Goal: Task Accomplishment & Management: Manage account settings

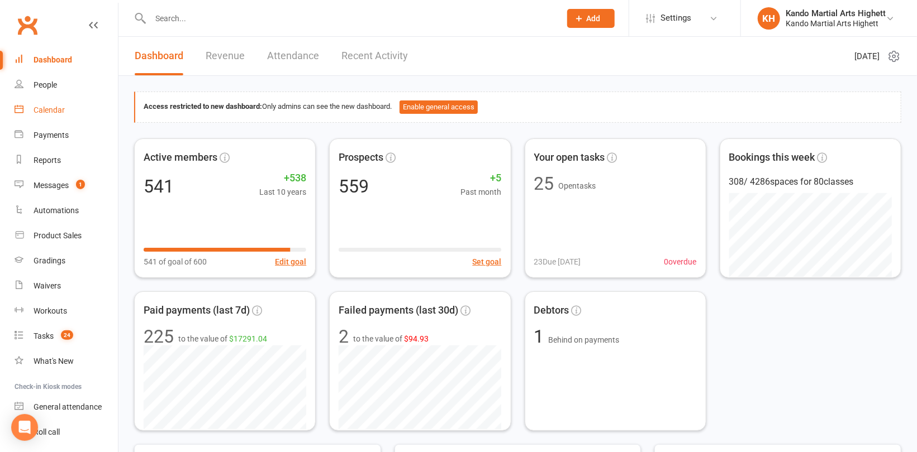
click at [60, 113] on div "Calendar" at bounding box center [49, 110] width 31 height 9
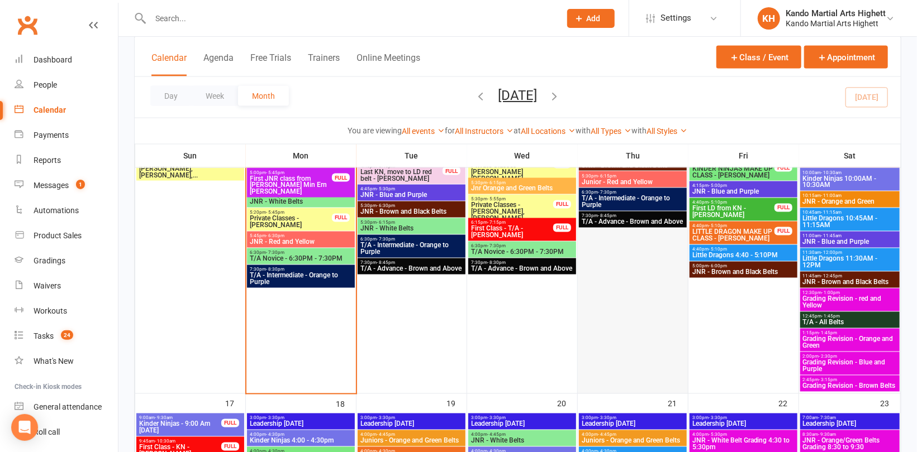
scroll to position [1117, 0]
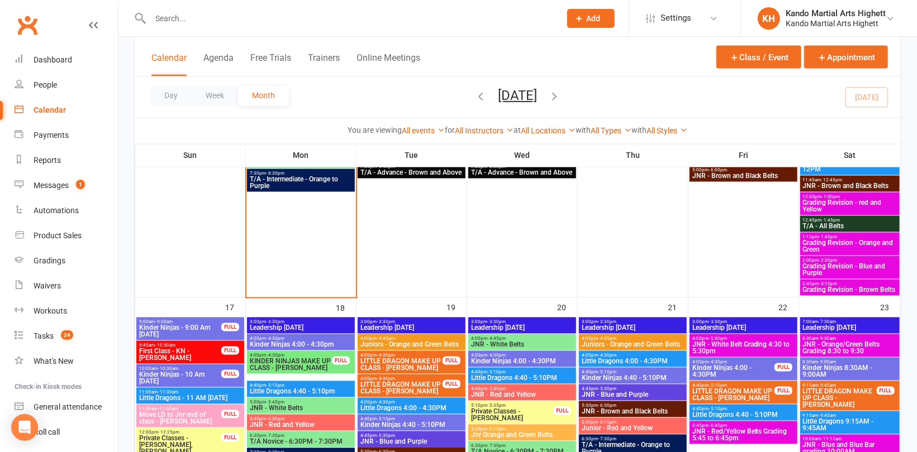
click at [849, 198] on div "12:30pm - 1:00pm Grading Revision - red and Yellow" at bounding box center [849, 204] width 99 height 23
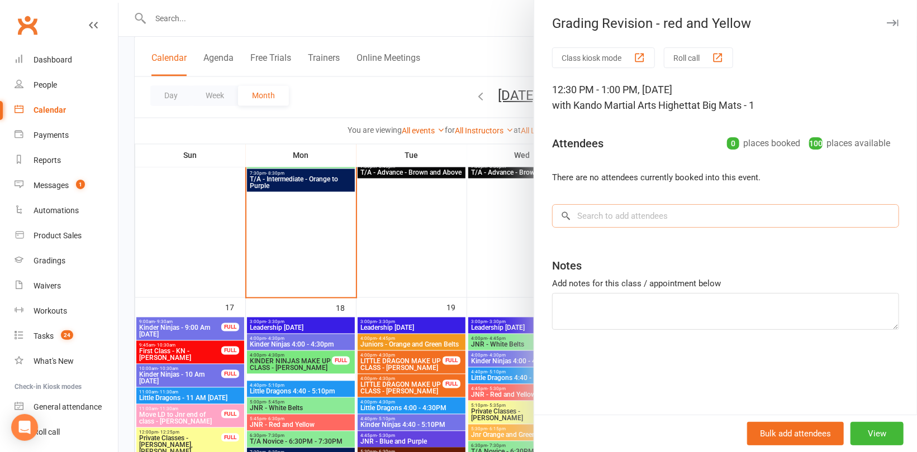
click at [660, 213] on input "search" at bounding box center [725, 215] width 347 height 23
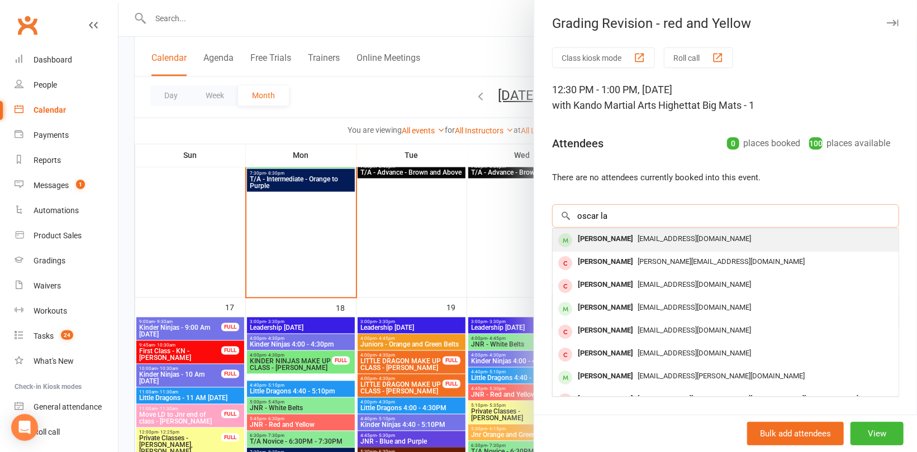
type input "oscar la"
click at [638, 236] on span "[EMAIL_ADDRESS][DOMAIN_NAME]" at bounding box center [693, 239] width 113 height 8
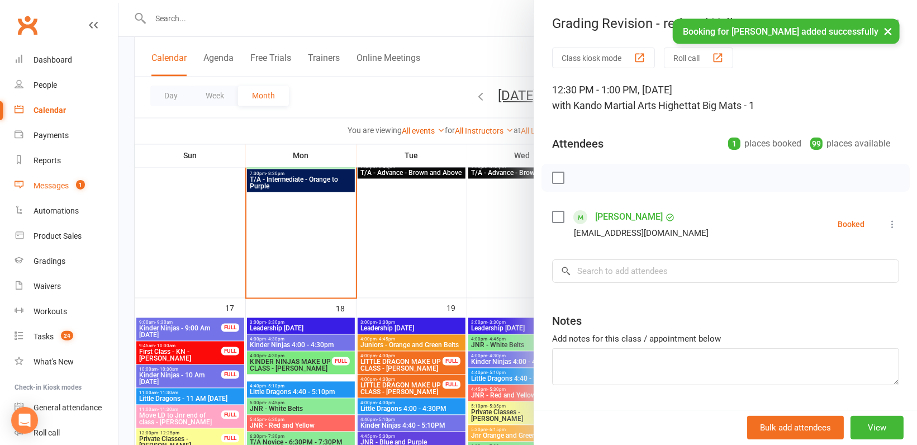
click at [62, 184] on div "Messages" at bounding box center [51, 185] width 35 height 9
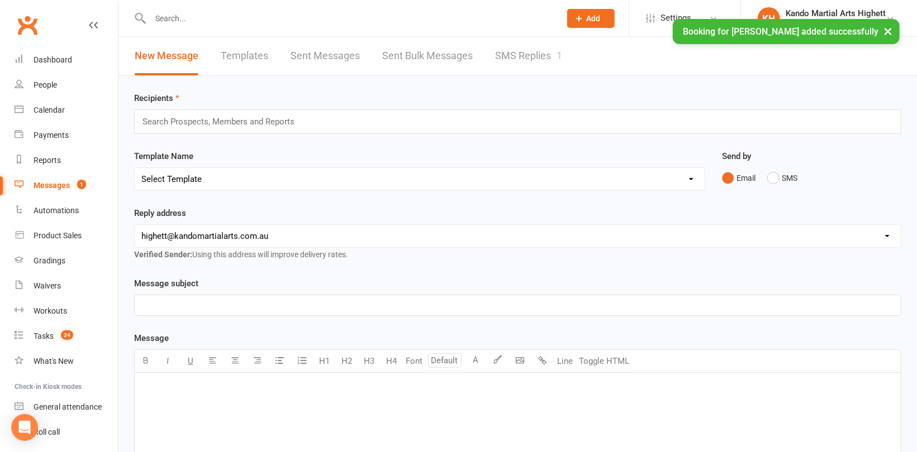
click at [520, 58] on link "SMS Replies 1" at bounding box center [528, 56] width 67 height 39
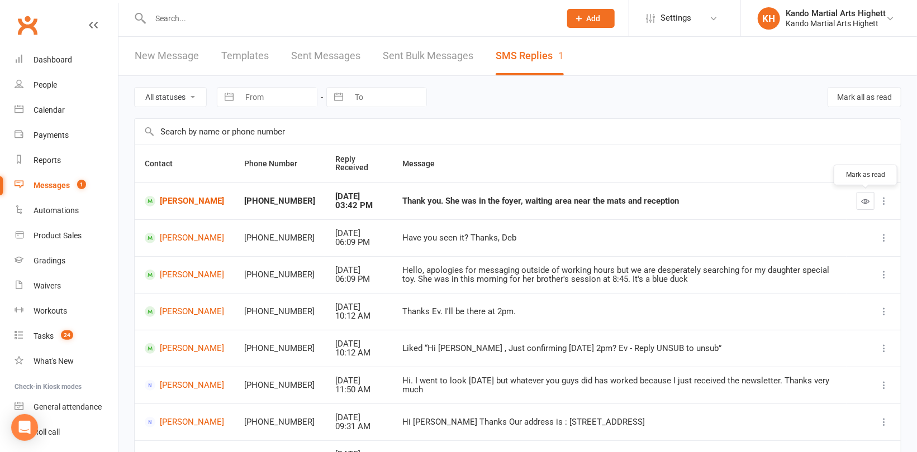
click at [861, 197] on icon "button" at bounding box center [865, 201] width 8 height 8
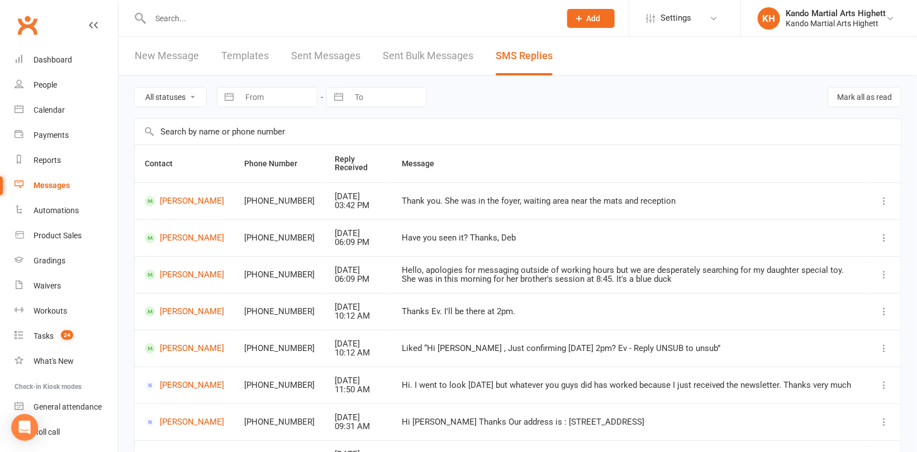
click at [402, 202] on div "Thank you. She was in the foyer, waiting area near the mats and reception" at bounding box center [629, 201] width 455 height 9
click at [186, 202] on link "[PERSON_NAME]" at bounding box center [184, 201] width 79 height 11
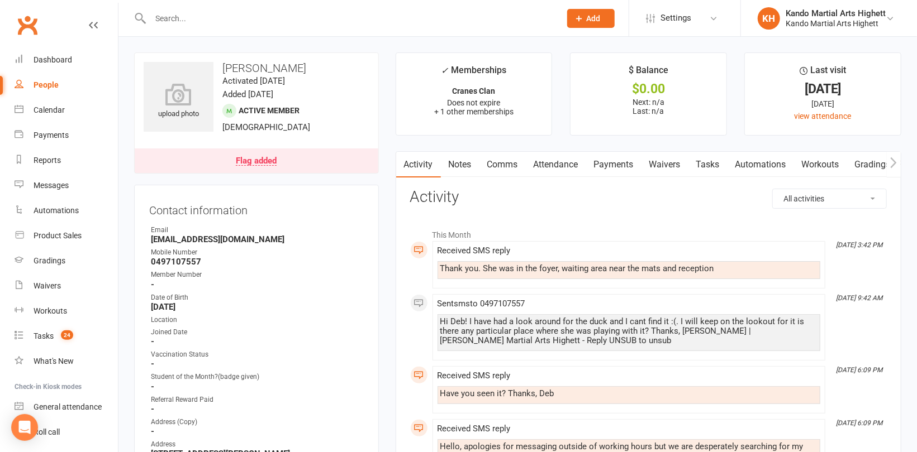
scroll to position [56, 0]
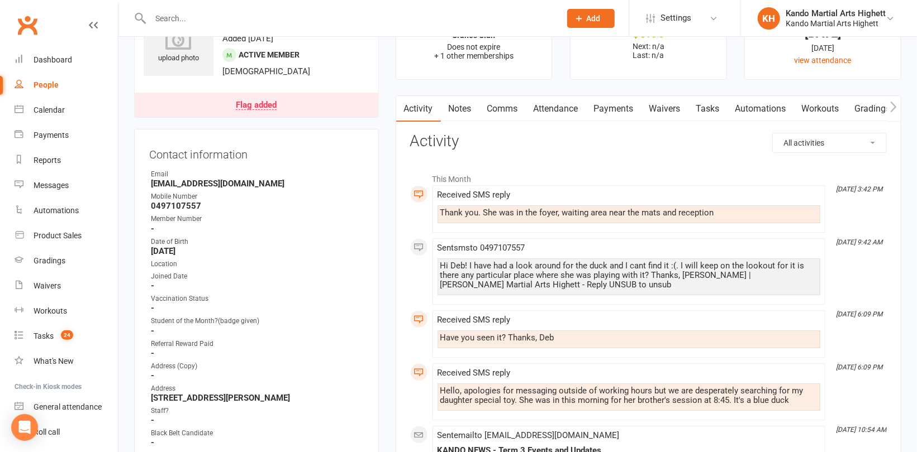
click at [265, 104] on div "Flag added" at bounding box center [256, 105] width 41 height 9
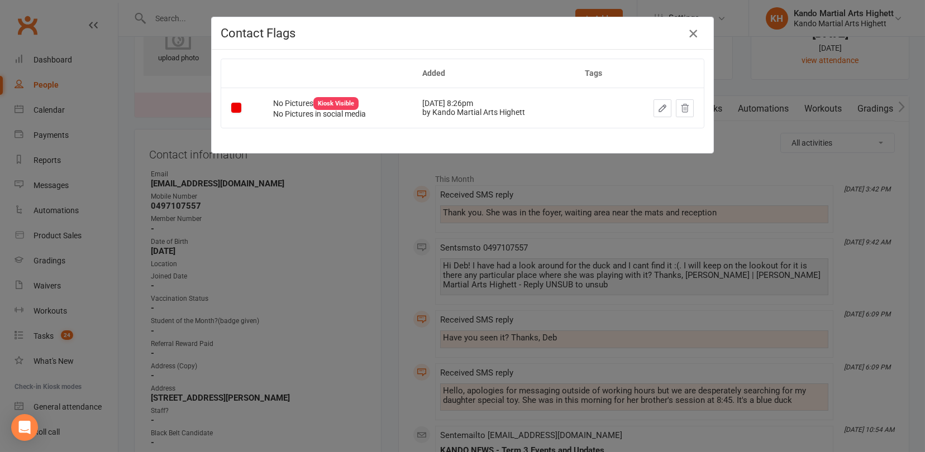
click at [690, 32] on icon "button" at bounding box center [692, 33] width 13 height 13
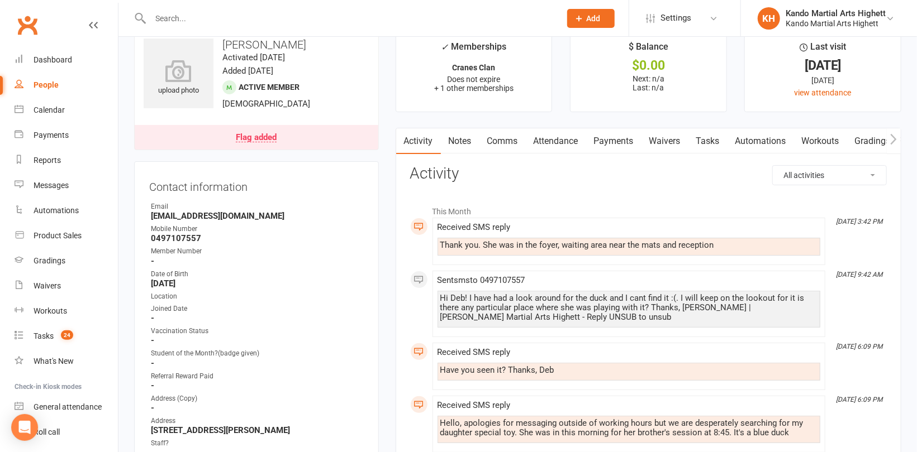
scroll to position [0, 0]
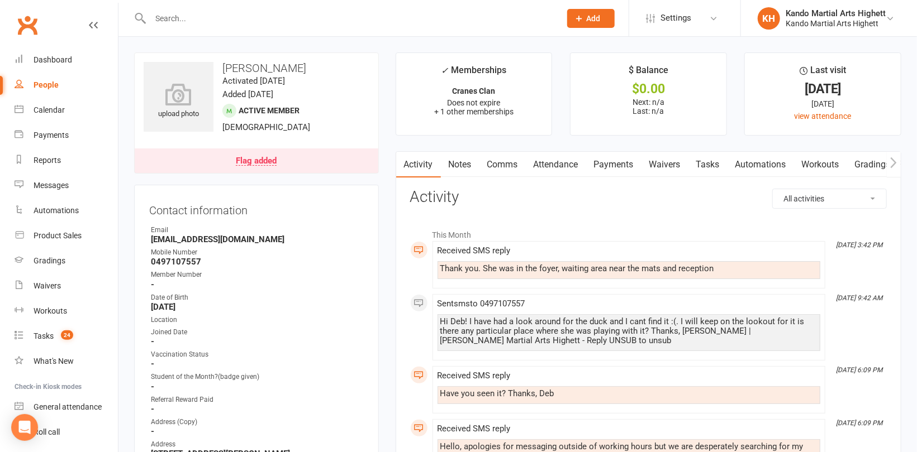
drag, startPoint x: 58, startPoint y: 84, endPoint x: 67, endPoint y: 88, distance: 9.8
click at [59, 85] on link "People" at bounding box center [66, 85] width 103 height 25
select select "100"
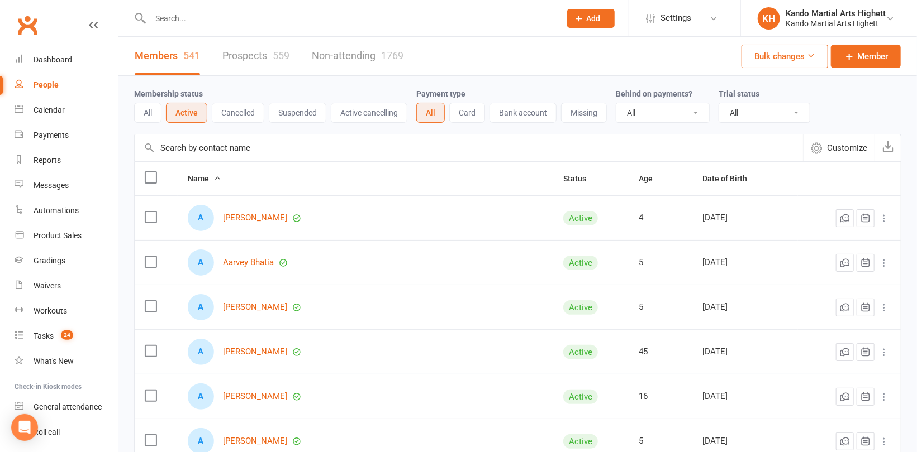
click at [216, 25] on input "text" at bounding box center [350, 19] width 406 height 16
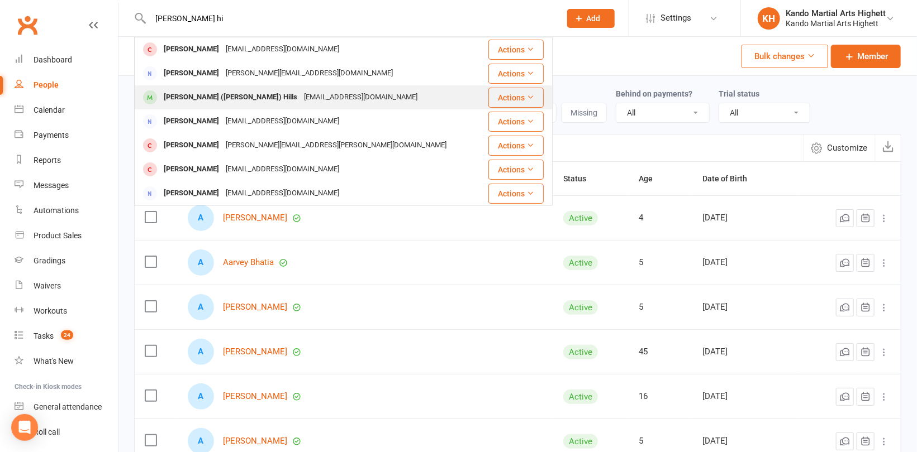
type input "[PERSON_NAME] hi"
click at [225, 98] on div "[PERSON_NAME] ([PERSON_NAME]) Hills" at bounding box center [230, 97] width 140 height 16
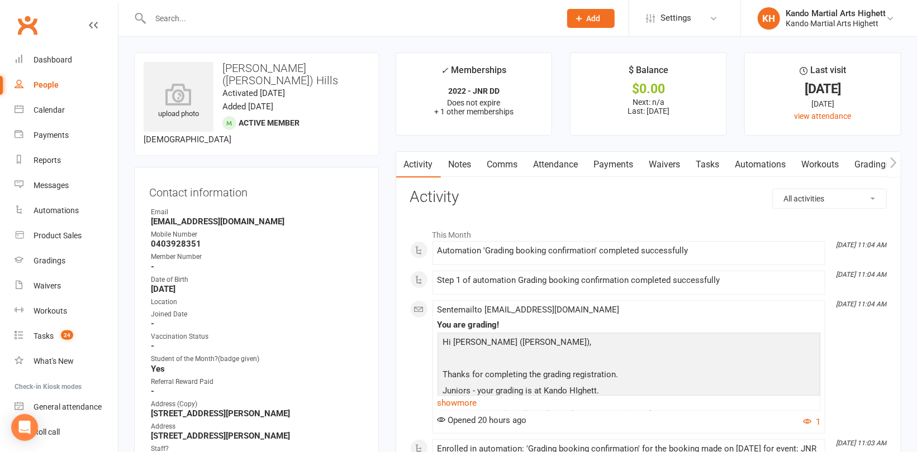
click at [466, 168] on link "Notes" at bounding box center [460, 165] width 39 height 26
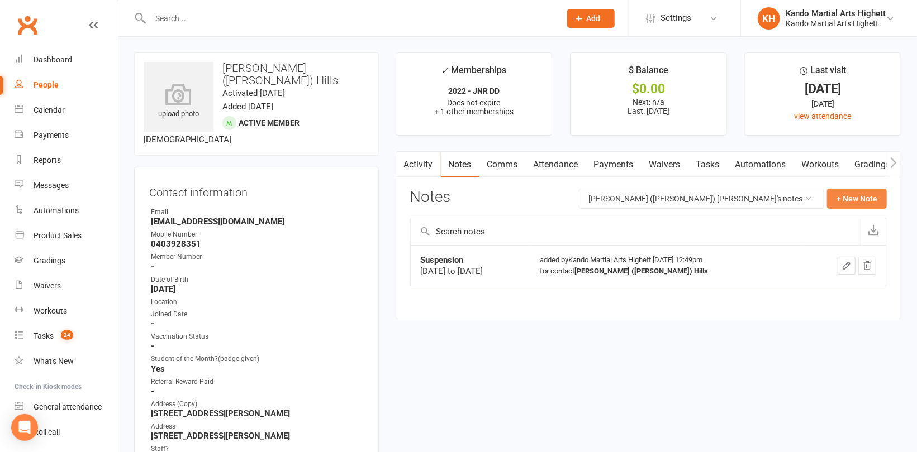
click at [856, 199] on button "+ New Note" at bounding box center [857, 199] width 60 height 20
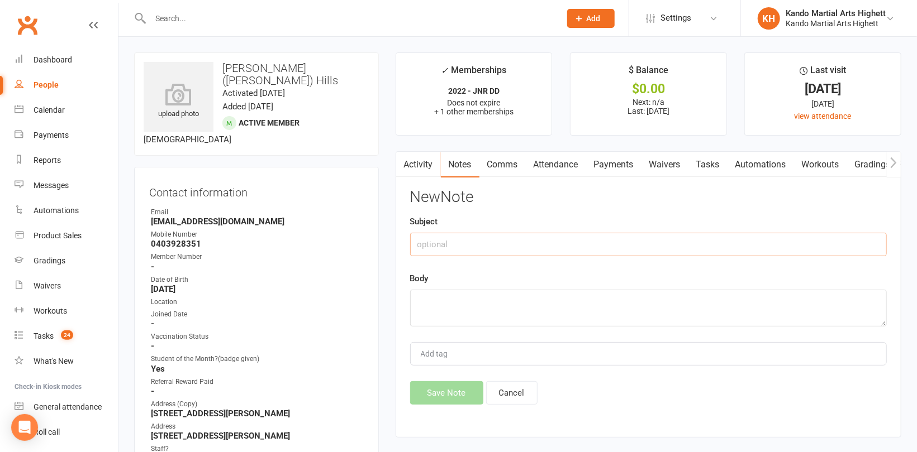
click at [526, 237] on input "text" at bounding box center [648, 244] width 476 height 23
type input "Suspension"
drag, startPoint x: 484, startPoint y: 313, endPoint x: 495, endPoint y: 309, distance: 11.8
click at [484, 313] on textarea at bounding box center [648, 308] width 476 height 37
drag, startPoint x: 559, startPoint y: 299, endPoint x: 376, endPoint y: 305, distance: 182.2
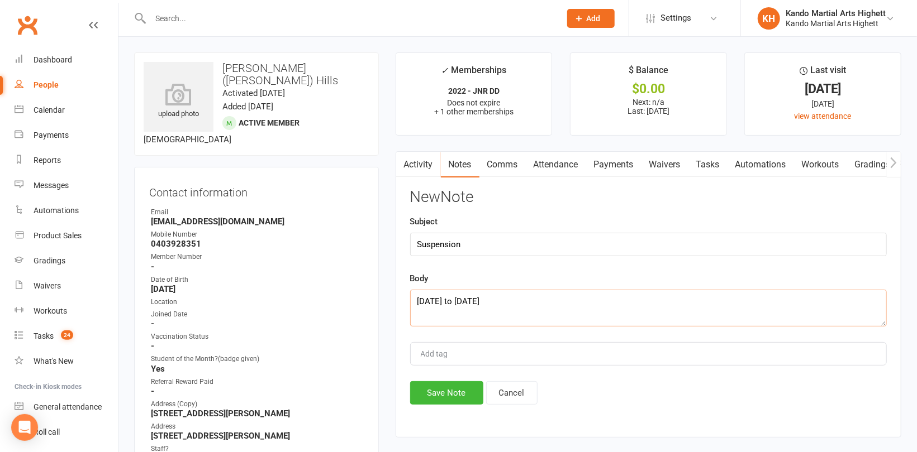
type textarea "[DATE] to [DATE]"
click at [467, 398] on button "Save Note" at bounding box center [446, 392] width 73 height 23
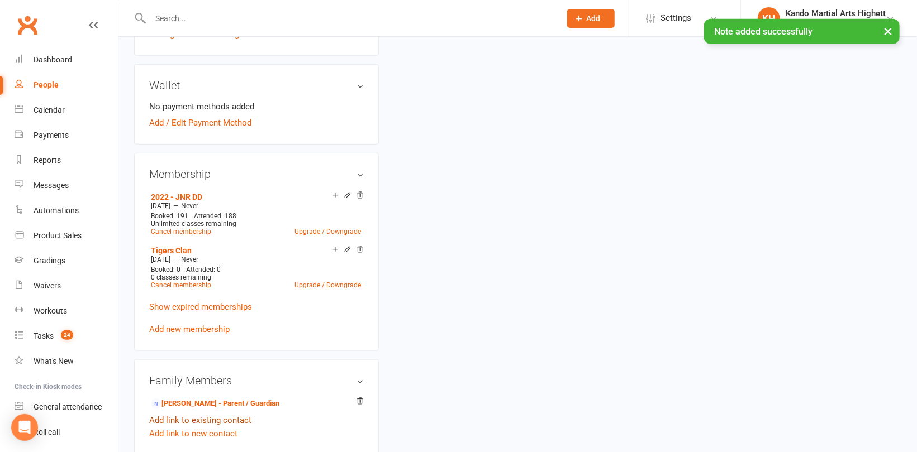
scroll to position [559, 0]
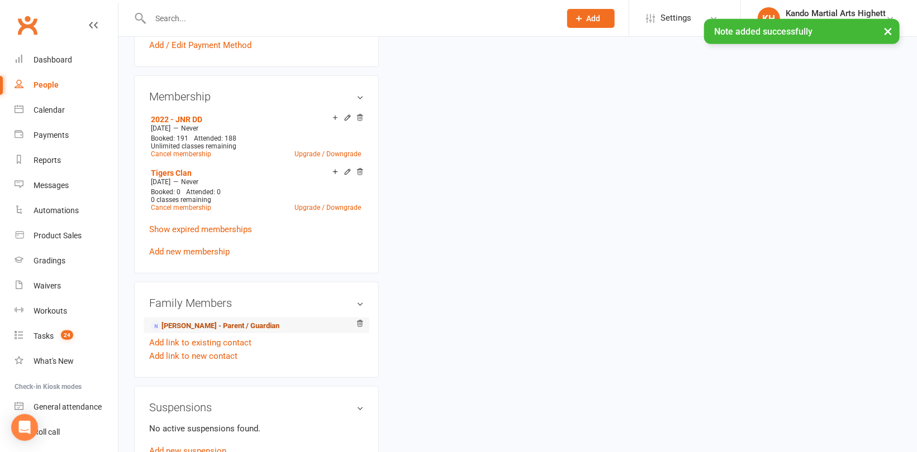
click at [211, 321] on link "[PERSON_NAME] - Parent / Guardian" at bounding box center [215, 327] width 128 height 12
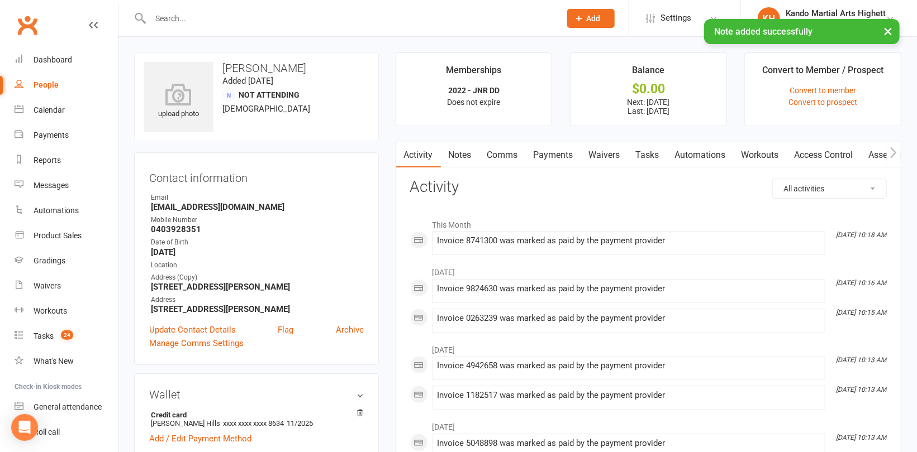
click at [464, 159] on link "Notes" at bounding box center [460, 155] width 39 height 26
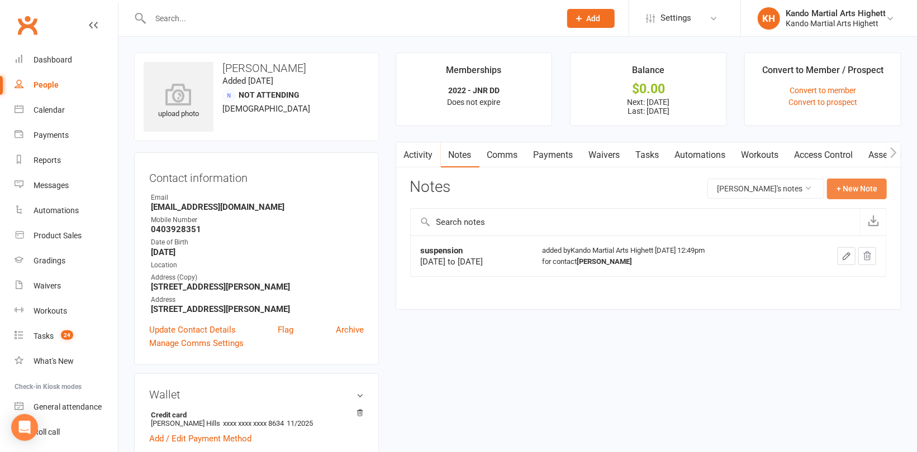
click at [876, 182] on button "+ New Note" at bounding box center [857, 189] width 60 height 20
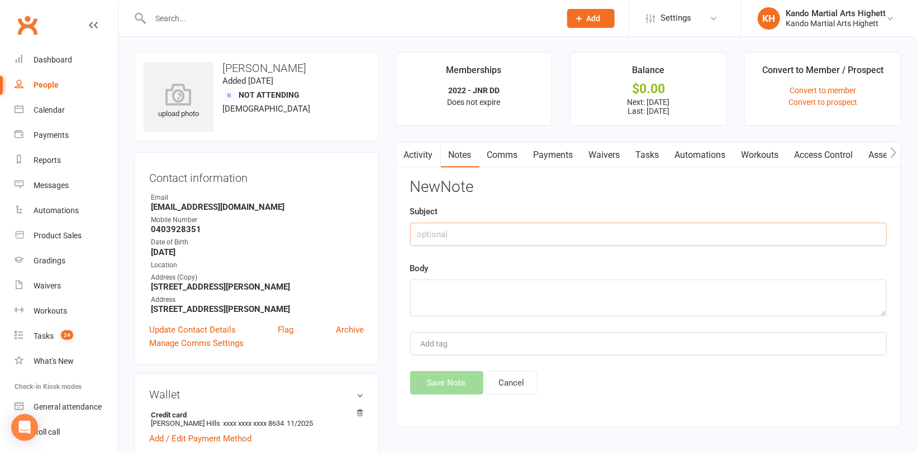
click at [565, 233] on input "text" at bounding box center [648, 234] width 476 height 23
type input "Suspension"
click at [511, 302] on textarea at bounding box center [648, 298] width 476 height 37
paste textarea "[DATE] to [DATE]"
type textarea "[DATE] to [DATE]"
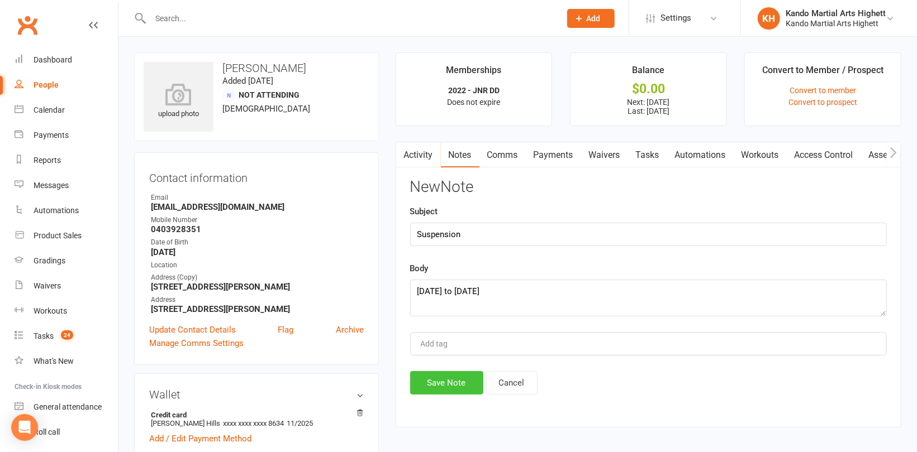
drag, startPoint x: 455, startPoint y: 384, endPoint x: 481, endPoint y: 348, distance: 44.4
click at [455, 383] on button "Save Note" at bounding box center [446, 382] width 73 height 23
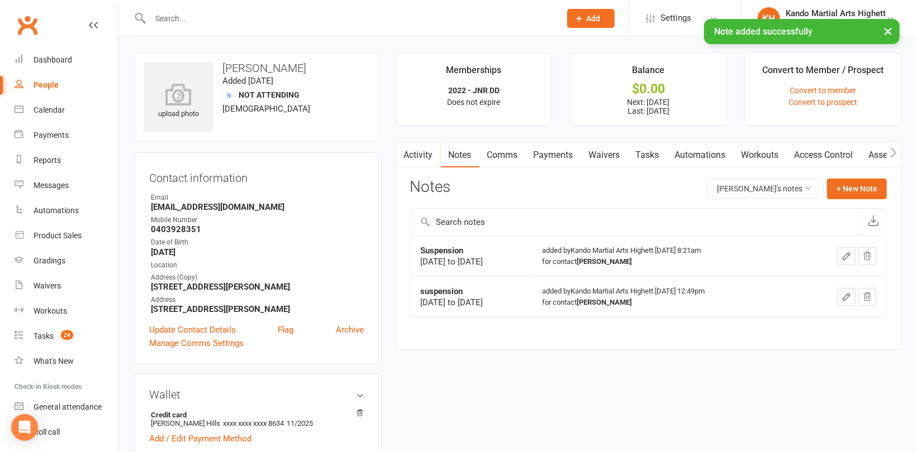
click at [537, 152] on link "Payments" at bounding box center [553, 155] width 55 height 26
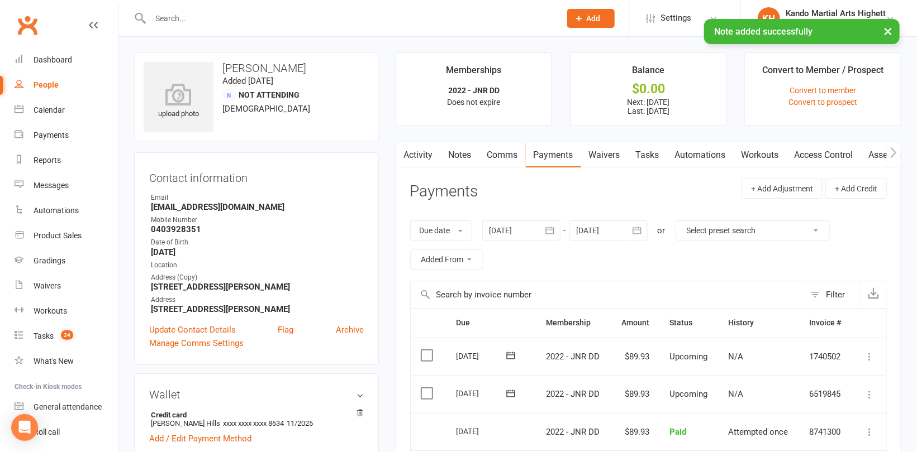
click at [528, 231] on div at bounding box center [521, 231] width 78 height 20
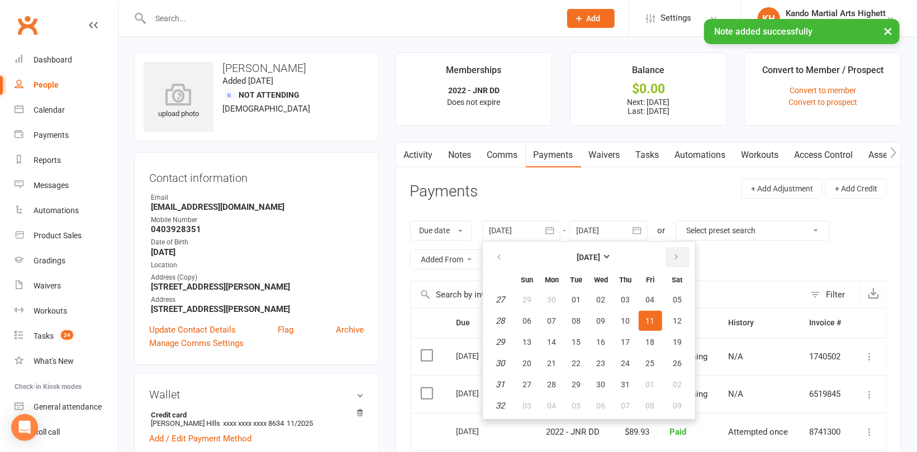
click at [685, 256] on button "button" at bounding box center [677, 257] width 24 height 20
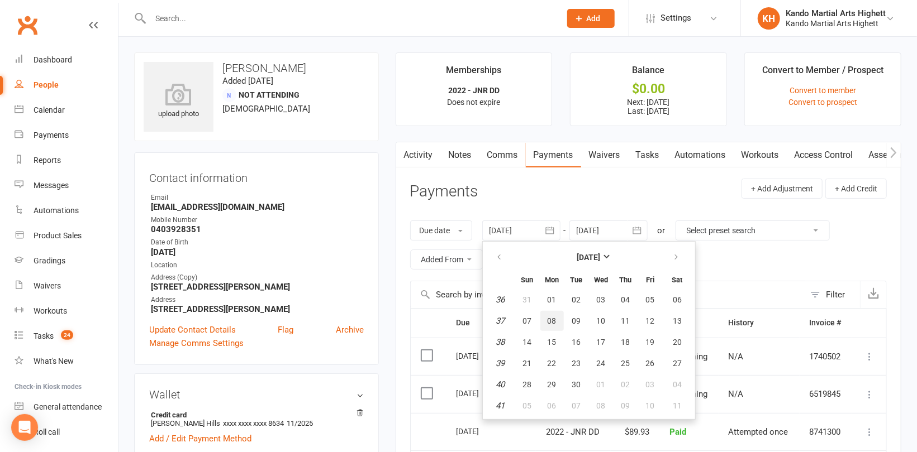
click at [548, 319] on span "08" at bounding box center [551, 321] width 9 height 9
type input "[DATE]"
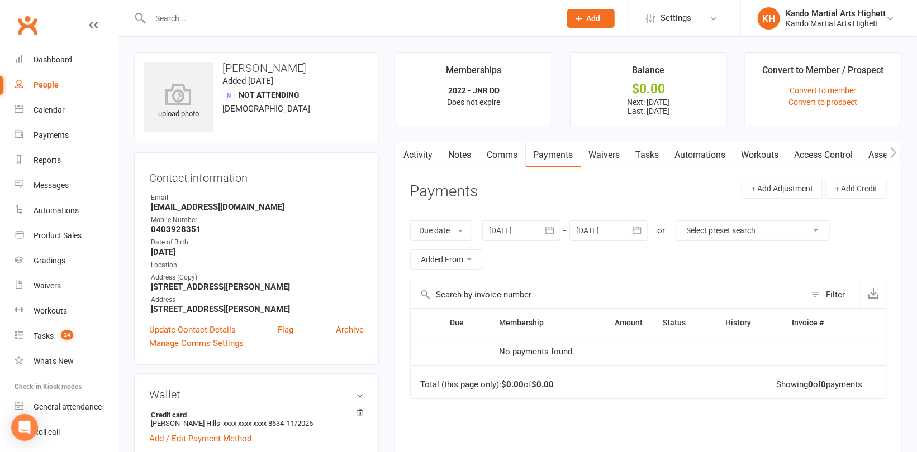
click at [633, 231] on icon "button" at bounding box center [636, 230] width 11 height 11
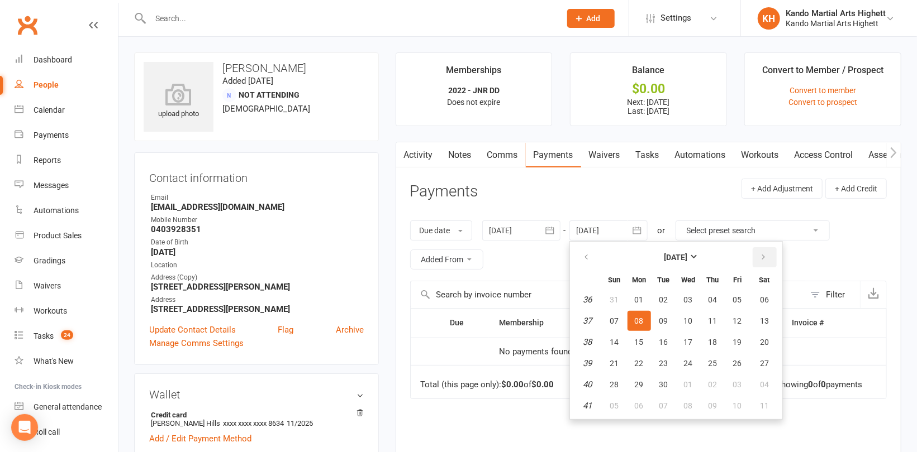
click at [764, 254] on icon "button" at bounding box center [764, 257] width 8 height 9
click at [765, 382] on span "01" at bounding box center [764, 384] width 9 height 9
type input "[DATE]"
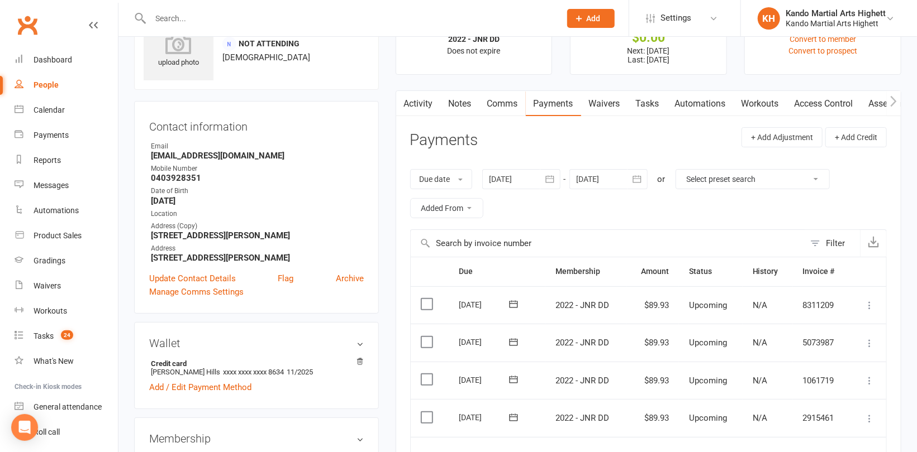
scroll to position [112, 0]
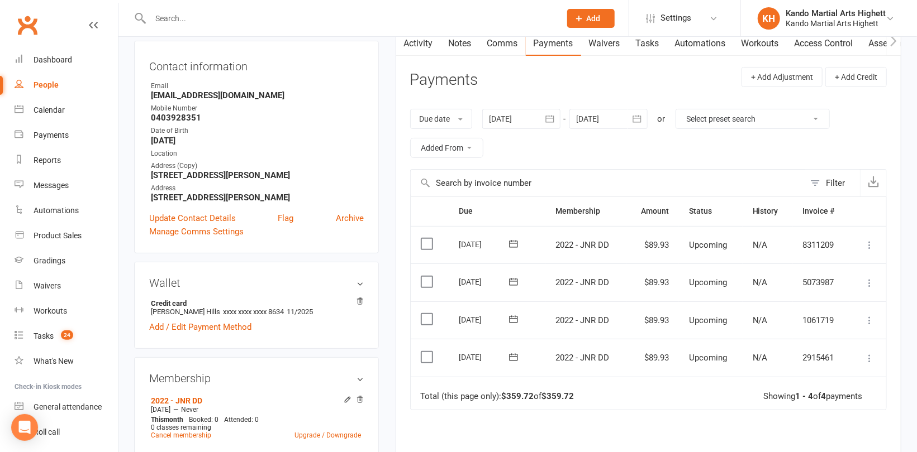
click at [871, 354] on icon at bounding box center [869, 358] width 11 height 11
click at [770, 442] on link "Skip" at bounding box center [809, 447] width 132 height 22
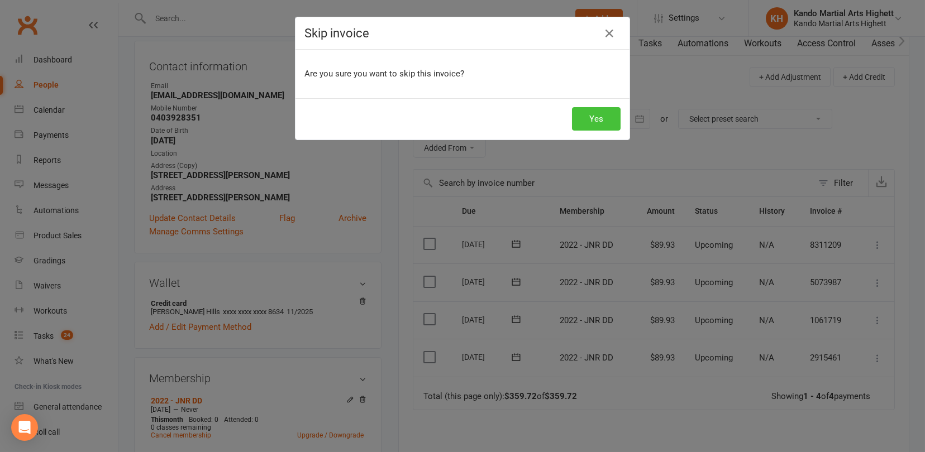
click at [599, 115] on button "Yes" at bounding box center [596, 118] width 49 height 23
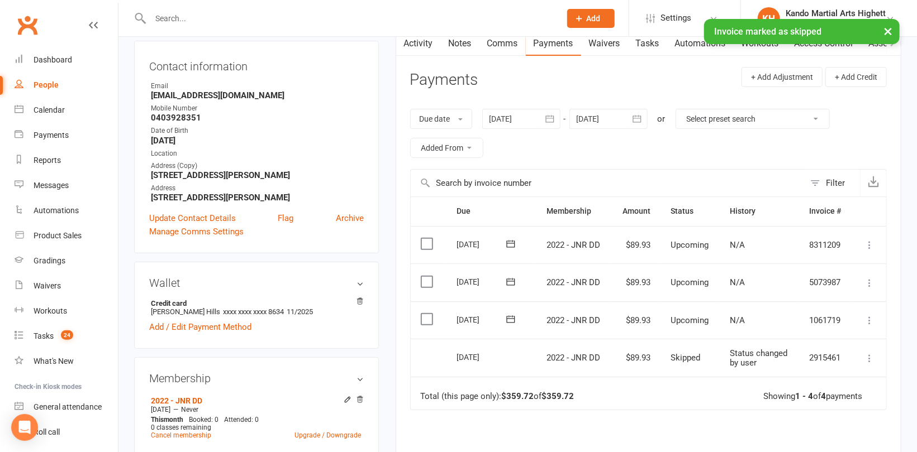
click at [867, 315] on icon at bounding box center [869, 320] width 11 height 11
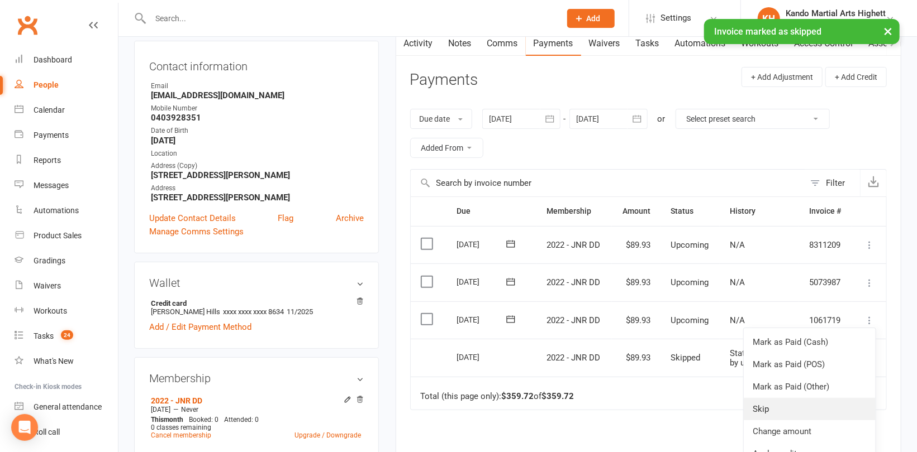
click at [768, 405] on link "Skip" at bounding box center [809, 409] width 132 height 22
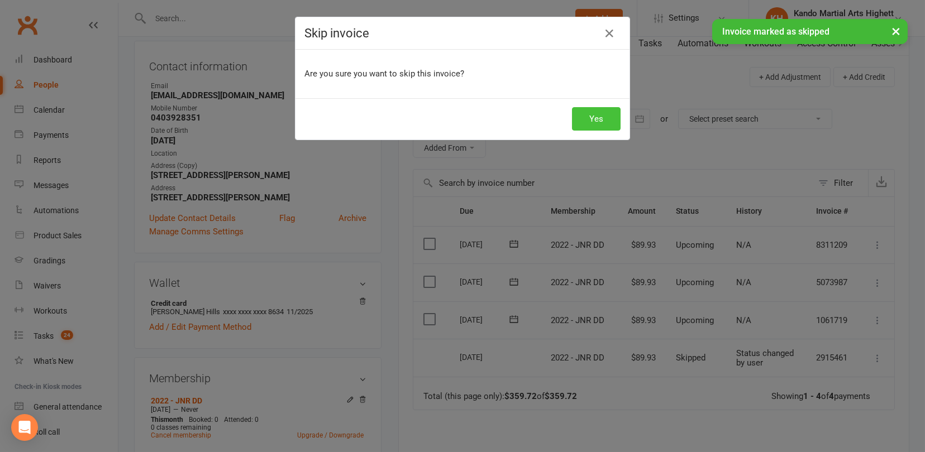
click at [585, 116] on button "Yes" at bounding box center [596, 118] width 49 height 23
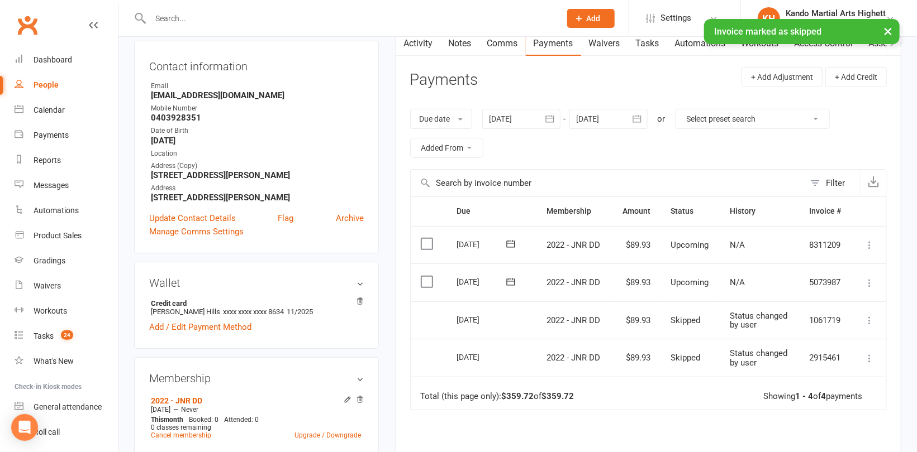
click at [513, 19] on div "× Invoice marked as skipped" at bounding box center [451, 19] width 902 height 0
click at [506, 19] on div "× Invoice marked as skipped" at bounding box center [451, 19] width 902 height 0
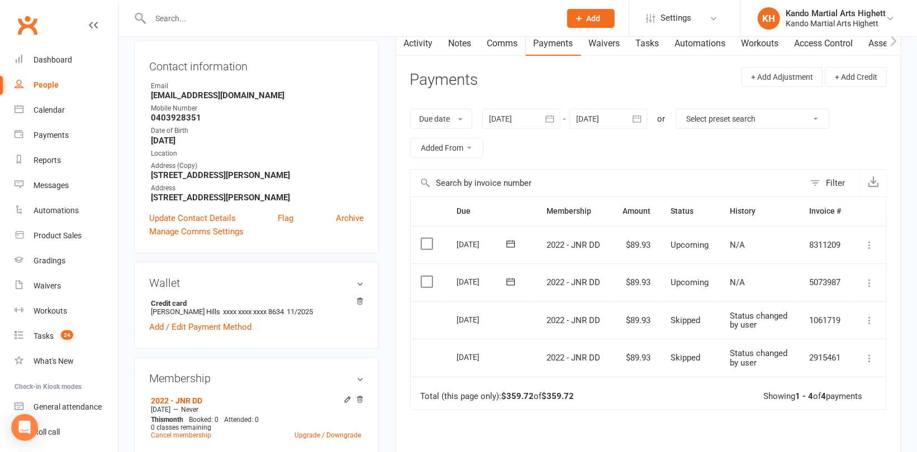
click at [499, 40] on link "Comms" at bounding box center [502, 44] width 46 height 26
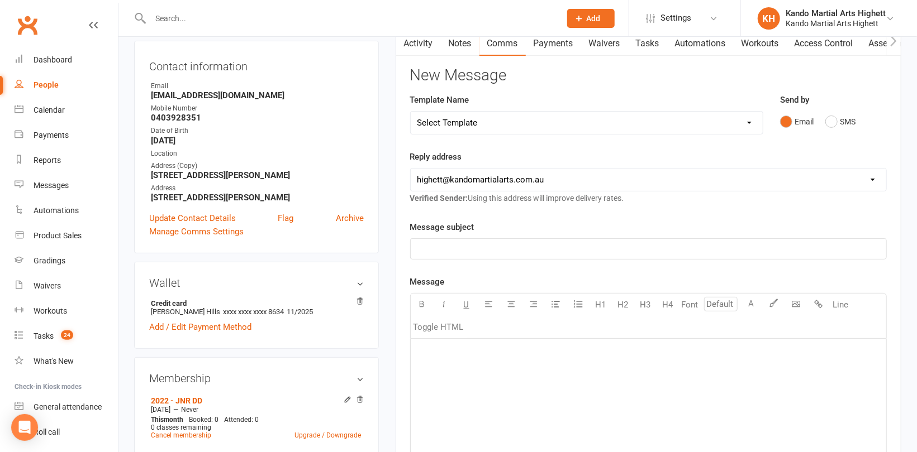
click at [503, 122] on select "Select Template [Email] 2_Booking Confirmation Required [Email] 3_Booking Confi…" at bounding box center [587, 123] width 352 height 22
select select "33"
click at [411, 112] on select "Select Template [Email] 2_Booking Confirmation Required [Email] 3_Booking Confi…" at bounding box center [587, 123] width 352 height 22
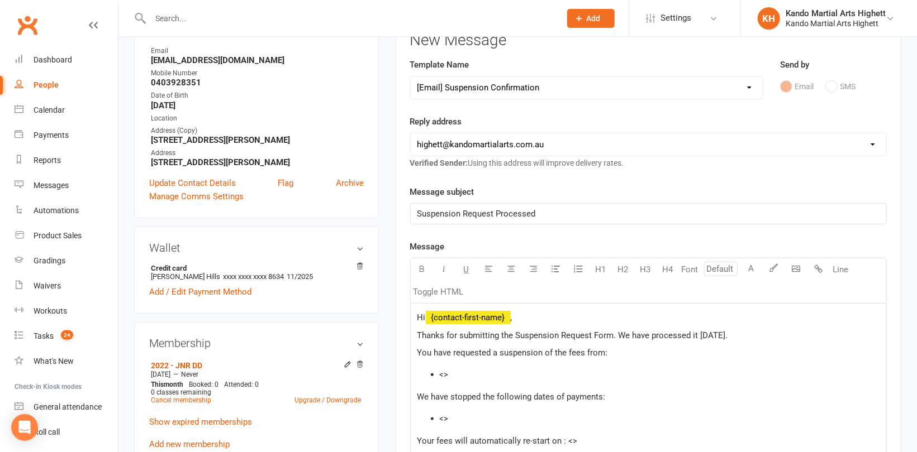
scroll to position [223, 0]
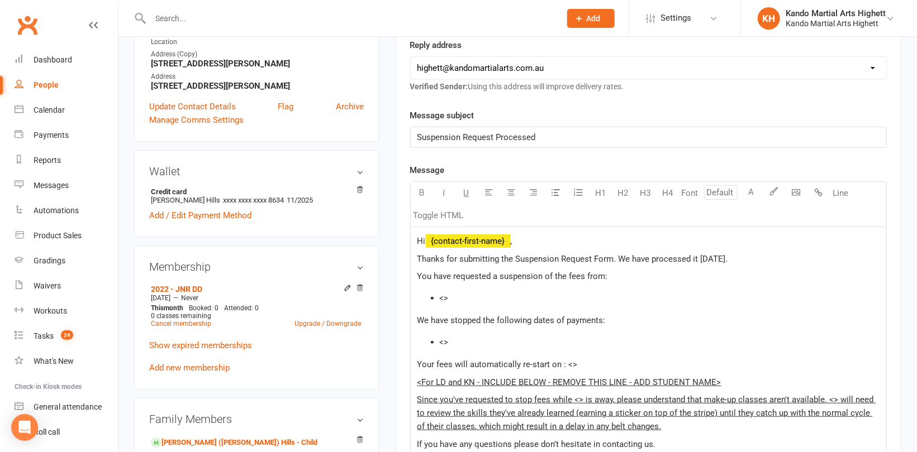
click at [486, 297] on li "<>" at bounding box center [660, 298] width 440 height 13
click at [468, 344] on li "<>" at bounding box center [660, 342] width 440 height 13
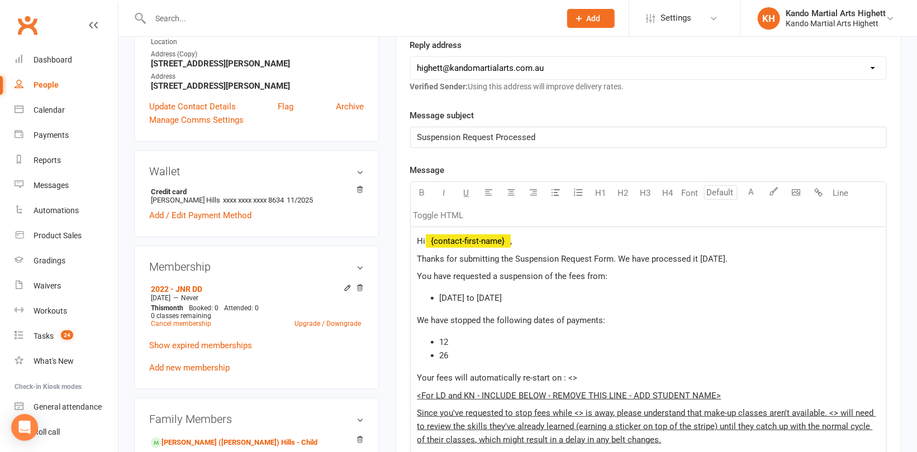
click at [585, 371] on p "Your fees will automatically re-start on : <>" at bounding box center [648, 377] width 462 height 13
click at [485, 341] on li "12" at bounding box center [660, 342] width 440 height 13
click at [479, 355] on li "26" at bounding box center [660, 355] width 440 height 13
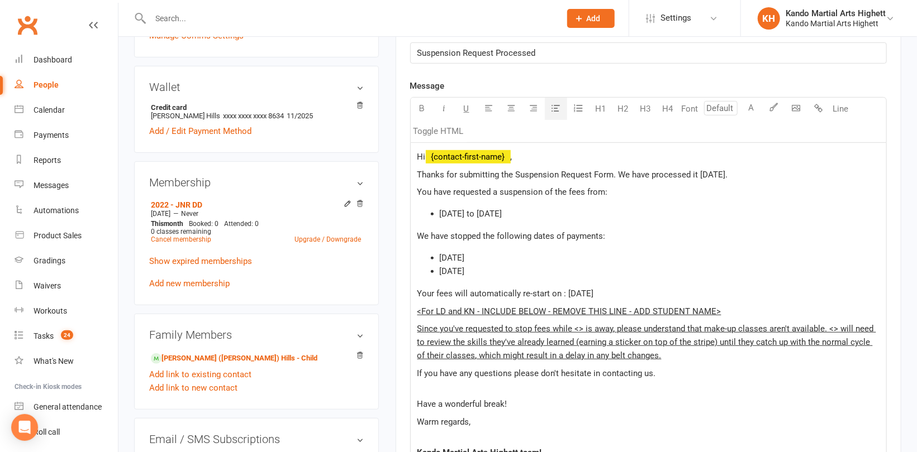
scroll to position [391, 0]
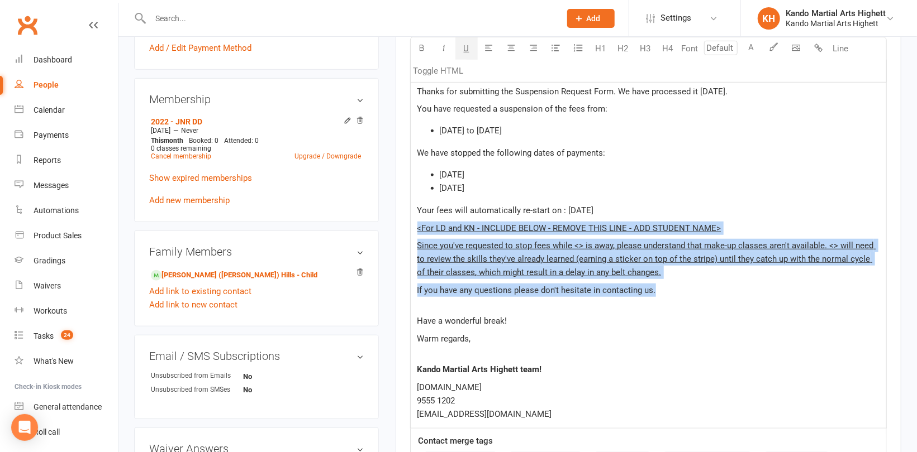
drag, startPoint x: 652, startPoint y: 290, endPoint x: 415, endPoint y: 227, distance: 245.6
click at [415, 227] on div "Hi ﻿ {contact-first-name} , Thanks for submitting the Suspension Request Form. …" at bounding box center [648, 244] width 475 height 369
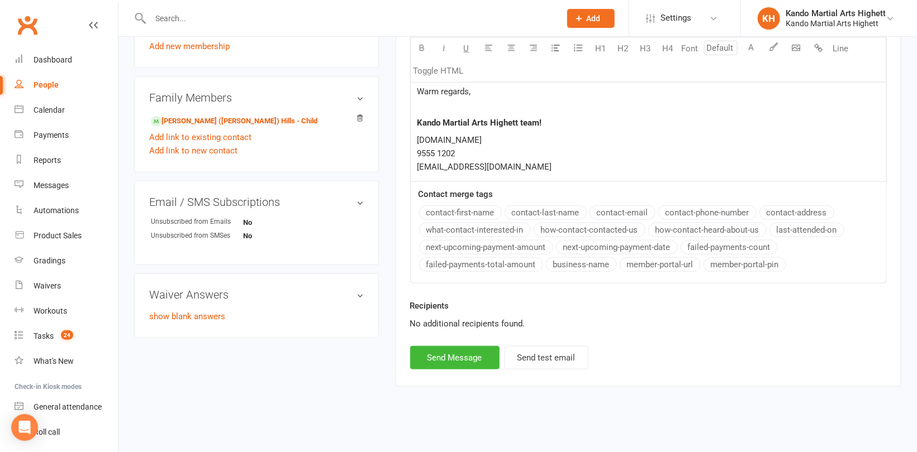
scroll to position [548, 0]
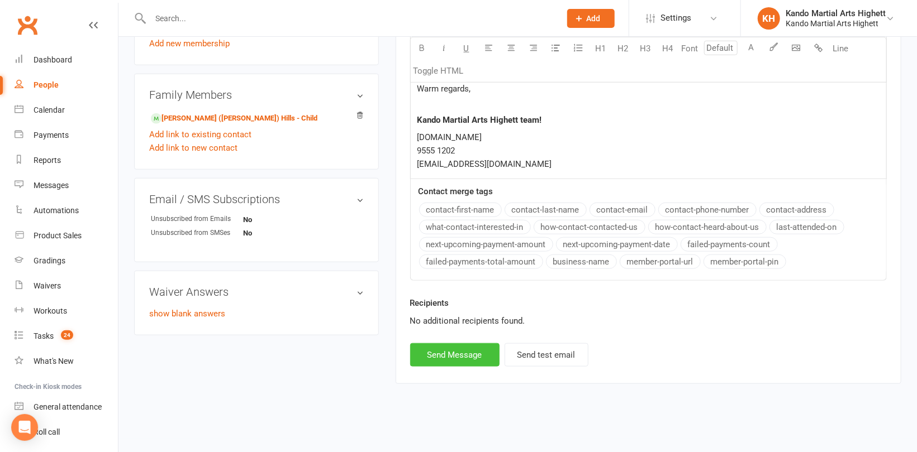
click at [446, 349] on button "Send Message" at bounding box center [454, 355] width 89 height 23
select select
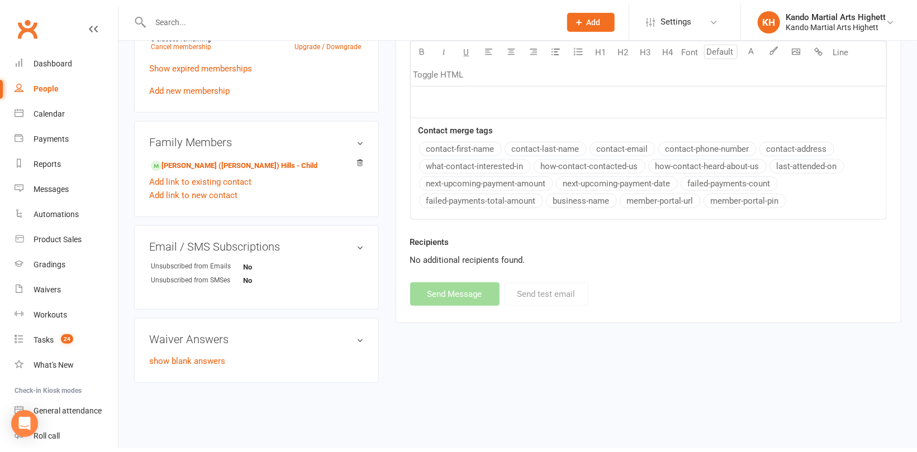
scroll to position [496, 0]
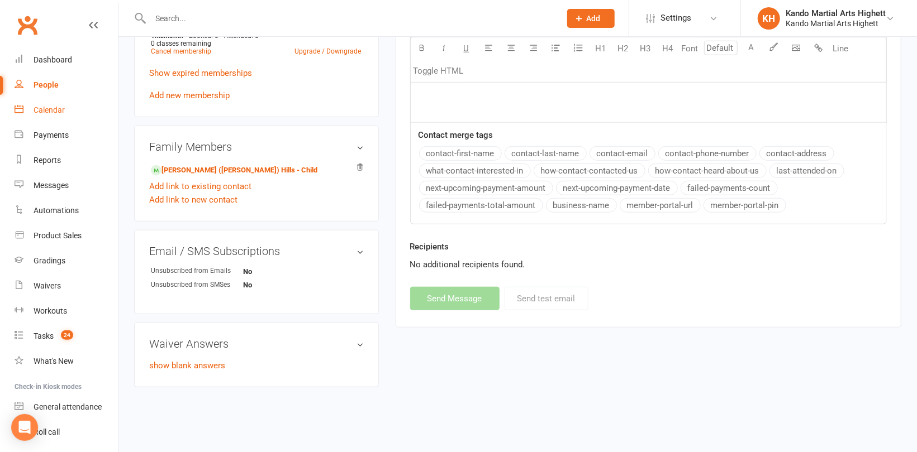
click at [40, 111] on div "Calendar" at bounding box center [49, 110] width 31 height 9
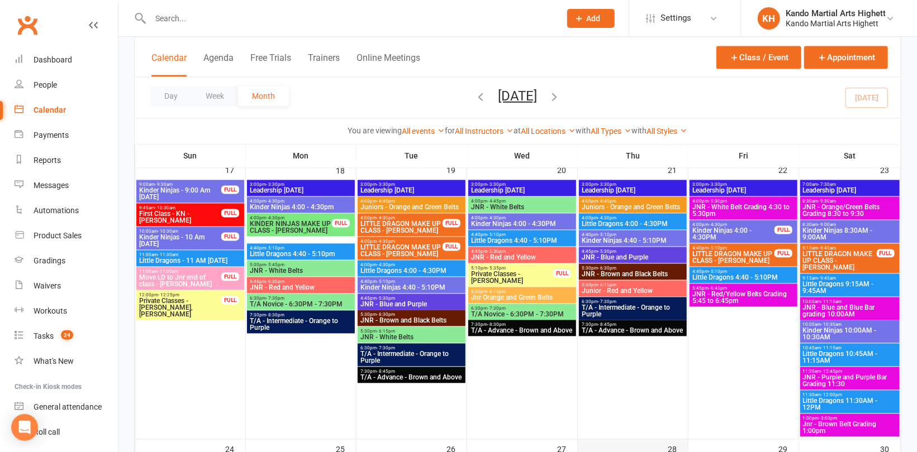
scroll to position [1173, 0]
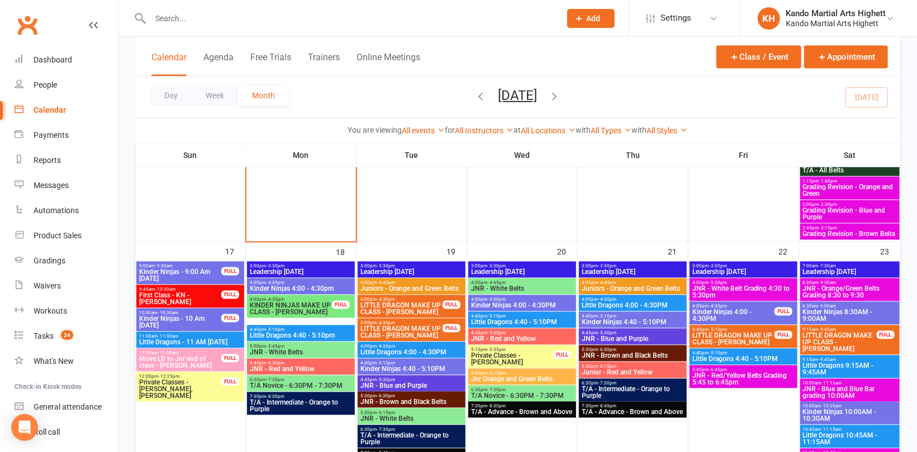
click at [737, 379] on span "JNR - Red/Yellow Belts Grading 5:45 to 6:45pm" at bounding box center [742, 379] width 103 height 13
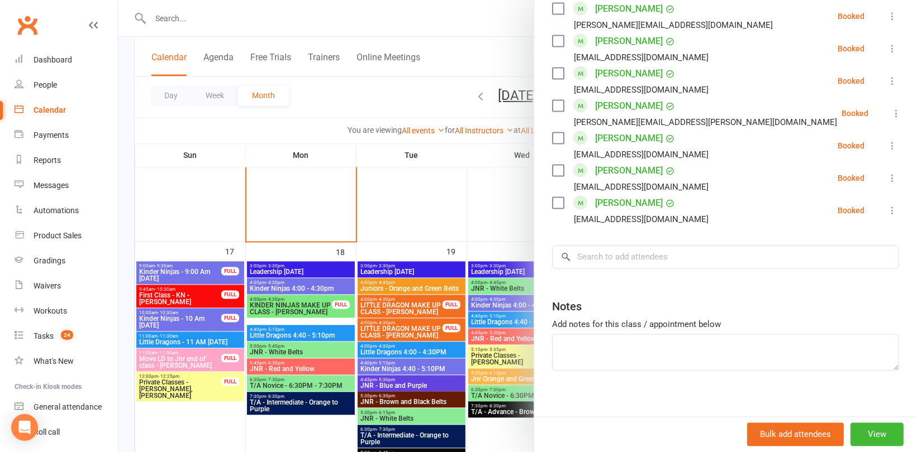
scroll to position [962, 0]
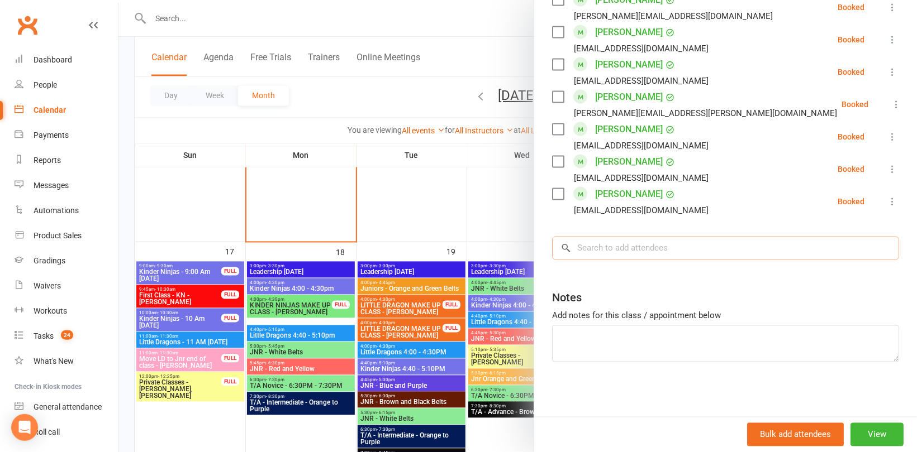
click at [615, 246] on input "search" at bounding box center [725, 248] width 347 height 23
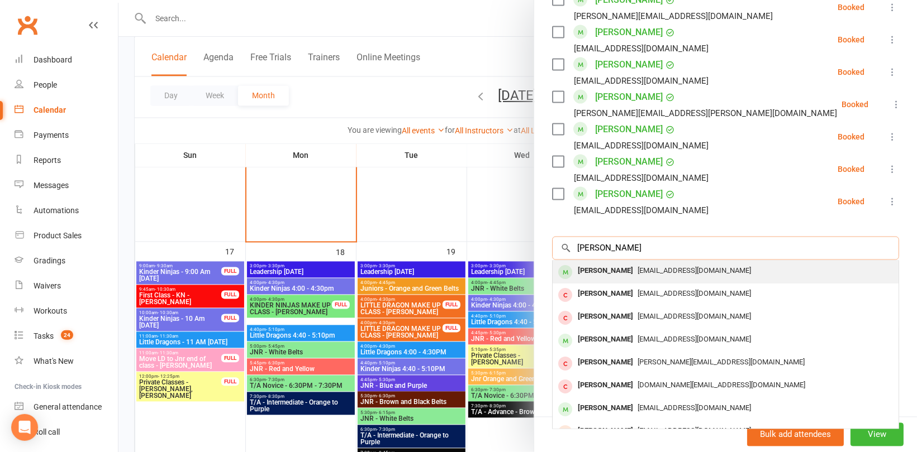
type input "[PERSON_NAME]"
click at [625, 278] on div "[EMAIL_ADDRESS][DOMAIN_NAME]" at bounding box center [725, 272] width 337 height 16
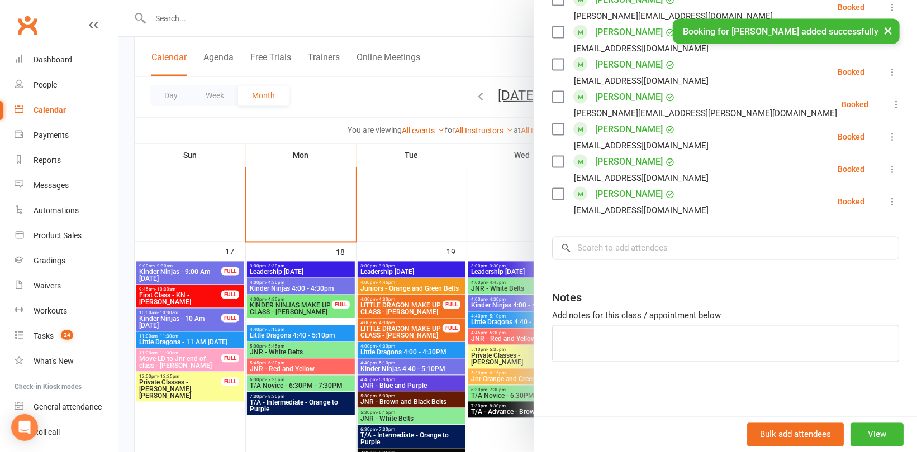
scroll to position [995, 0]
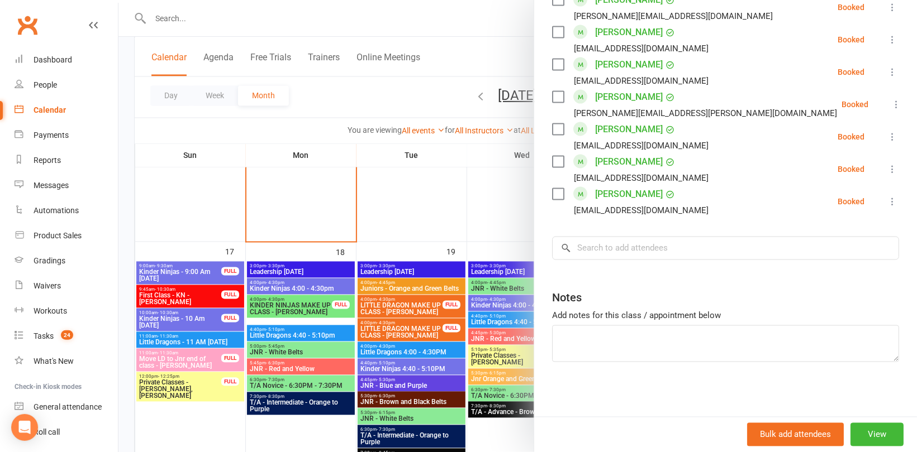
drag, startPoint x: 423, startPoint y: 222, endPoint x: 398, endPoint y: 208, distance: 29.2
click at [423, 221] on div at bounding box center [517, 226] width 798 height 452
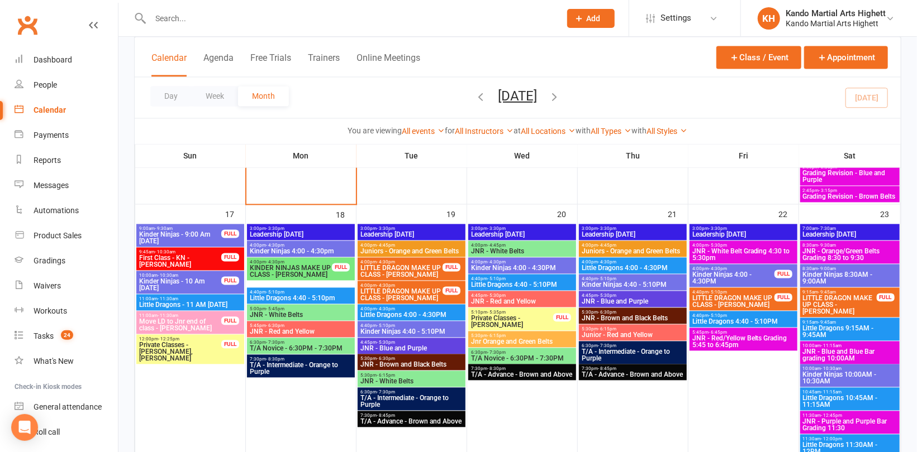
scroll to position [1285, 0]
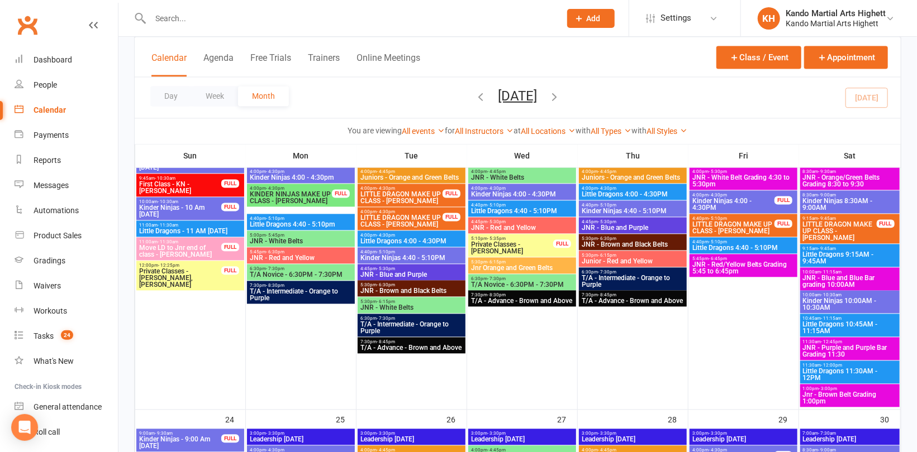
click at [859, 276] on span "JNR - Blue and Blue Bar grading 10:00AM" at bounding box center [849, 281] width 95 height 13
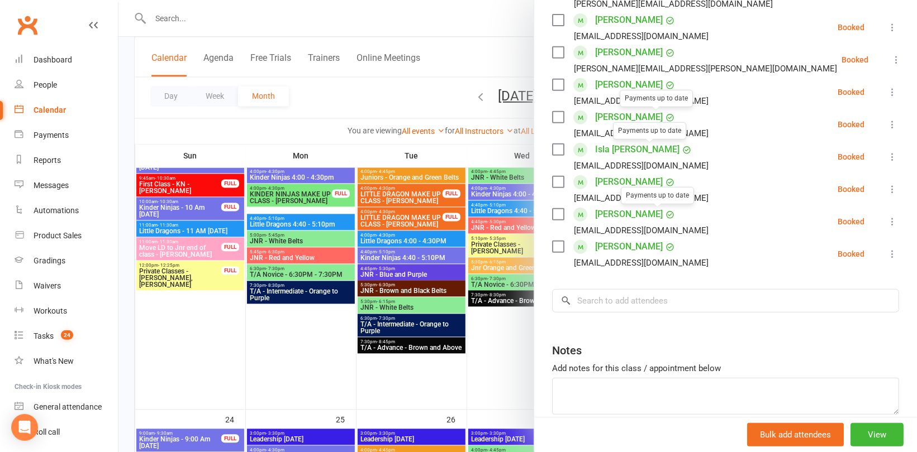
scroll to position [314, 0]
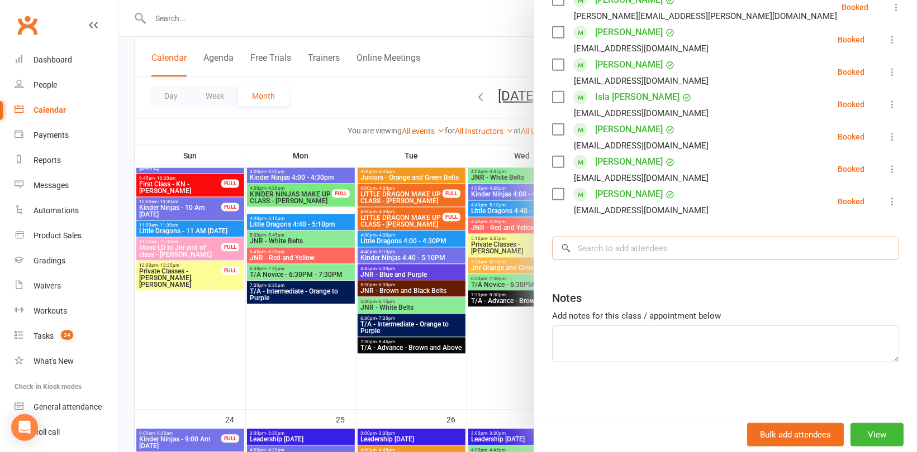
click at [638, 239] on input "search" at bounding box center [725, 248] width 347 height 23
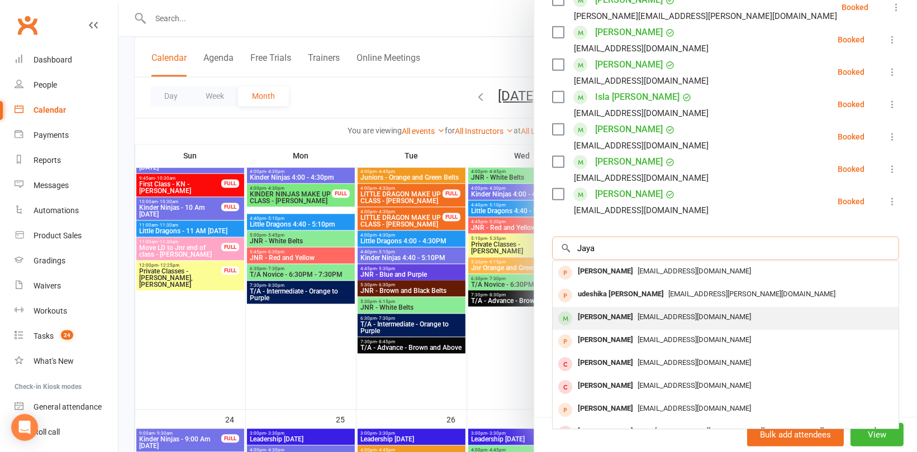
type input "Jaya"
click at [637, 313] on span "[EMAIL_ADDRESS][DOMAIN_NAME]" at bounding box center [693, 317] width 113 height 8
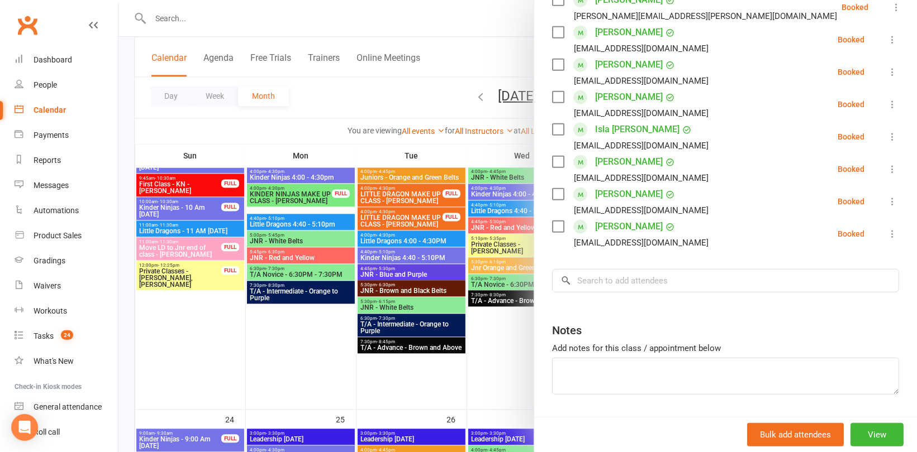
click at [337, 109] on div at bounding box center [517, 226] width 798 height 452
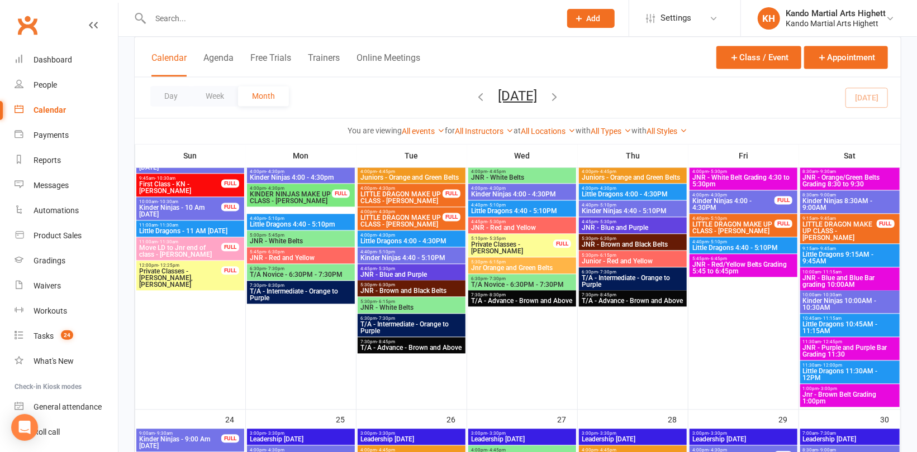
click at [721, 259] on span "- 6:45pm" at bounding box center [717, 258] width 18 height 5
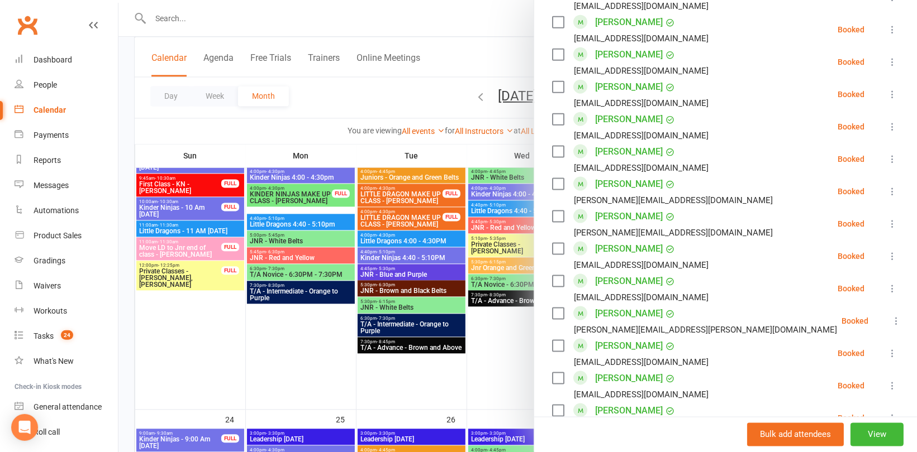
scroll to position [950, 0]
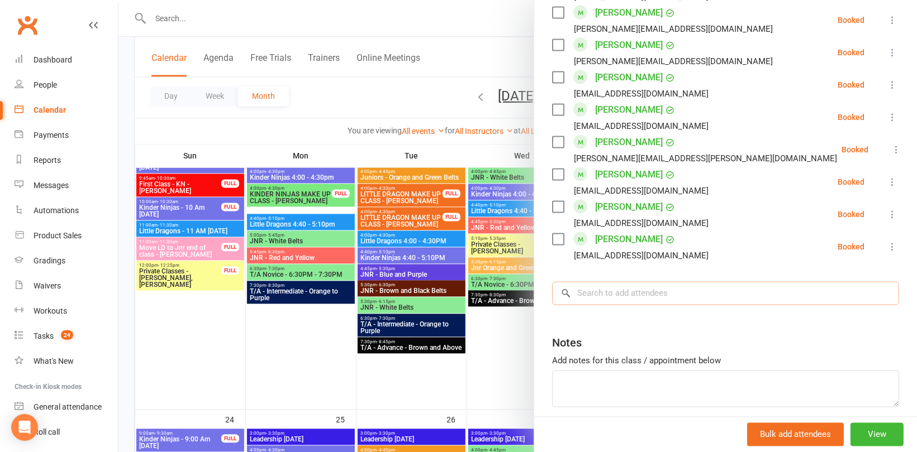
click at [618, 291] on input "search" at bounding box center [725, 293] width 347 height 23
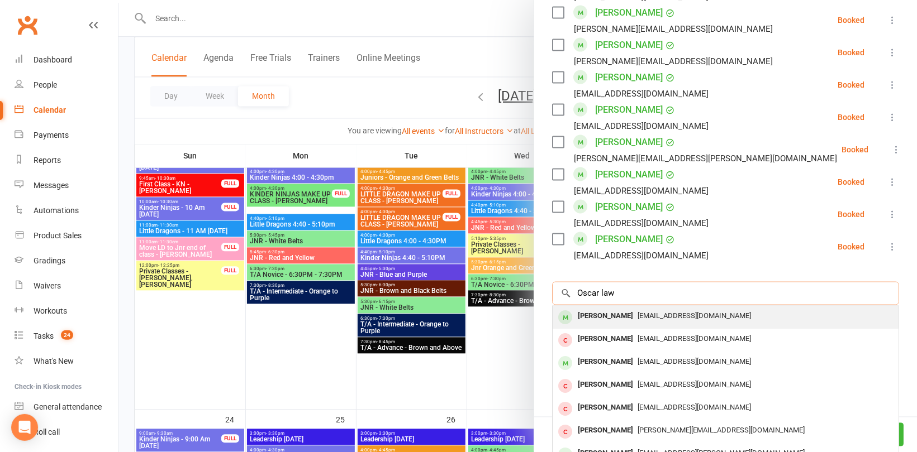
type input "Oscar law"
click at [619, 314] on div "[PERSON_NAME]" at bounding box center [605, 317] width 64 height 16
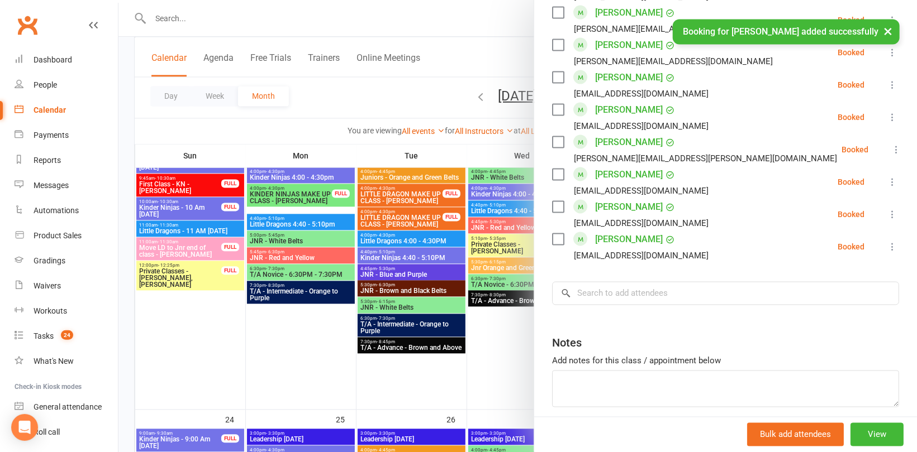
scroll to position [981, 0]
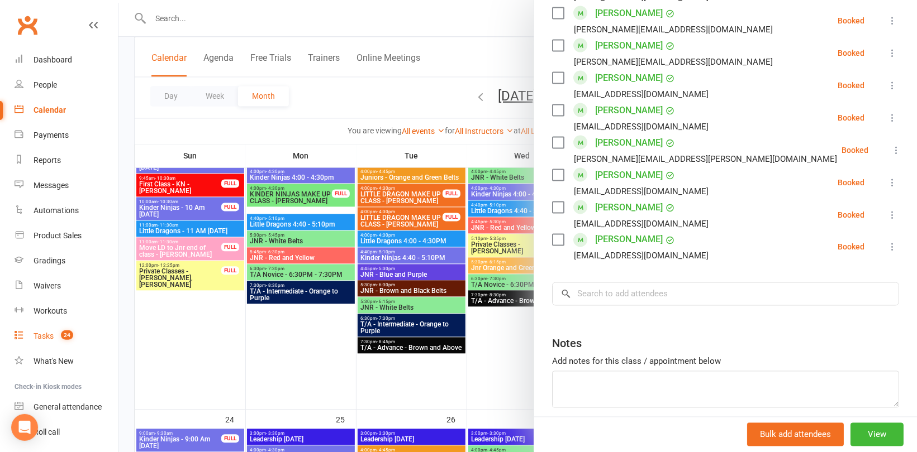
click at [34, 333] on div "Tasks" at bounding box center [44, 336] width 20 height 9
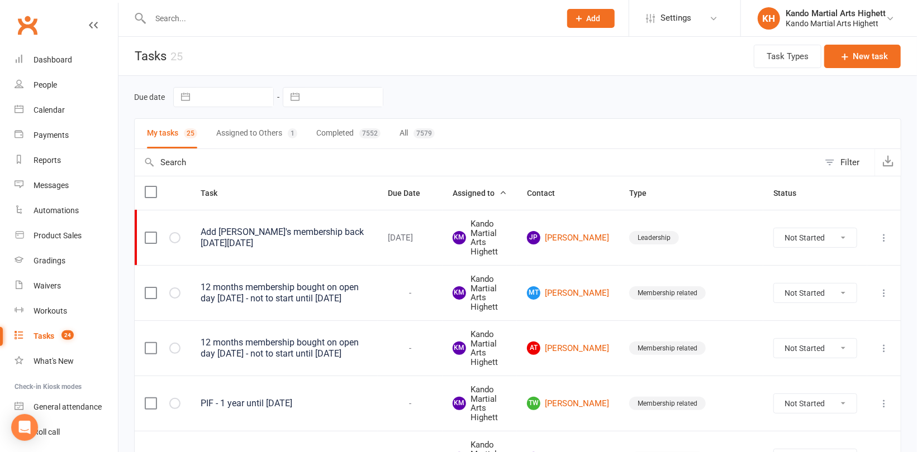
click at [225, 20] on input "text" at bounding box center [350, 19] width 406 height 16
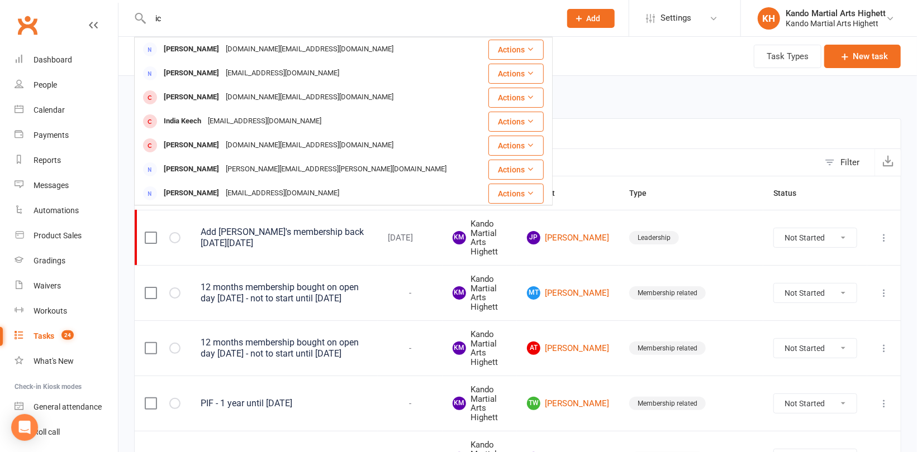
type input "i"
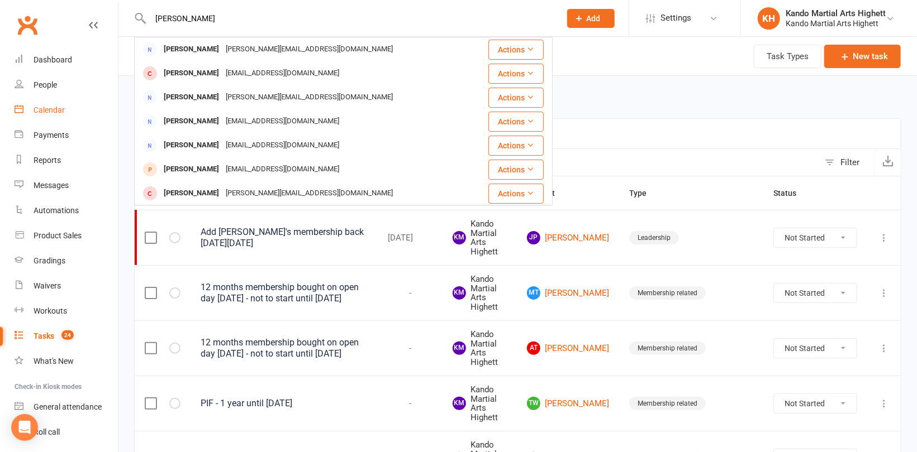
type input "[PERSON_NAME]"
click at [47, 110] on div "Calendar" at bounding box center [49, 110] width 31 height 9
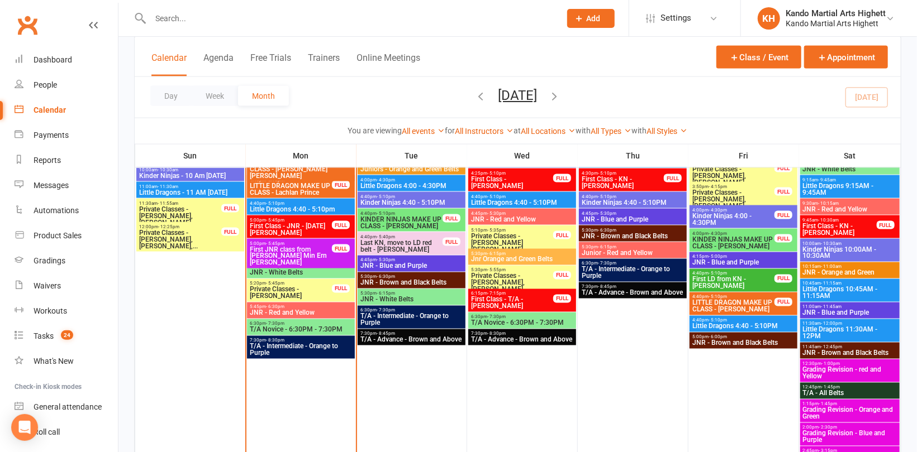
scroll to position [894, 0]
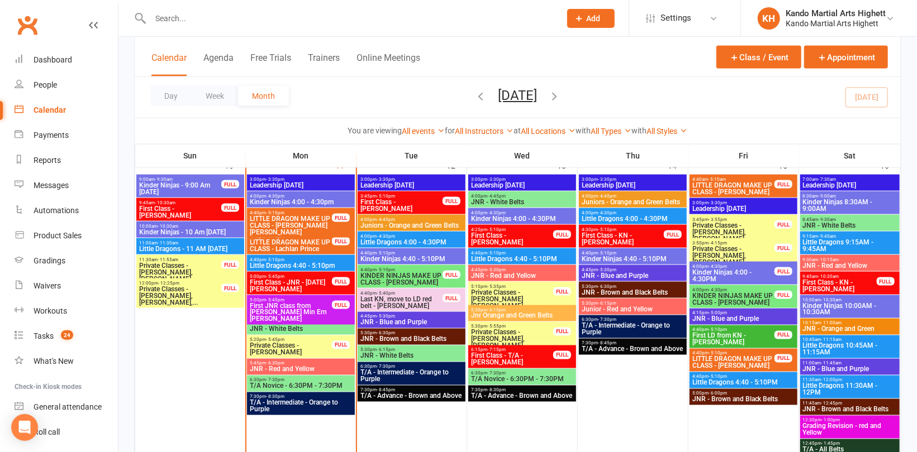
click at [193, 19] on input "text" at bounding box center [350, 19] width 406 height 16
paste input "[EMAIL_ADDRESS][PERSON_NAME][DOMAIN_NAME]"
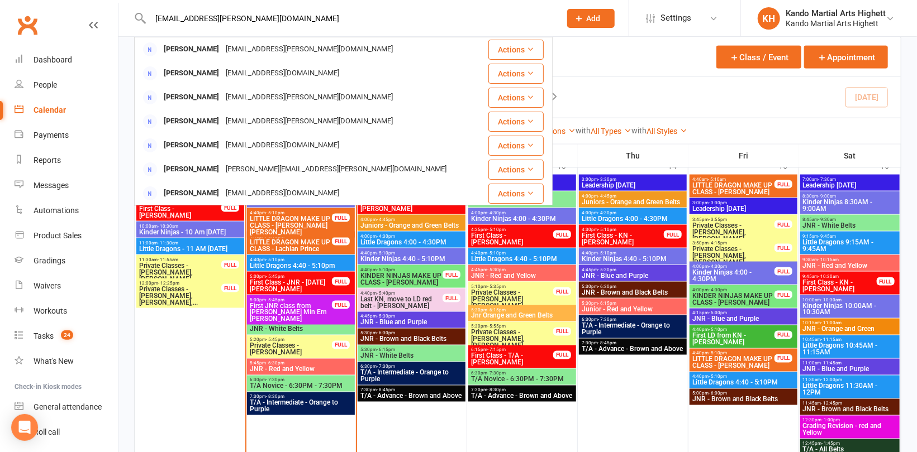
drag, startPoint x: 273, startPoint y: 15, endPoint x: 115, endPoint y: 11, distance: 158.7
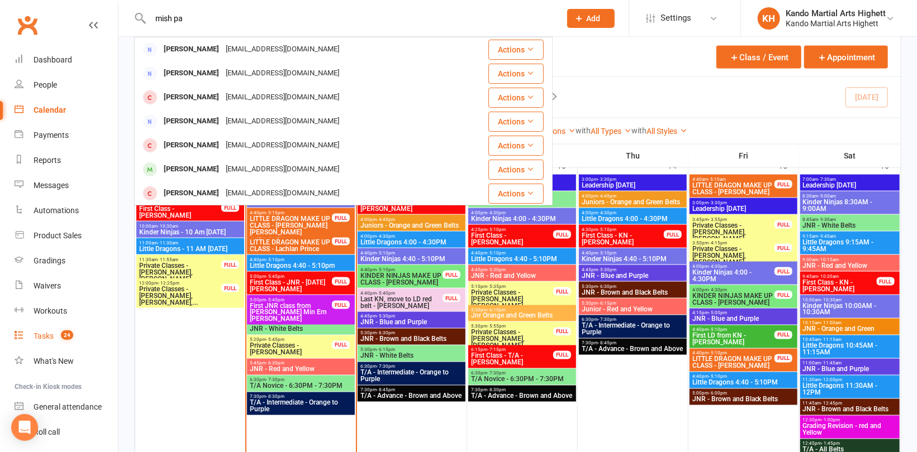
type input "mish pa"
click at [38, 333] on div "Tasks" at bounding box center [44, 336] width 20 height 9
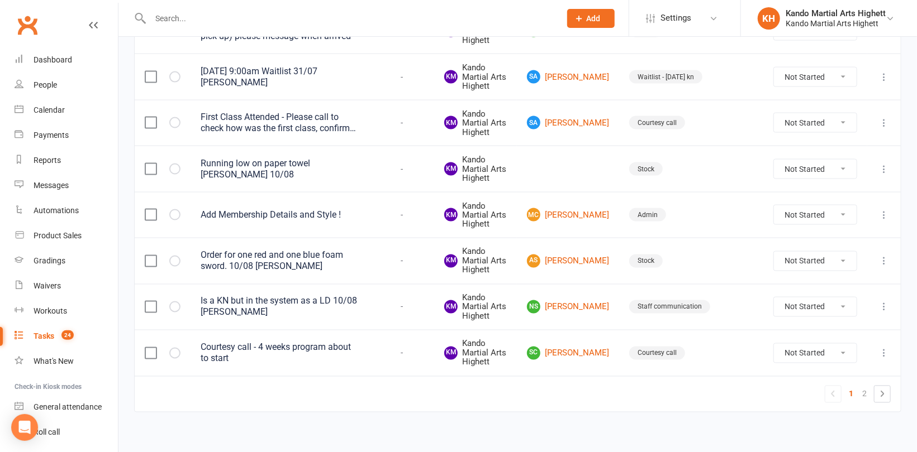
scroll to position [990, 0]
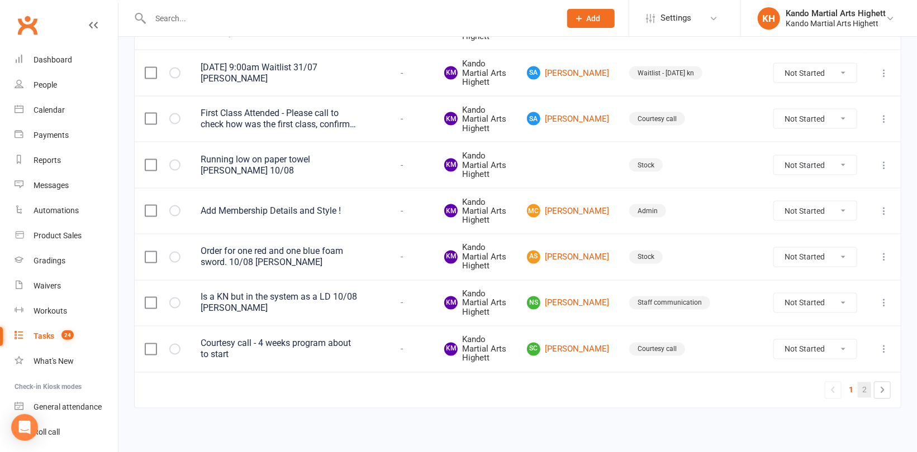
click at [861, 388] on link "2" at bounding box center [863, 391] width 13 height 16
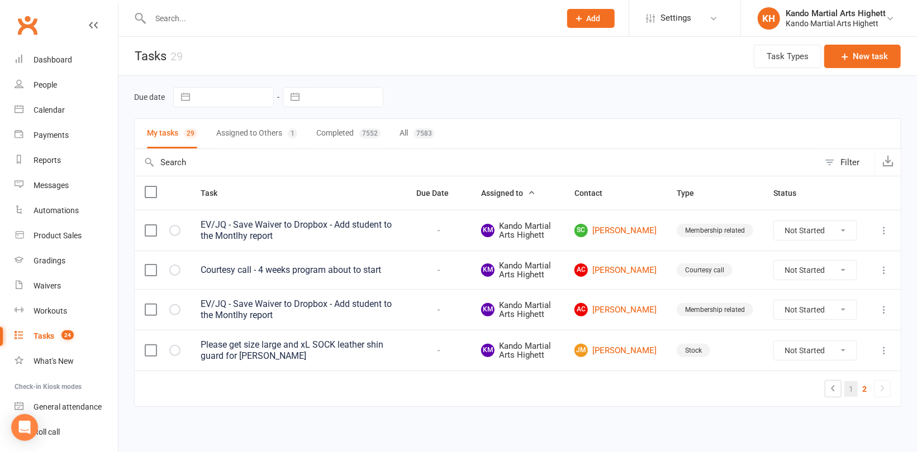
click at [855, 387] on link "1" at bounding box center [850, 389] width 13 height 16
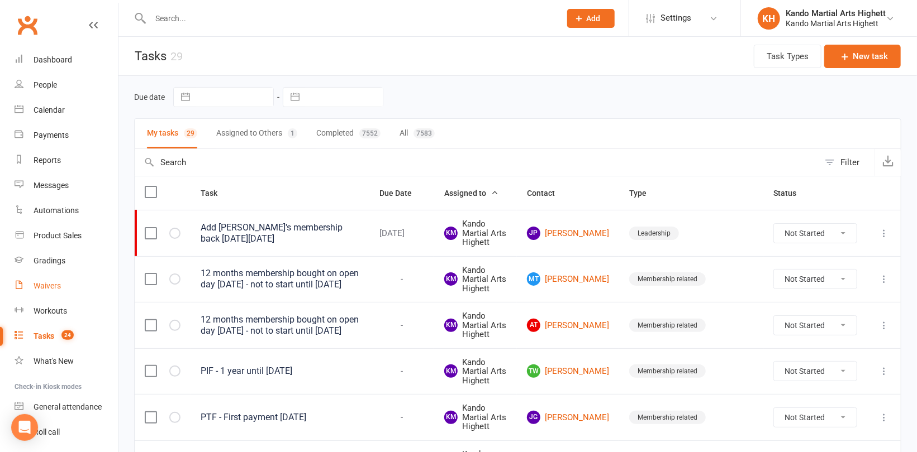
click at [50, 283] on div "Waivers" at bounding box center [47, 286] width 27 height 9
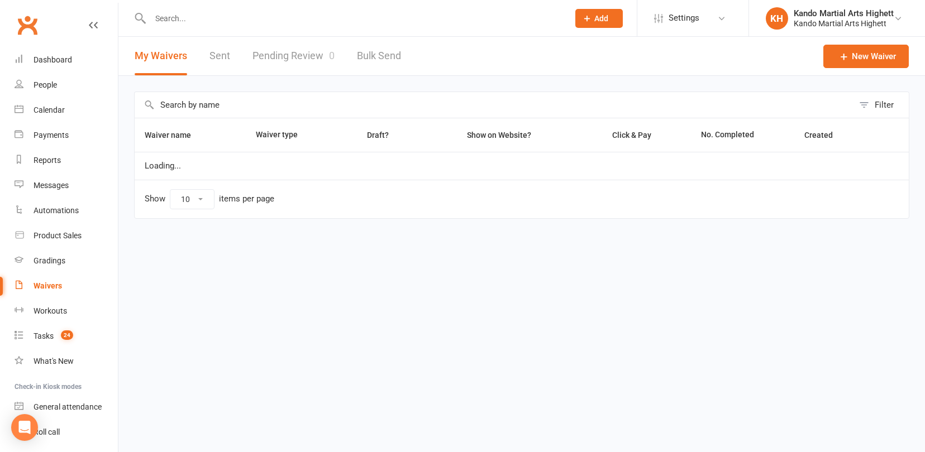
select select "100"
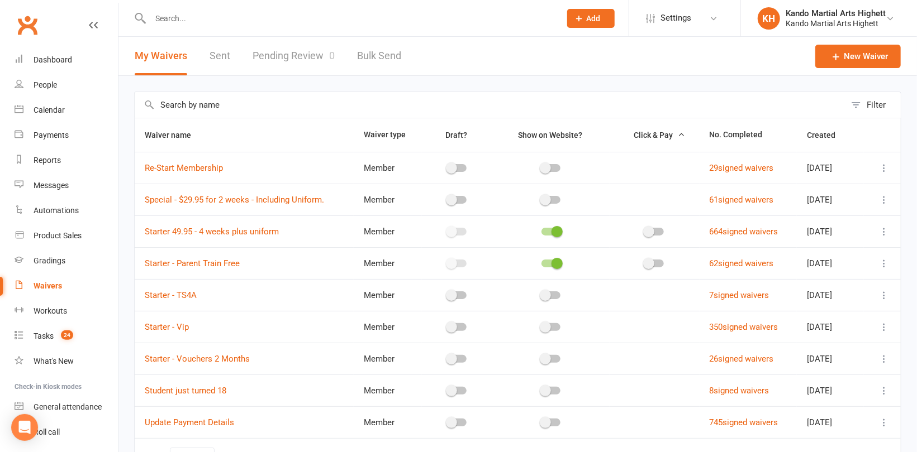
click at [270, 52] on link "Pending Review 0" at bounding box center [293, 56] width 82 height 39
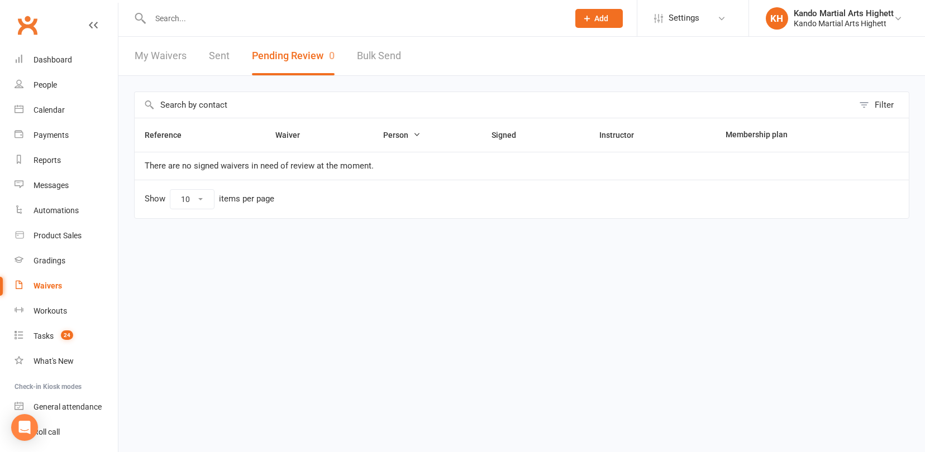
click at [166, 56] on link "My Waivers" at bounding box center [161, 56] width 52 height 39
select select "100"
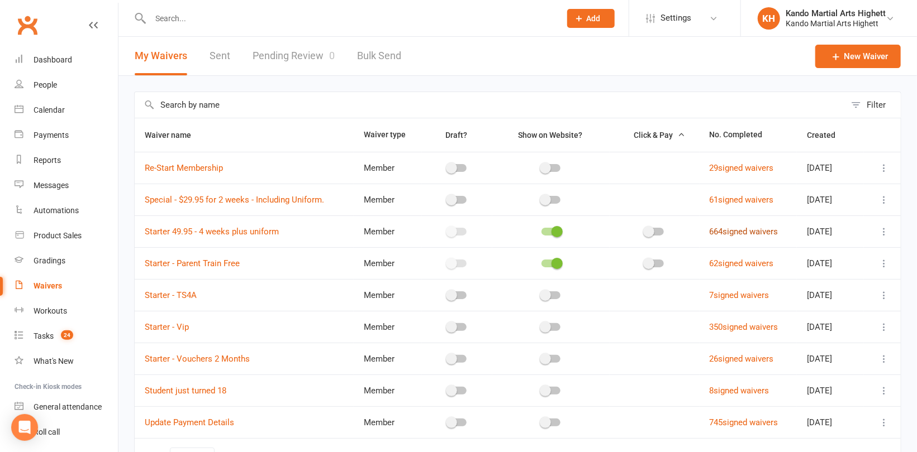
click at [726, 231] on link "664 signed waivers" at bounding box center [743, 232] width 69 height 10
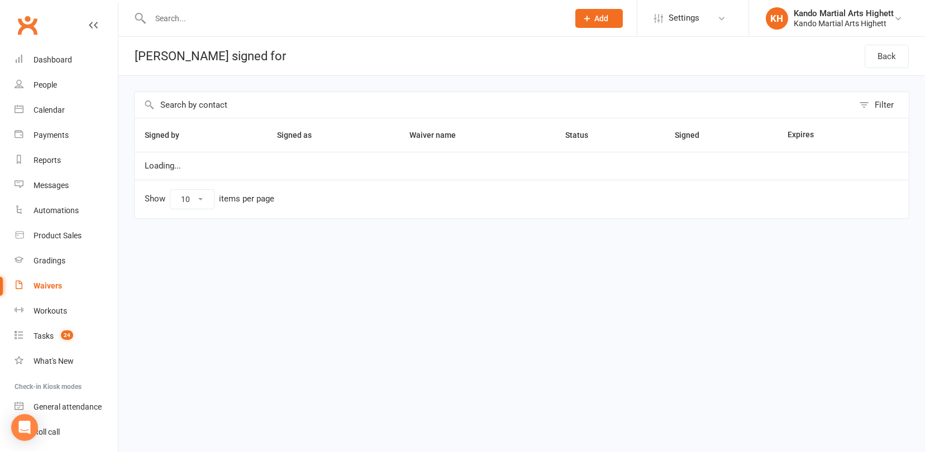
select select "100"
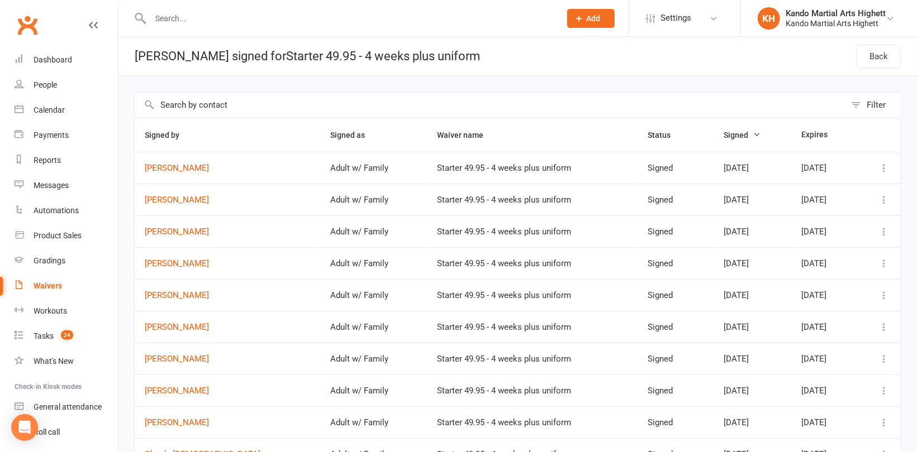
click at [752, 135] on icon "button" at bounding box center [756, 135] width 8 height 8
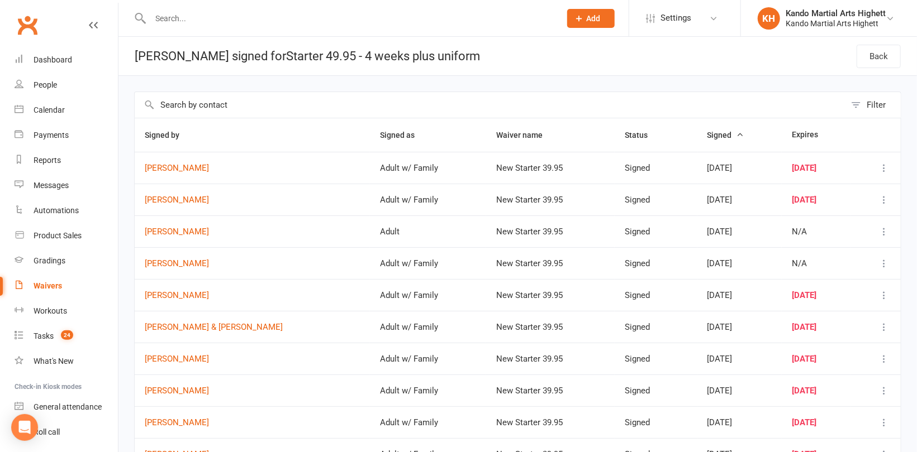
click at [736, 133] on icon "button" at bounding box center [740, 135] width 8 height 8
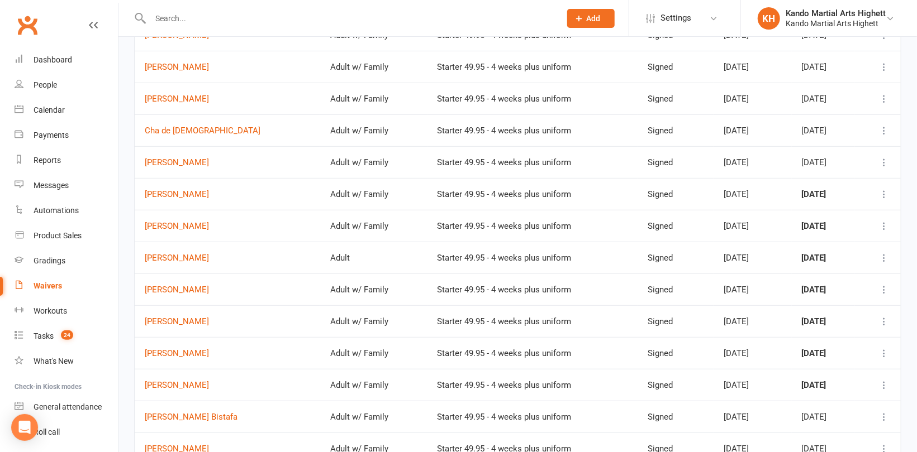
scroll to position [335, 0]
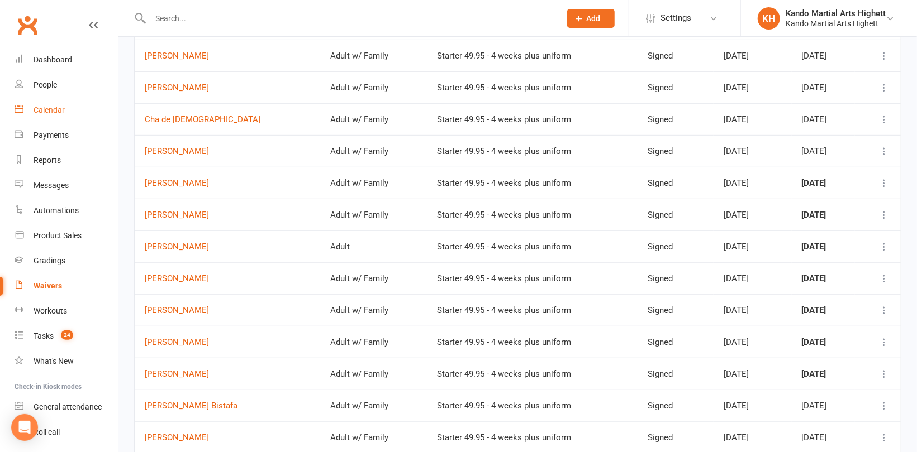
click at [46, 103] on link "Calendar" at bounding box center [66, 110] width 103 height 25
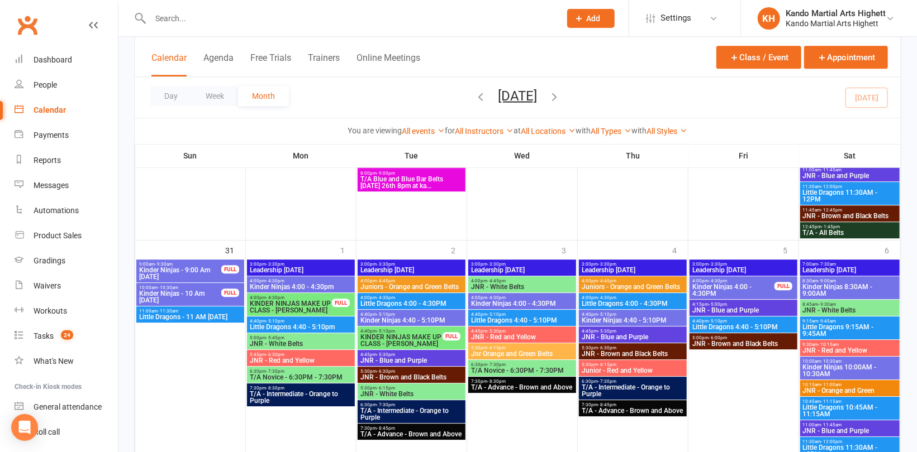
scroll to position [1783, 0]
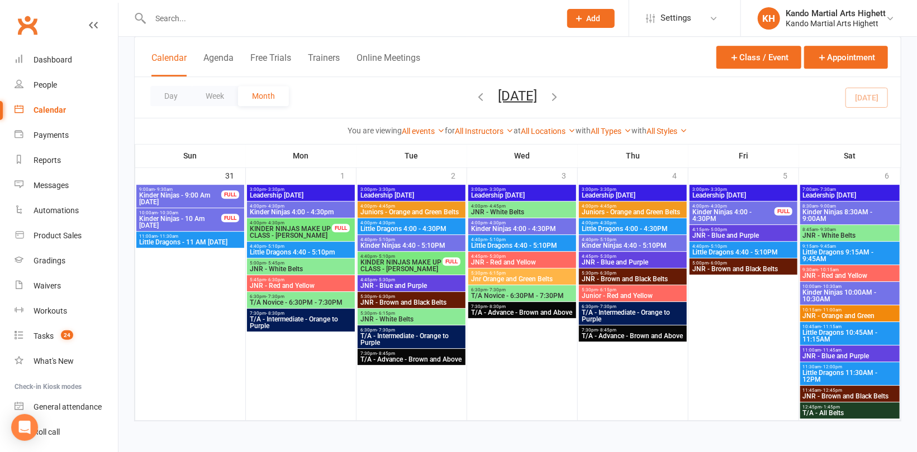
click at [561, 91] on icon "button" at bounding box center [554, 96] width 12 height 12
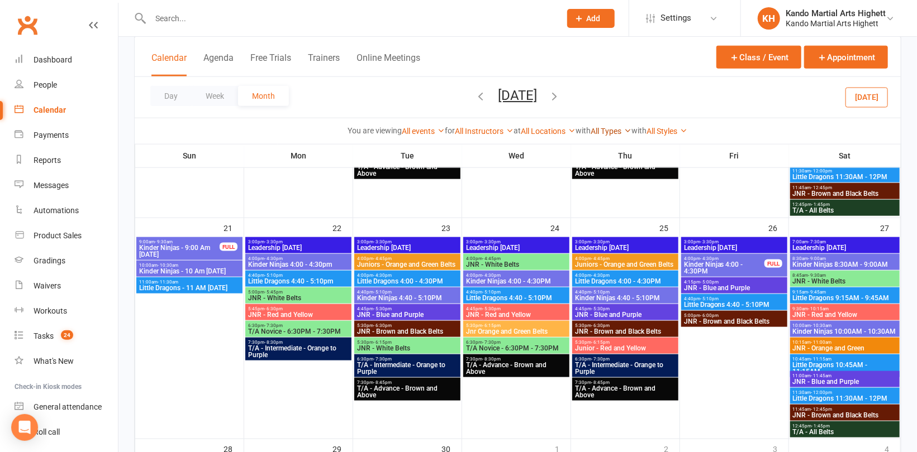
scroll to position [587, 0]
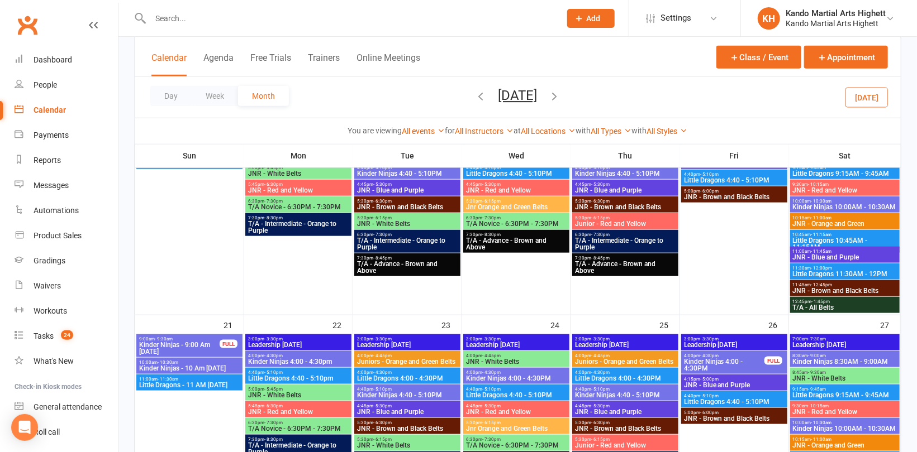
click at [475, 98] on icon "button" at bounding box center [481, 96] width 12 height 12
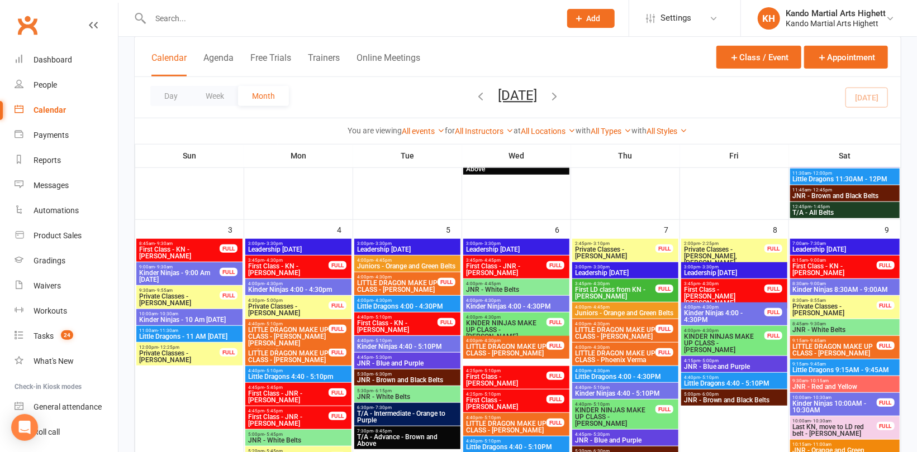
scroll to position [618, 0]
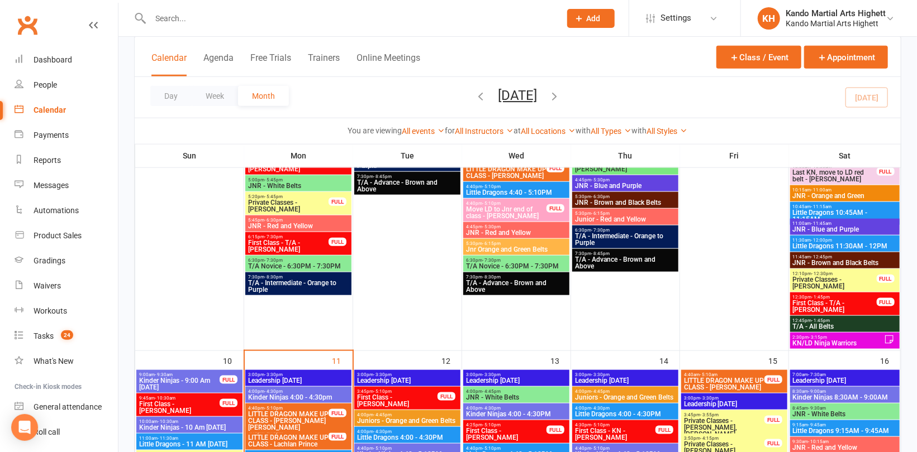
click at [163, 20] on input "text" at bounding box center [350, 19] width 406 height 16
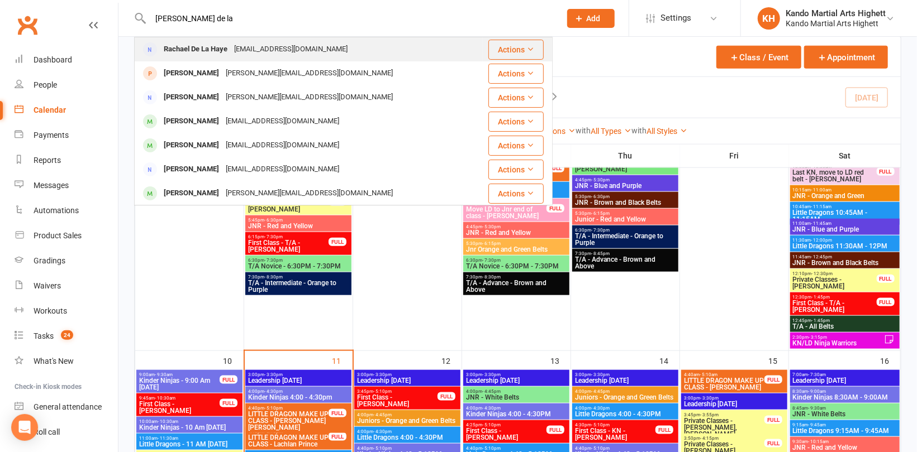
type input "[PERSON_NAME] de la"
click at [230, 46] on div "Rachael De La Haye" at bounding box center [195, 49] width 70 height 16
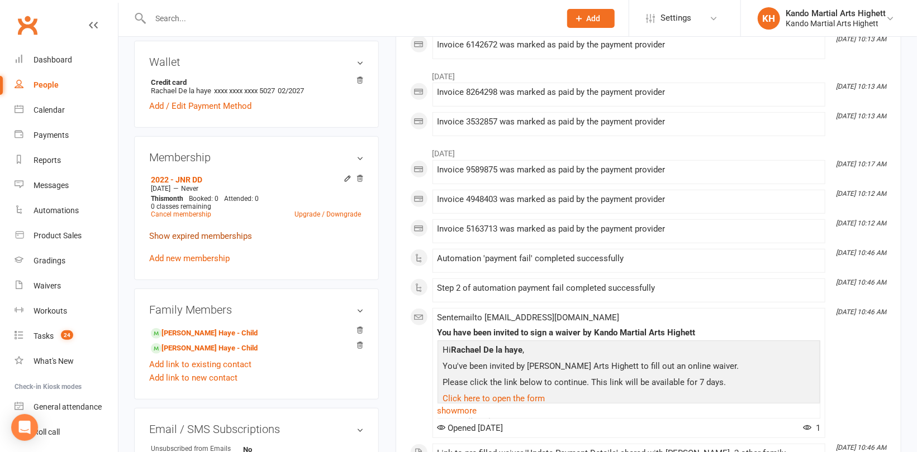
scroll to position [335, 0]
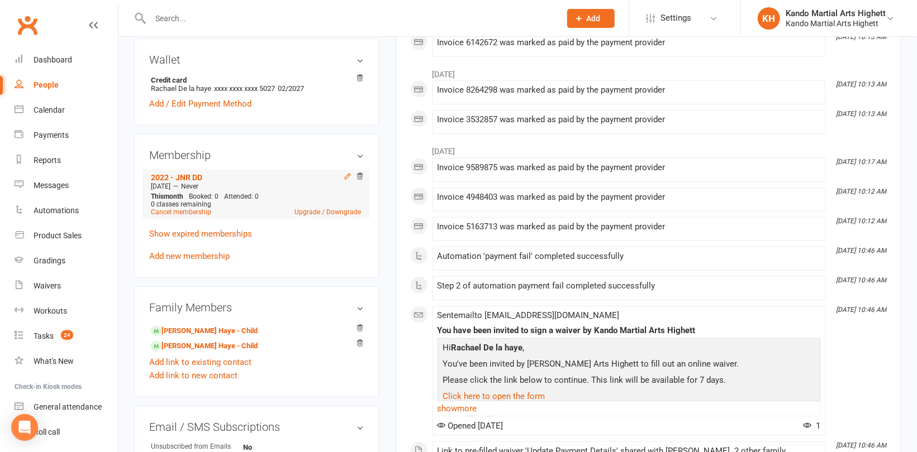
click at [345, 178] on icon at bounding box center [347, 176] width 5 height 5
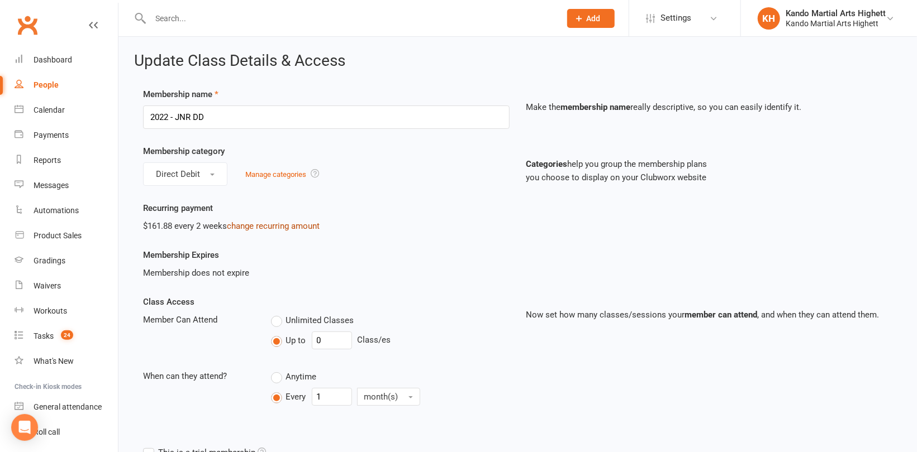
click at [269, 227] on link "change recurring amount" at bounding box center [273, 226] width 93 height 10
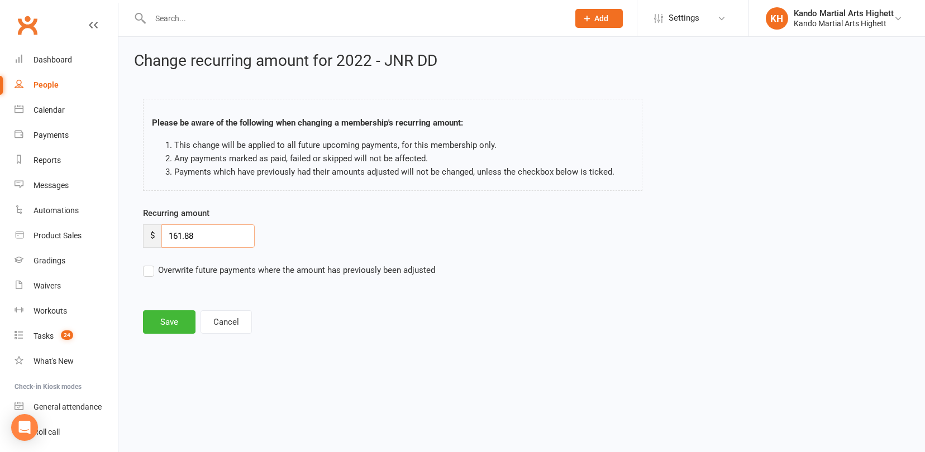
drag, startPoint x: 179, startPoint y: 236, endPoint x: 188, endPoint y: 235, distance: 9.0
click at [180, 235] on input "161.88" at bounding box center [207, 236] width 93 height 23
type input "171.88"
click at [245, 268] on label "Overwrite future payments where the amount has previously been adjusted" at bounding box center [289, 270] width 292 height 13
click at [245, 264] on input "Overwrite future payments where the amount has previously been adjusted" at bounding box center [289, 264] width 292 height 0
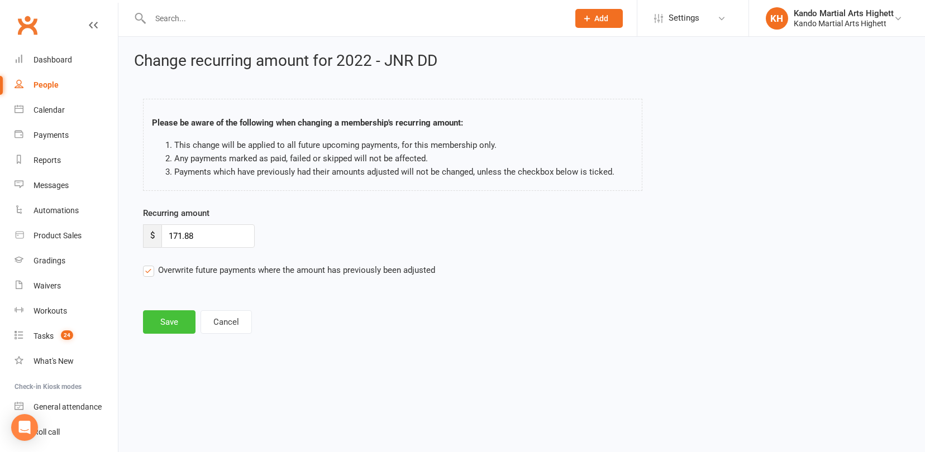
click at [177, 321] on button "Save" at bounding box center [169, 322] width 53 height 23
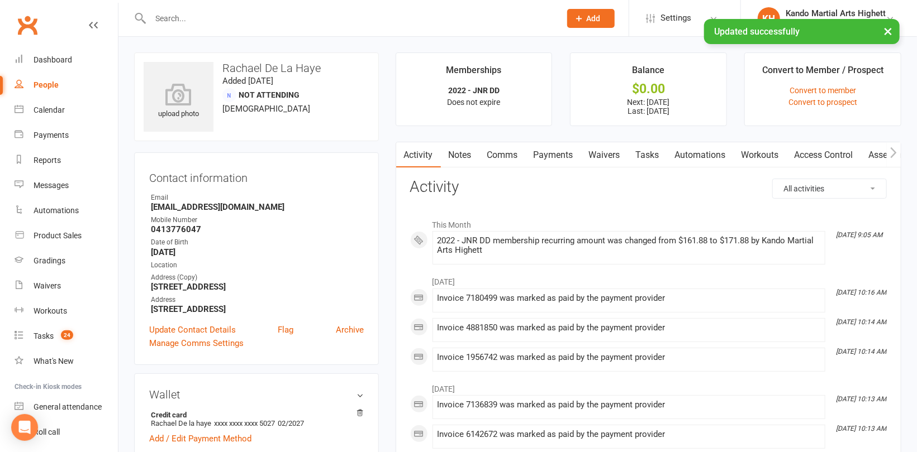
click at [479, 153] on link "Notes" at bounding box center [460, 155] width 39 height 26
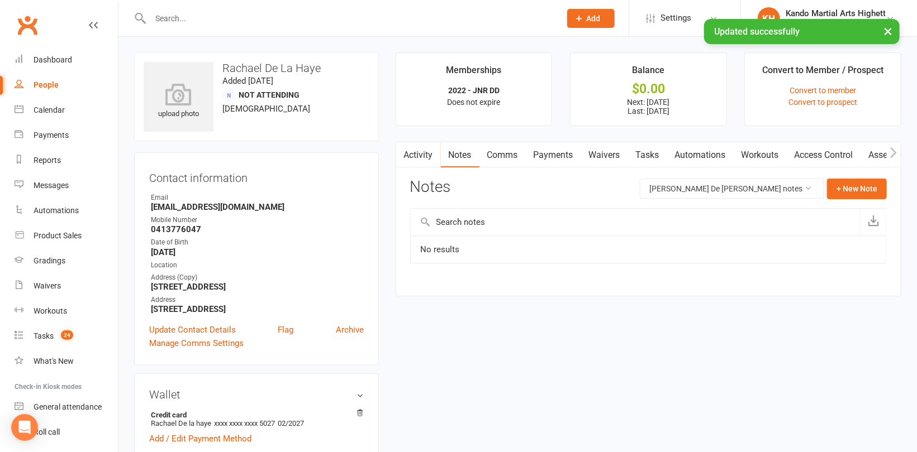
click at [865, 175] on div "Activity Notes Comms Payments Waivers Tasks Automations Workouts Access Control…" at bounding box center [647, 219] width 505 height 155
click at [852, 187] on button "+ New Note" at bounding box center [857, 189] width 60 height 20
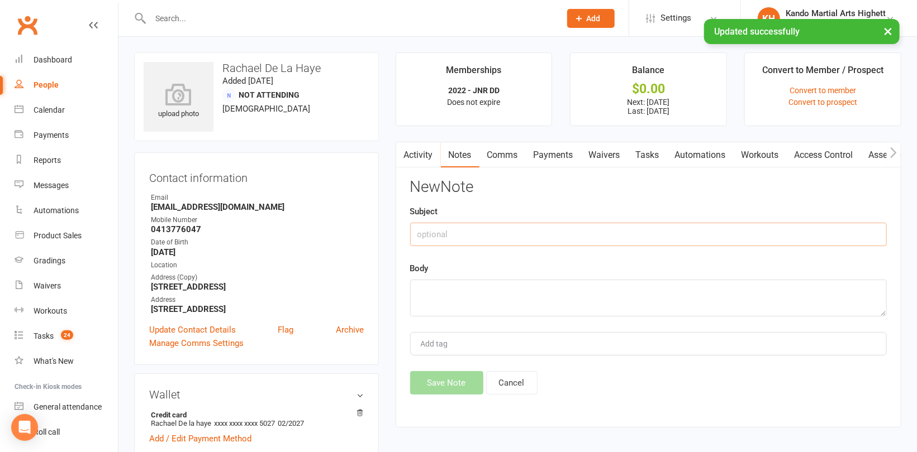
click at [523, 232] on input "text" at bounding box center [648, 234] width 476 height 23
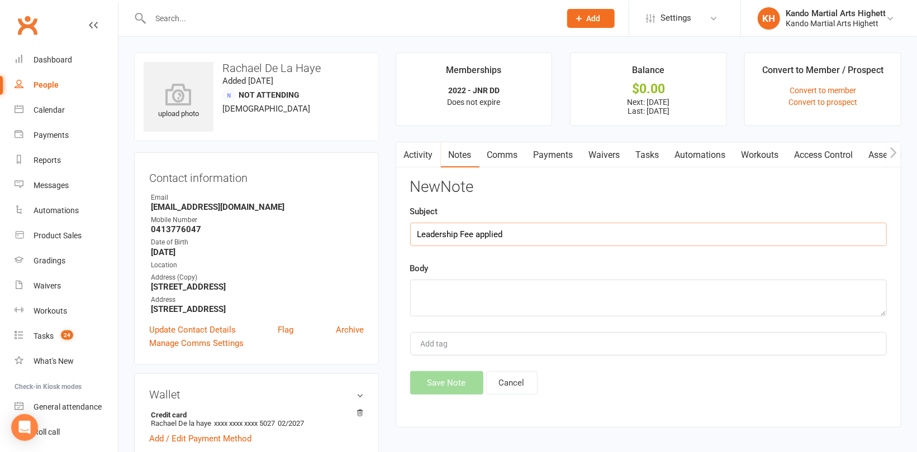
type input "Leadership Fee applied"
click at [511, 300] on textarea at bounding box center [648, 298] width 476 height 37
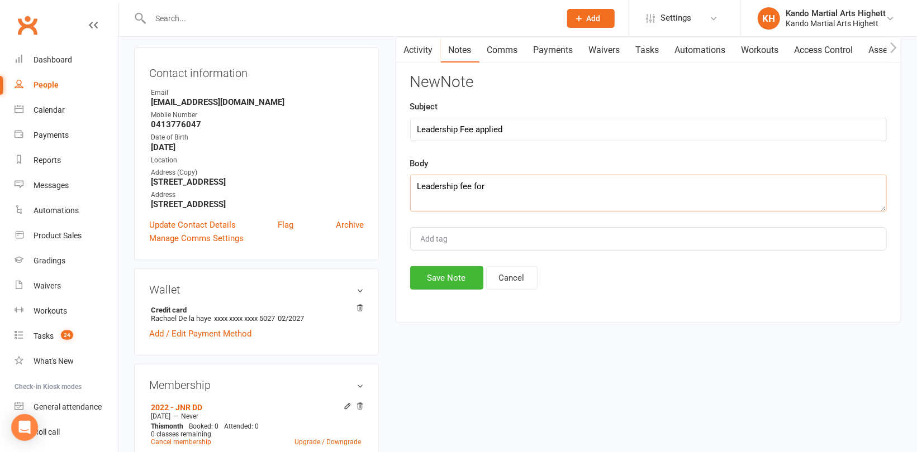
scroll to position [56, 0]
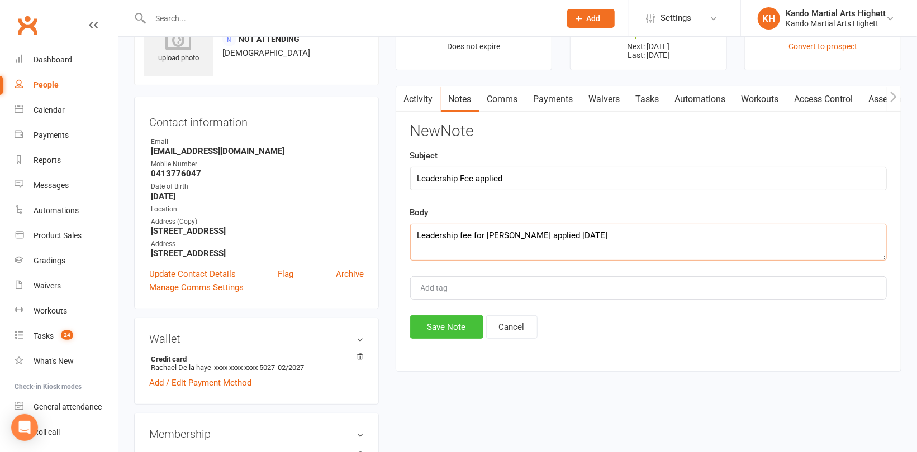
type textarea "Leadership fee for [PERSON_NAME] applied [DATE]"
click at [466, 318] on button "Save Note" at bounding box center [446, 327] width 73 height 23
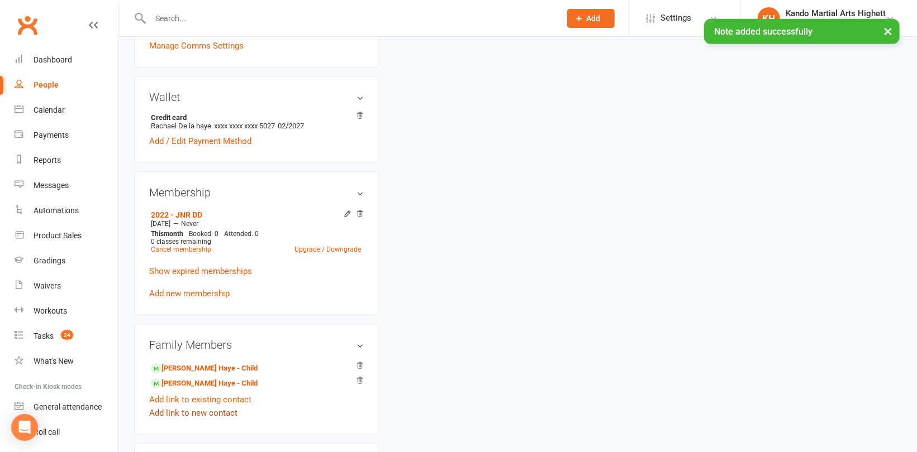
scroll to position [391, 0]
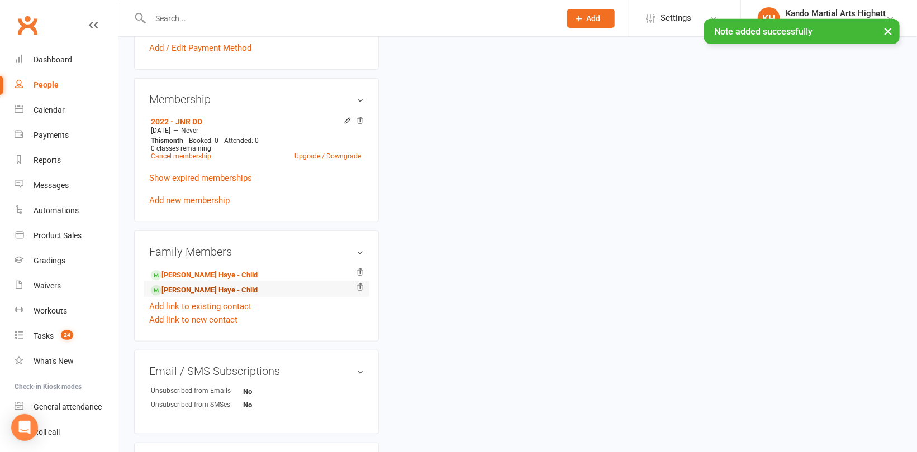
click at [183, 288] on link "[PERSON_NAME] Haye - Child" at bounding box center [204, 291] width 107 height 12
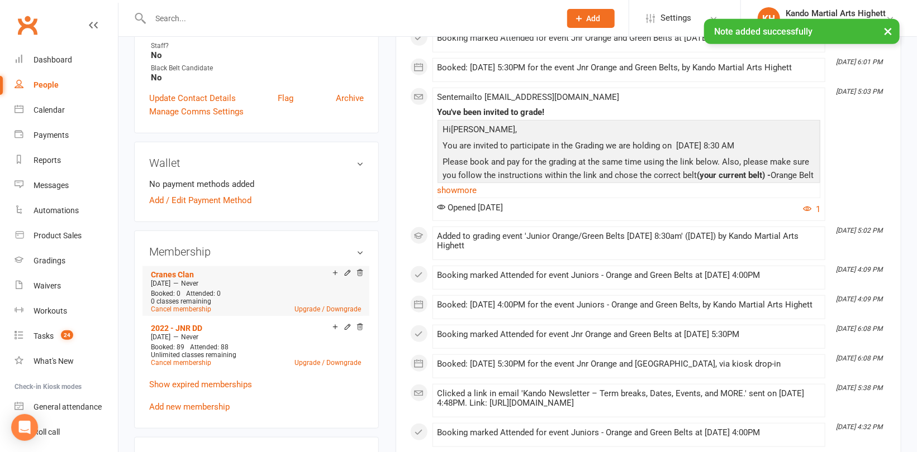
scroll to position [503, 0]
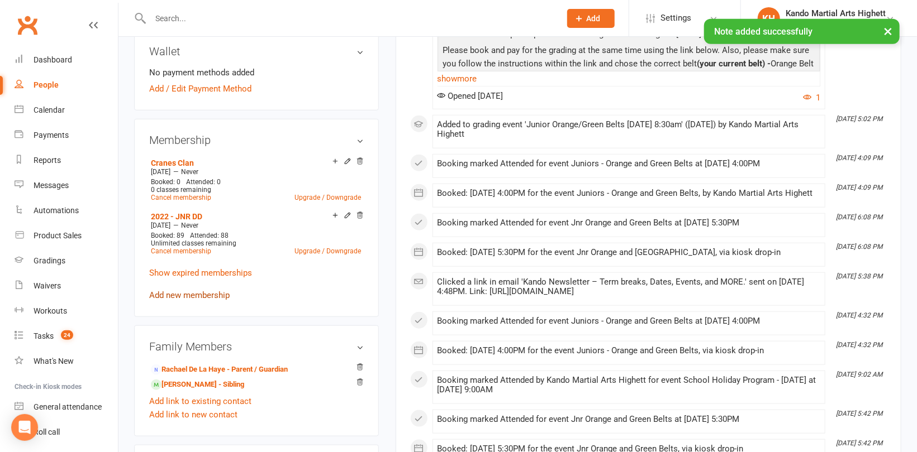
click at [192, 290] on link "Add new membership" at bounding box center [189, 295] width 80 height 10
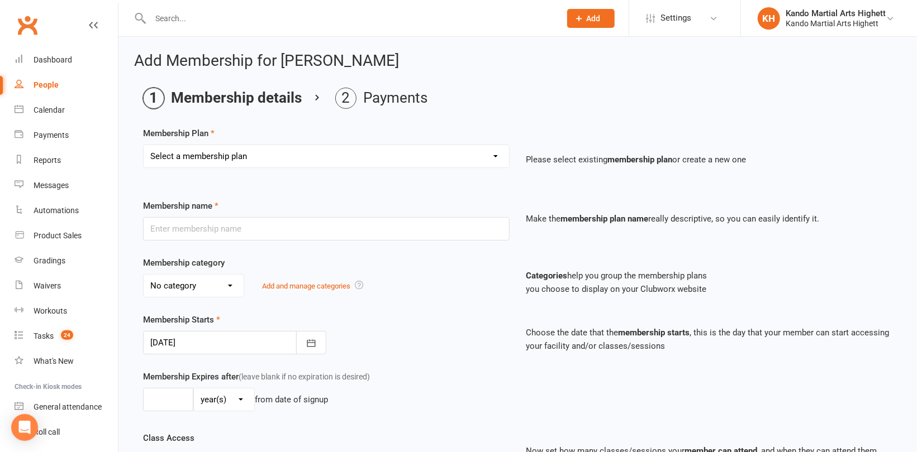
click at [220, 154] on select "Select a membership plan Create new Membership Plan Starter Program - 4 weeks p…" at bounding box center [326, 156] width 365 height 22
select select "9"
click at [144, 145] on select "Select a membership plan Create new Membership Plan Starter Program - 4 weeks p…" at bounding box center [326, 156] width 365 height 22
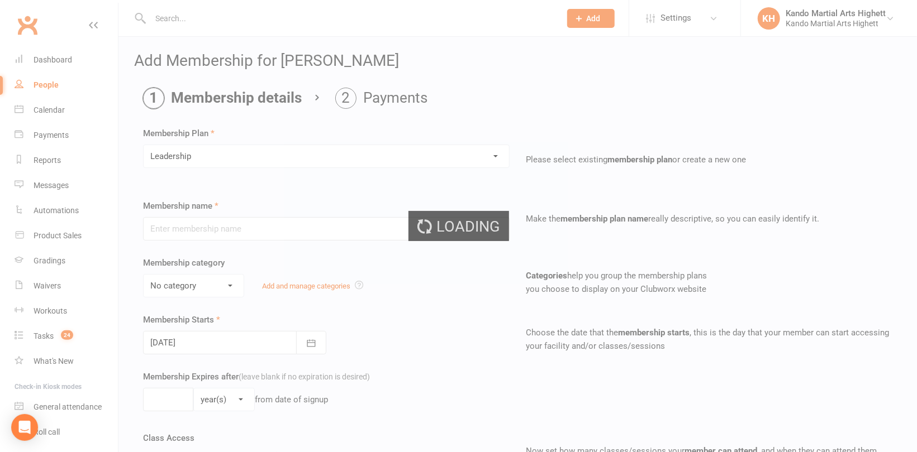
type input "Leadership"
select select "11"
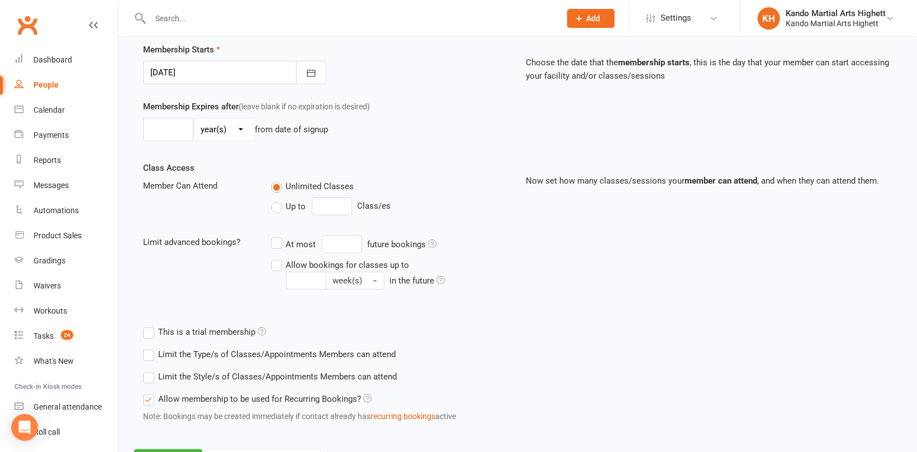
scroll to position [321, 0]
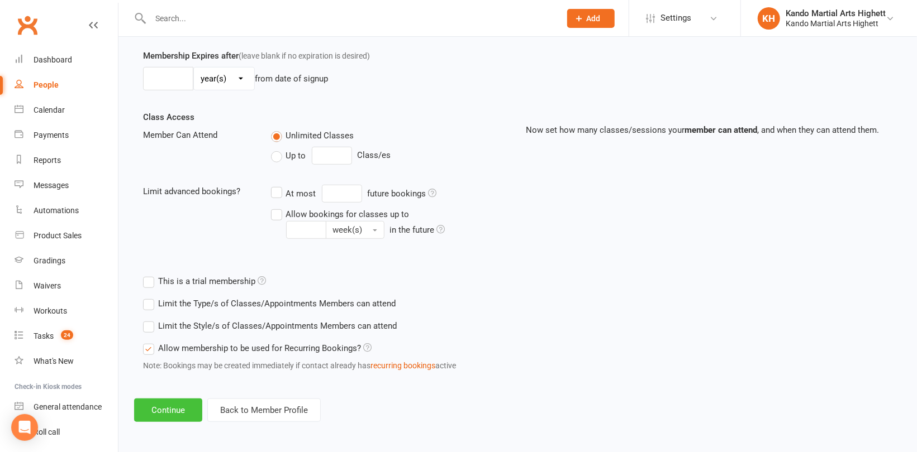
click at [169, 410] on button "Continue" at bounding box center [168, 410] width 68 height 23
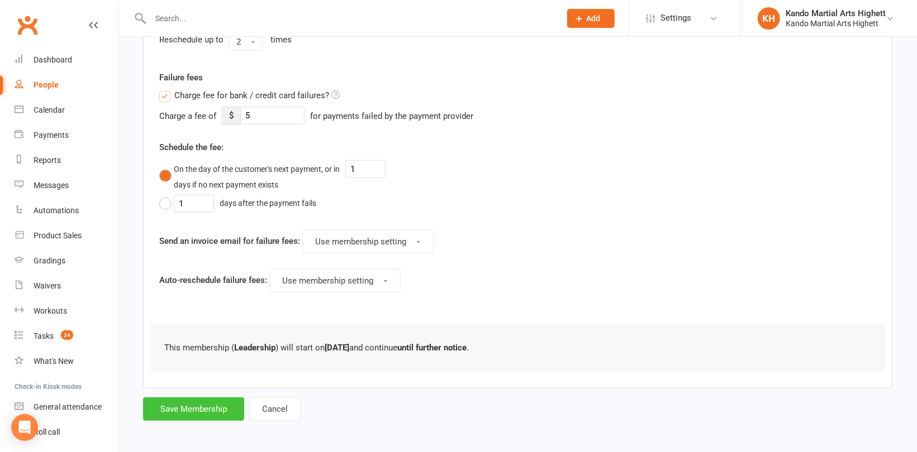
scroll to position [359, 0]
click at [199, 401] on button "Save Membership" at bounding box center [193, 409] width 101 height 23
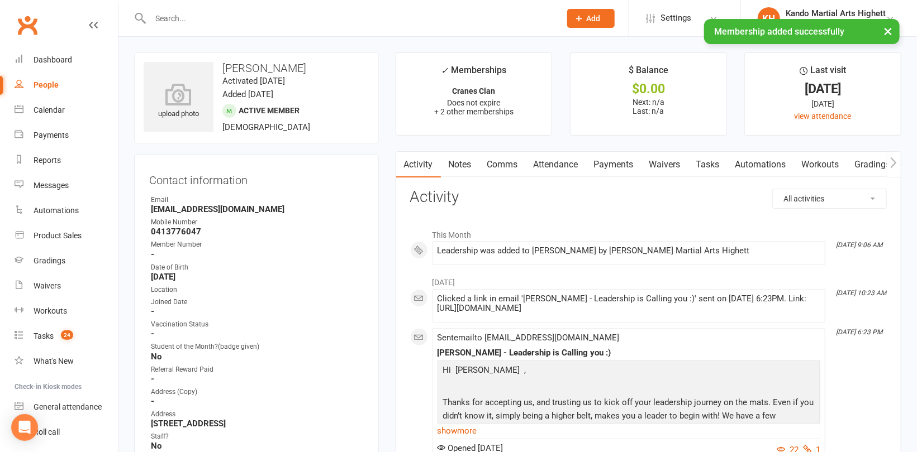
click at [42, 85] on div "People" at bounding box center [46, 84] width 25 height 9
select select "100"
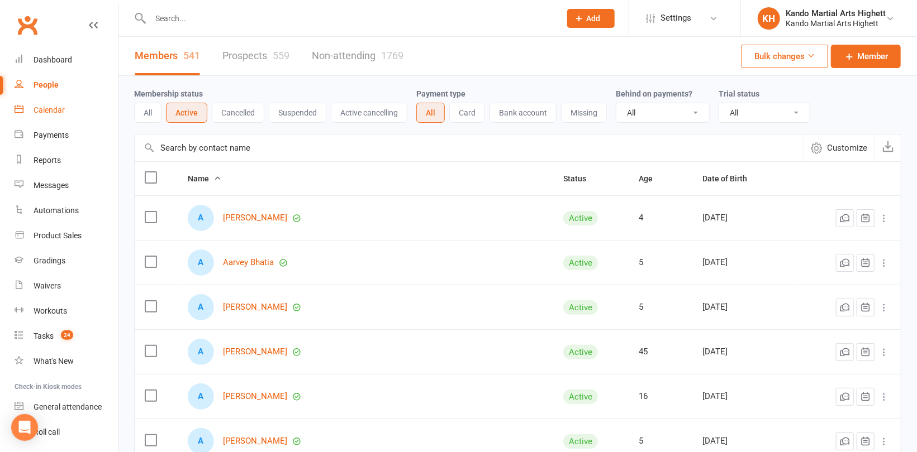
click at [59, 111] on div "Calendar" at bounding box center [49, 110] width 31 height 9
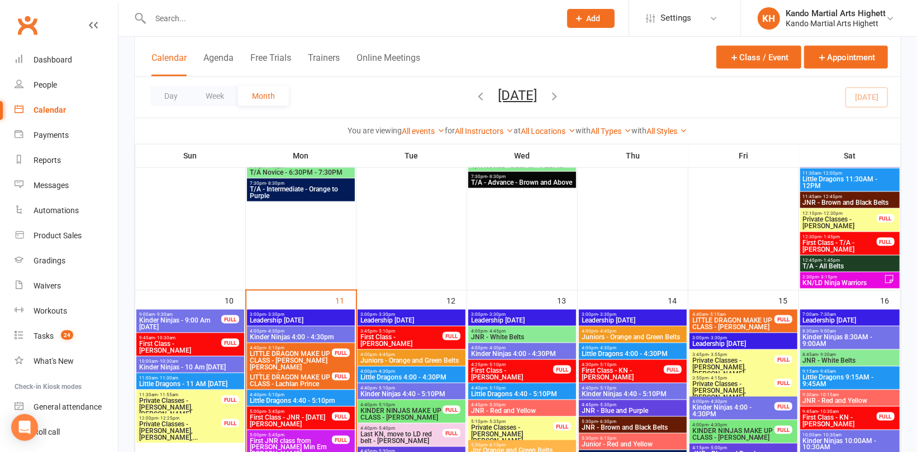
scroll to position [894, 0]
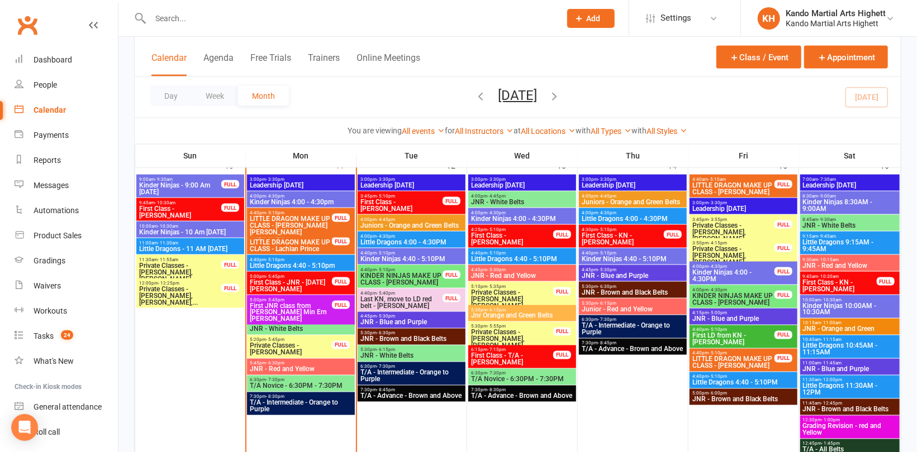
click at [293, 288] on span "First Class - JNR - [DATE][PERSON_NAME]" at bounding box center [290, 285] width 83 height 13
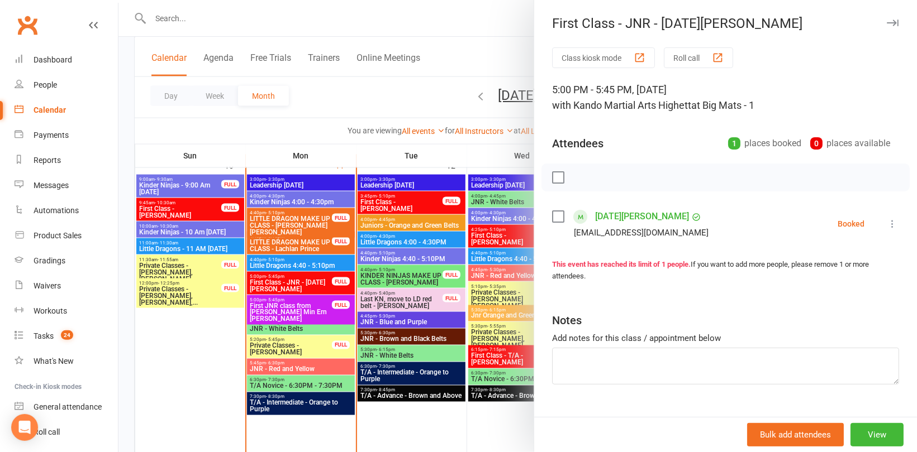
click at [622, 218] on link "[DATE][PERSON_NAME]" at bounding box center [642, 217] width 94 height 18
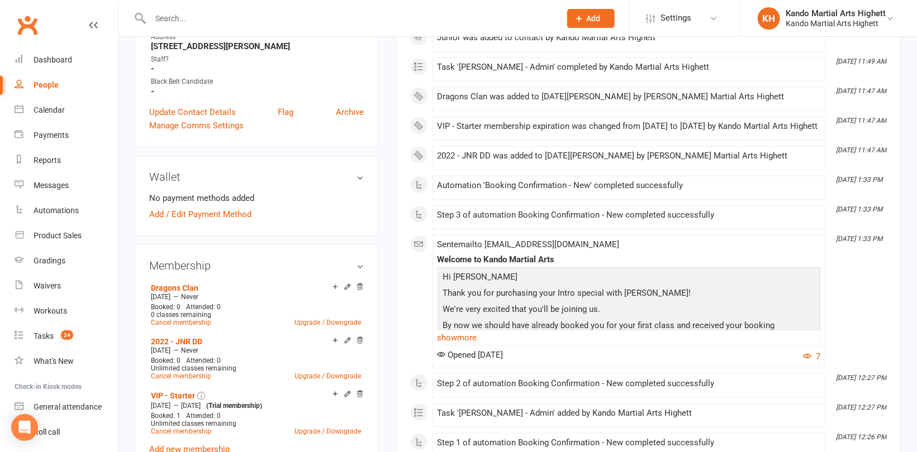
scroll to position [614, 0]
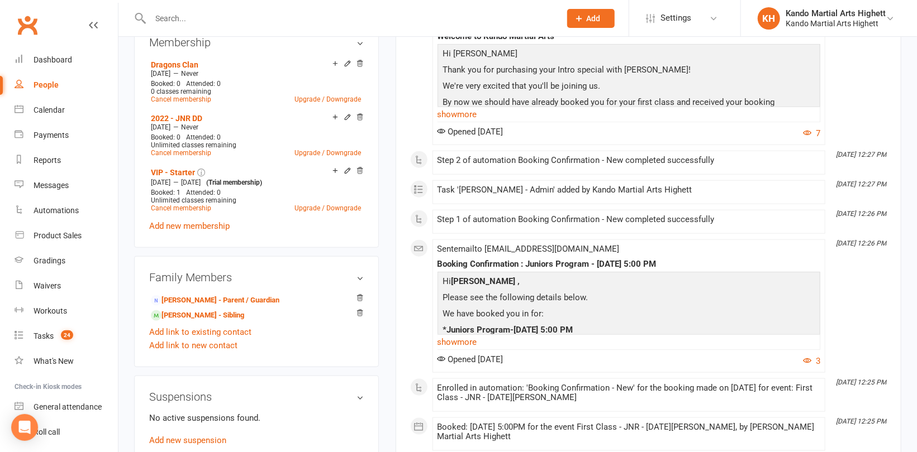
click at [42, 83] on div "People" at bounding box center [46, 84] width 25 height 9
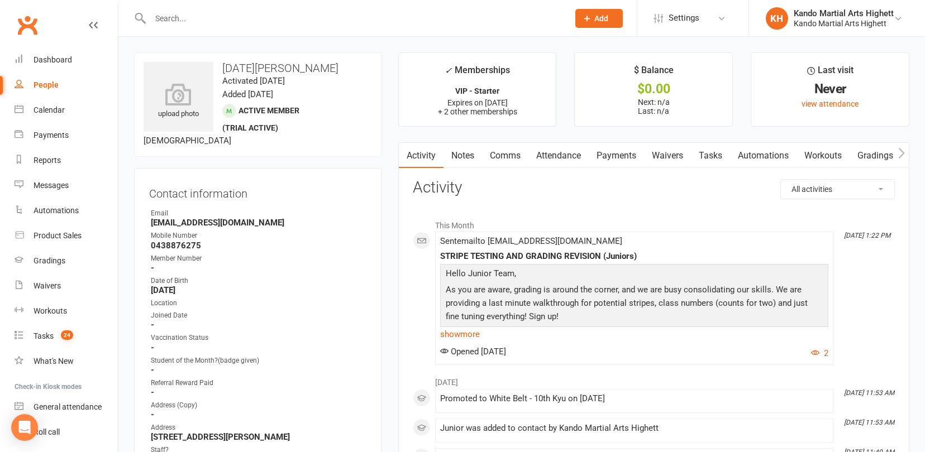
select select "100"
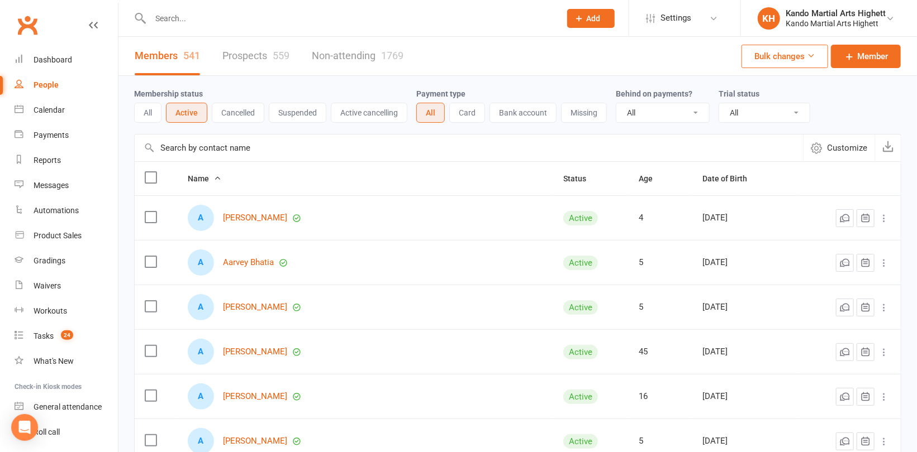
click at [177, 17] on input "text" at bounding box center [350, 19] width 406 height 16
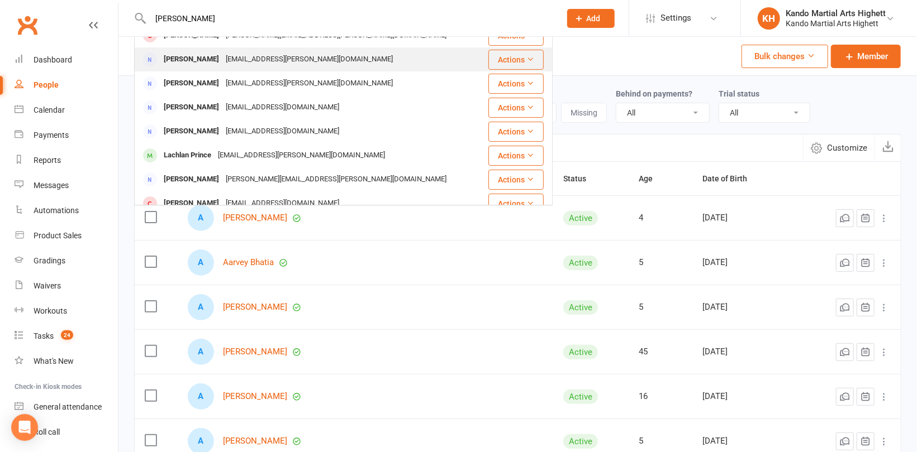
scroll to position [56, 0]
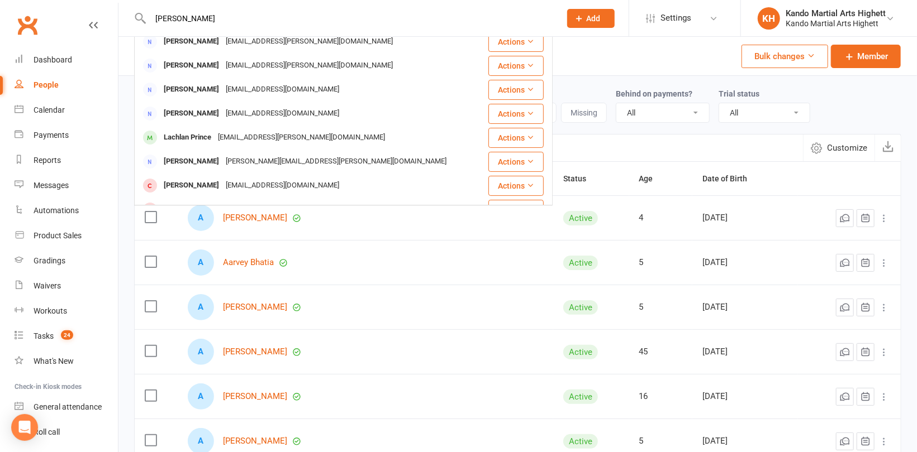
drag, startPoint x: 216, startPoint y: 24, endPoint x: 96, endPoint y: 8, distance: 120.5
click at [96, 3] on header "[PERSON_NAME] [PERSON_NAME] [PERSON_NAME][EMAIL_ADDRESS][PERSON_NAME][DOMAIN_NA…" at bounding box center [458, 3] width 917 height 0
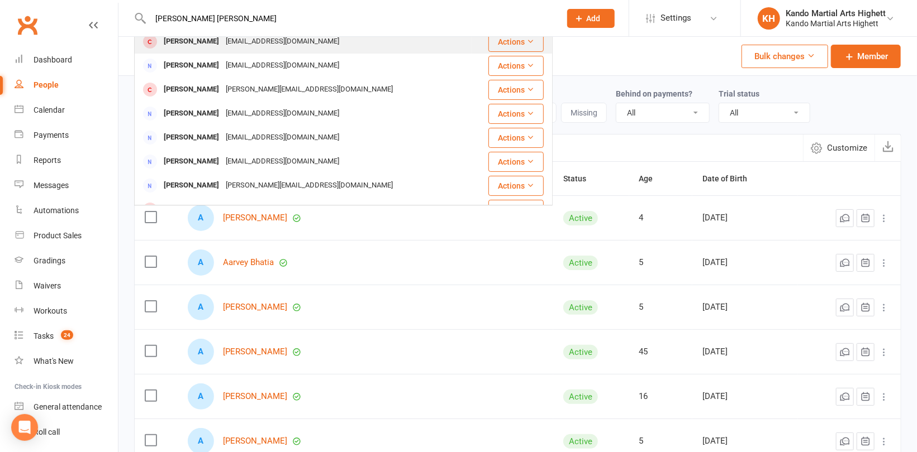
type input "[PERSON_NAME] [PERSON_NAME]"
click at [182, 41] on div "[PERSON_NAME]" at bounding box center [191, 42] width 62 height 16
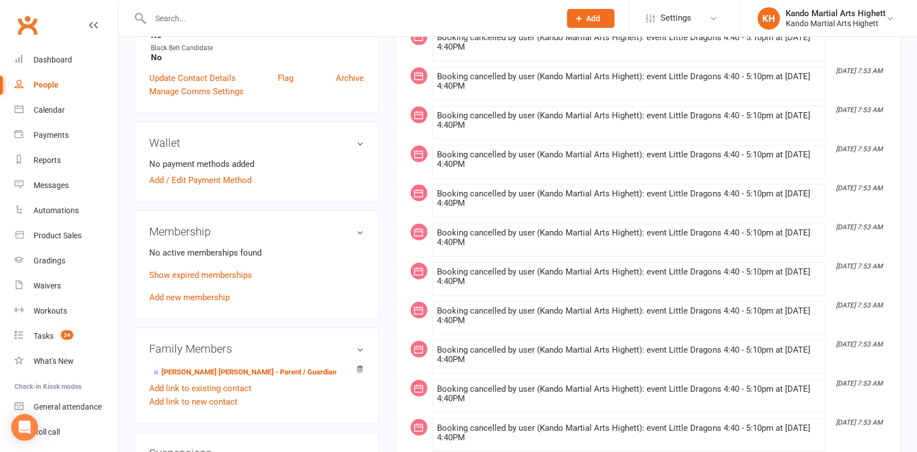
scroll to position [503, 0]
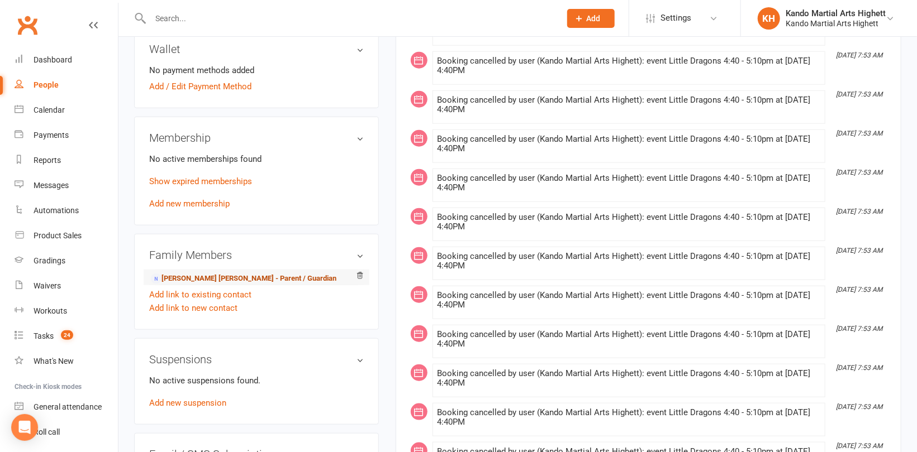
click at [195, 285] on link "[PERSON_NAME] [PERSON_NAME] - Parent / Guardian" at bounding box center [243, 279] width 185 height 12
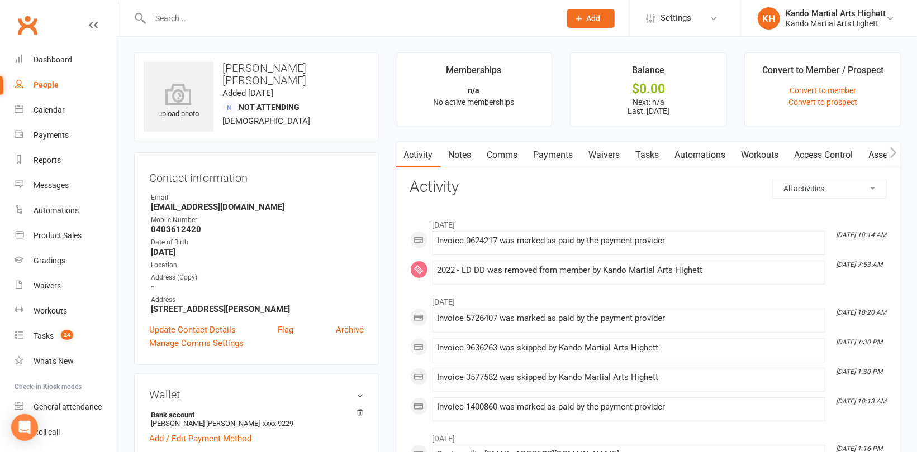
click at [605, 156] on link "Waivers" at bounding box center [604, 155] width 47 height 26
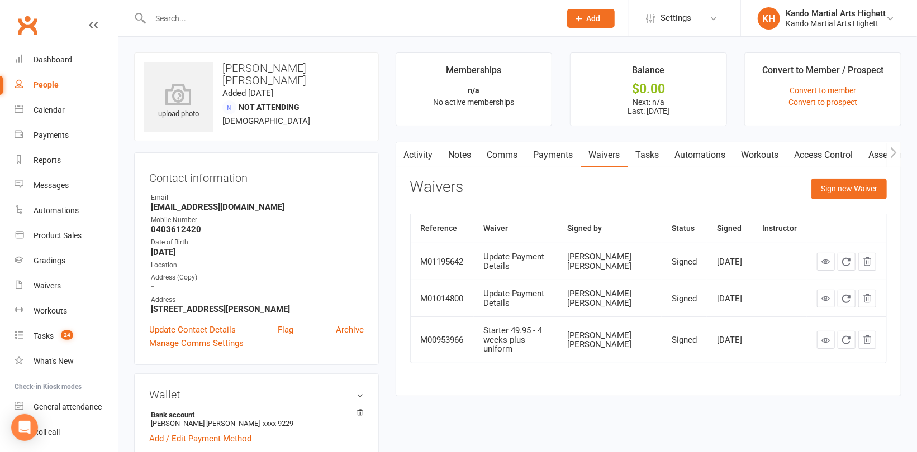
click at [460, 157] on link "Notes" at bounding box center [460, 155] width 39 height 26
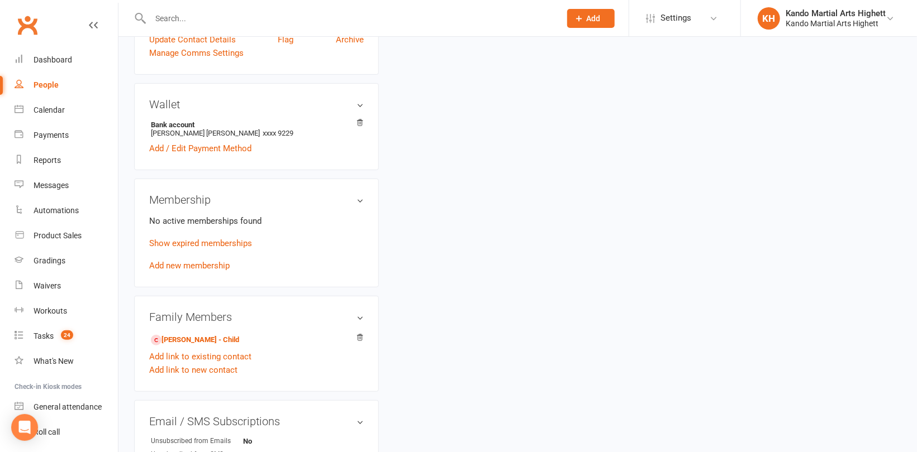
scroll to position [391, 0]
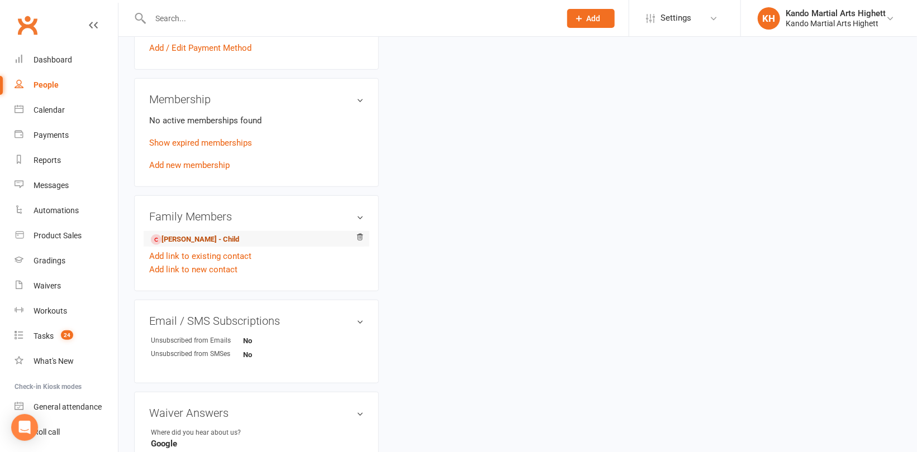
click at [201, 246] on link "[PERSON_NAME] - Child" at bounding box center [195, 240] width 88 height 12
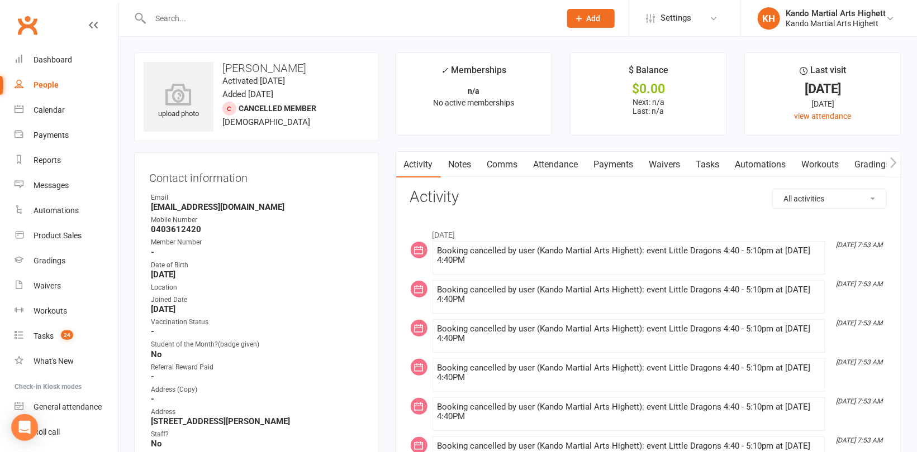
click at [457, 164] on link "Notes" at bounding box center [460, 165] width 39 height 26
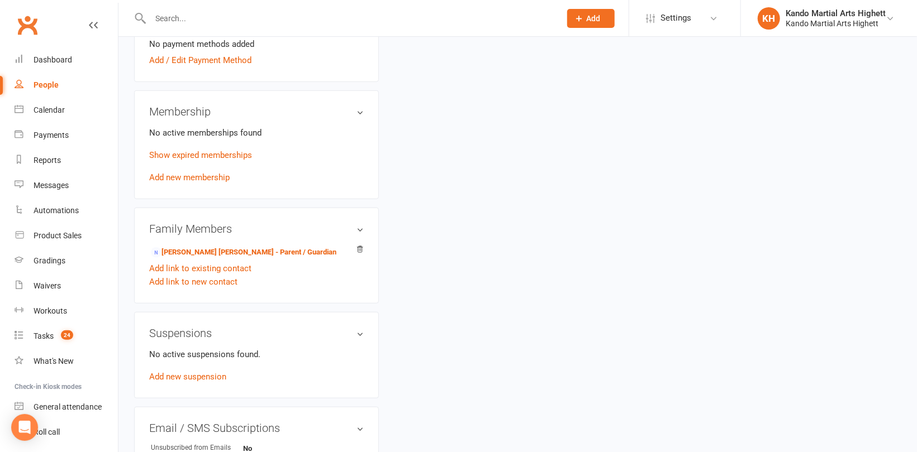
scroll to position [614, 0]
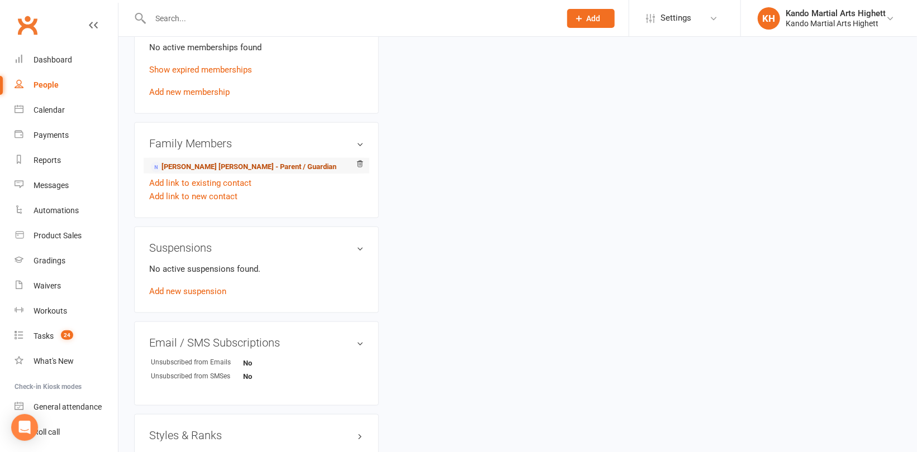
click at [203, 173] on link "[PERSON_NAME] [PERSON_NAME] - Parent / Guardian" at bounding box center [243, 167] width 185 height 12
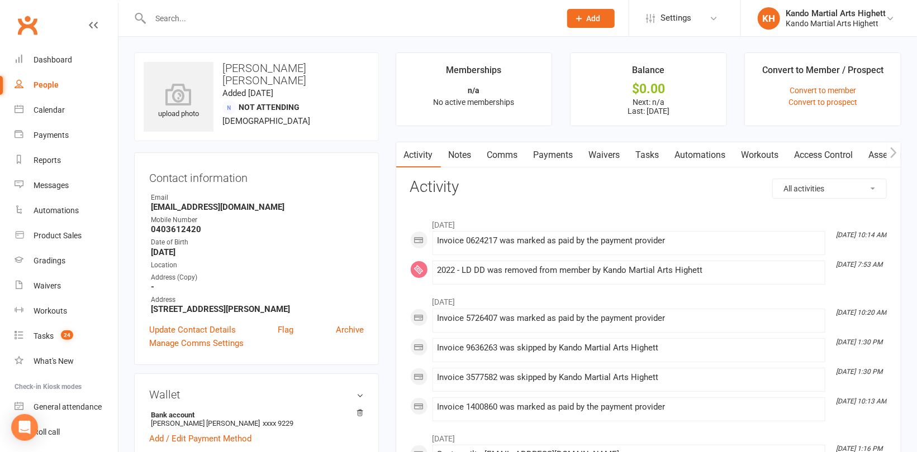
click at [651, 155] on link "Tasks" at bounding box center [647, 155] width 39 height 26
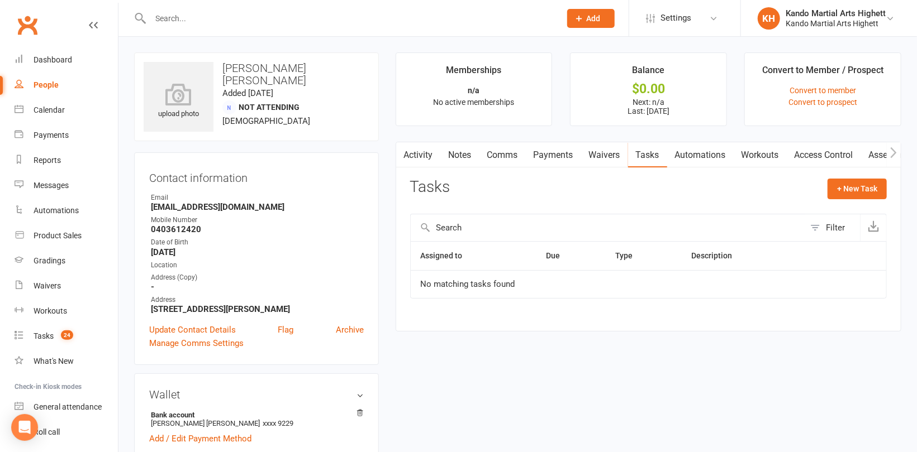
click at [623, 155] on link "Waivers" at bounding box center [604, 155] width 47 height 26
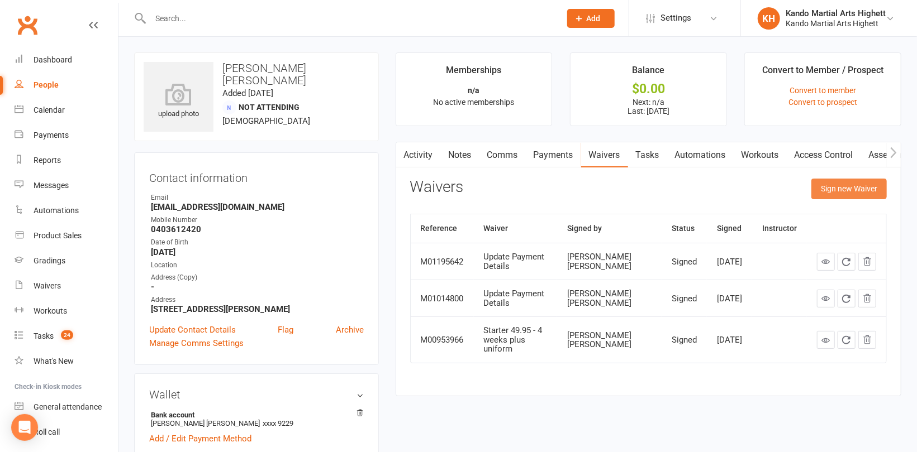
click at [836, 184] on button "Sign new Waiver" at bounding box center [848, 189] width 75 height 20
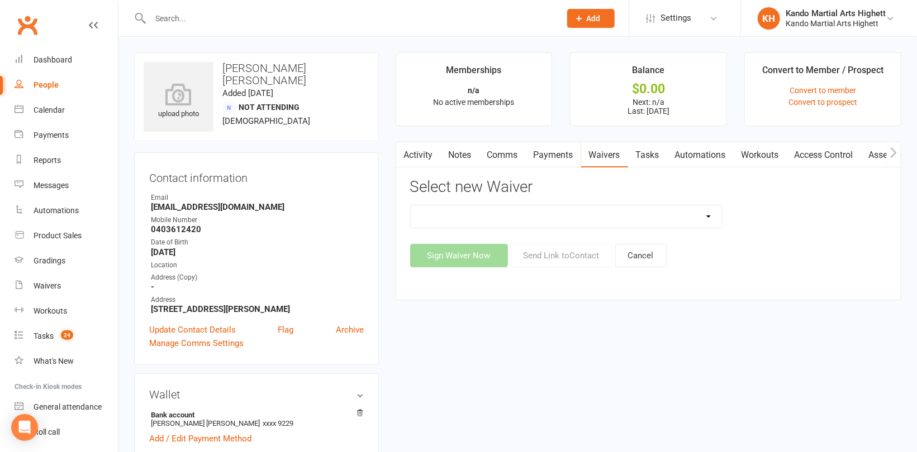
click at [655, 220] on select "Re-Start Membership Special - $29.95 for 2 weeks - Including Uniform. Starter 4…" at bounding box center [566, 217] width 311 height 22
select select "12566"
click at [411, 206] on select "Re-Start Membership Special - $29.95 for 2 weeks - Including Uniform. Starter 4…" at bounding box center [566, 217] width 311 height 22
click at [557, 260] on button "Send Link to Contact" at bounding box center [562, 255] width 102 height 23
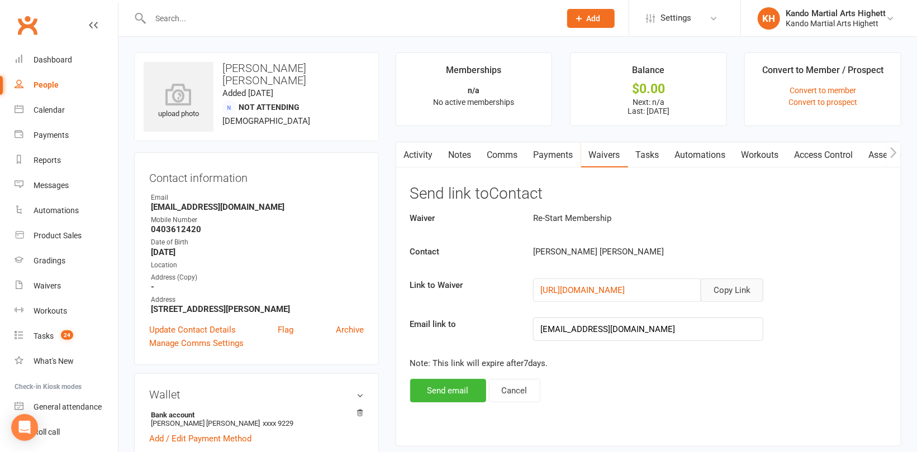
click at [736, 289] on button "Copy Link" at bounding box center [731, 290] width 63 height 23
click at [45, 83] on div "People" at bounding box center [46, 84] width 25 height 9
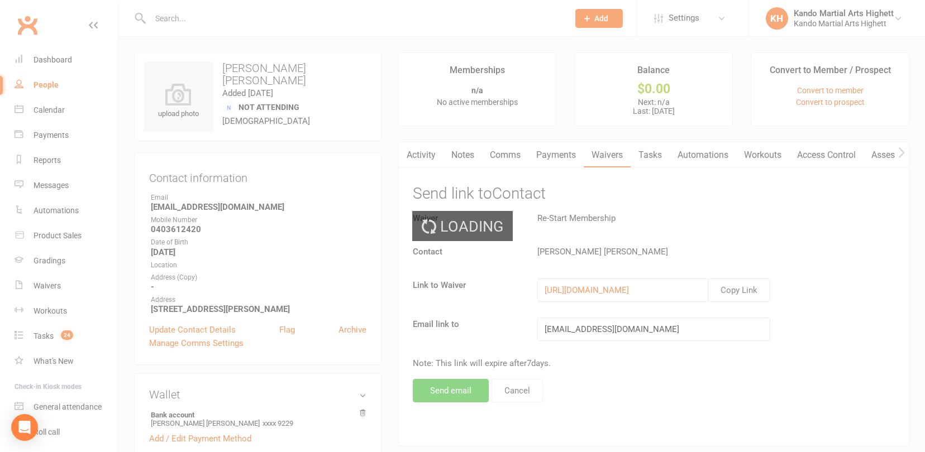
select select "100"
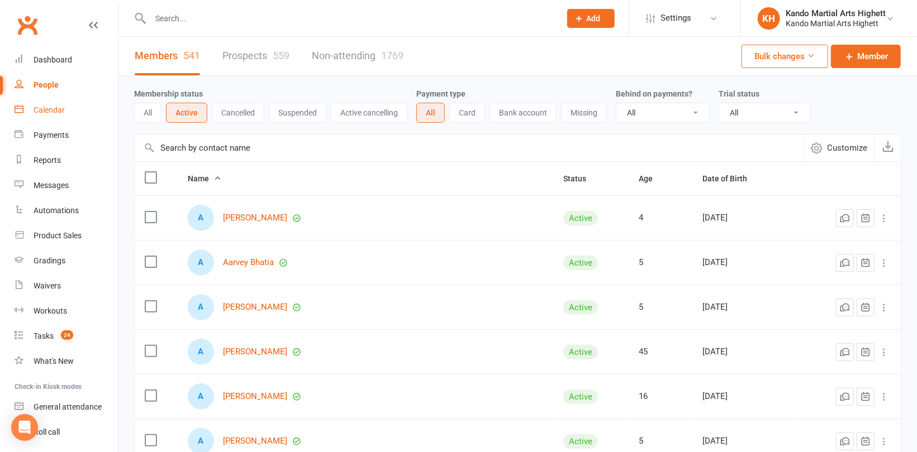
click at [53, 109] on div "Calendar" at bounding box center [49, 110] width 31 height 9
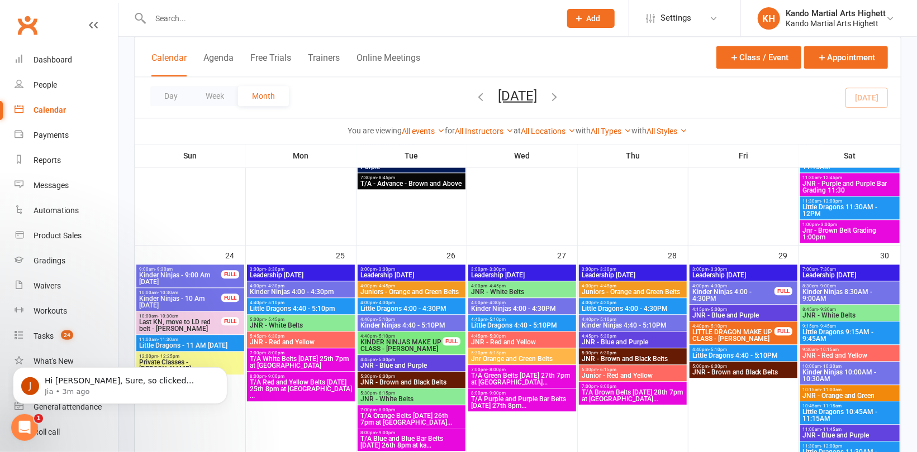
scroll to position [1452, 0]
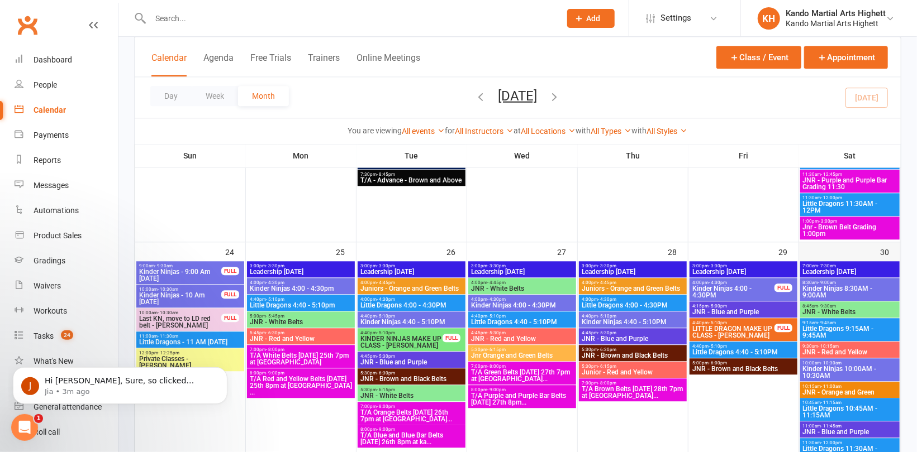
click at [843, 246] on div "30" at bounding box center [849, 369] width 101 height 255
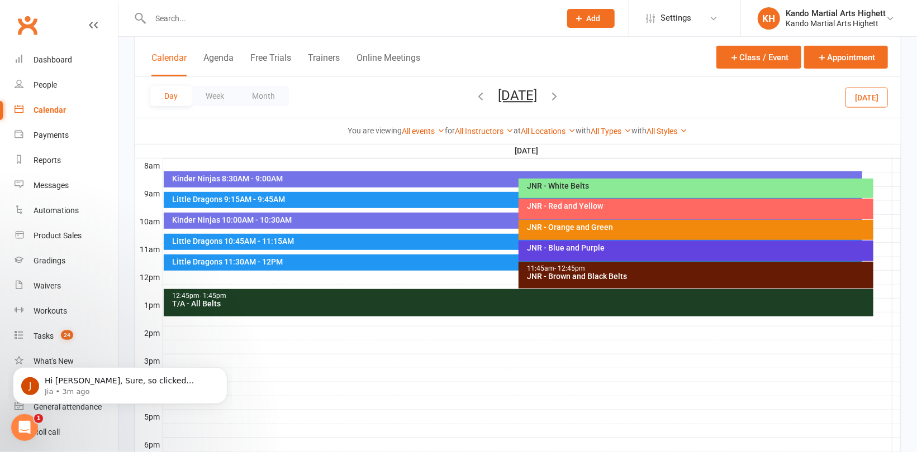
scroll to position [365, 0]
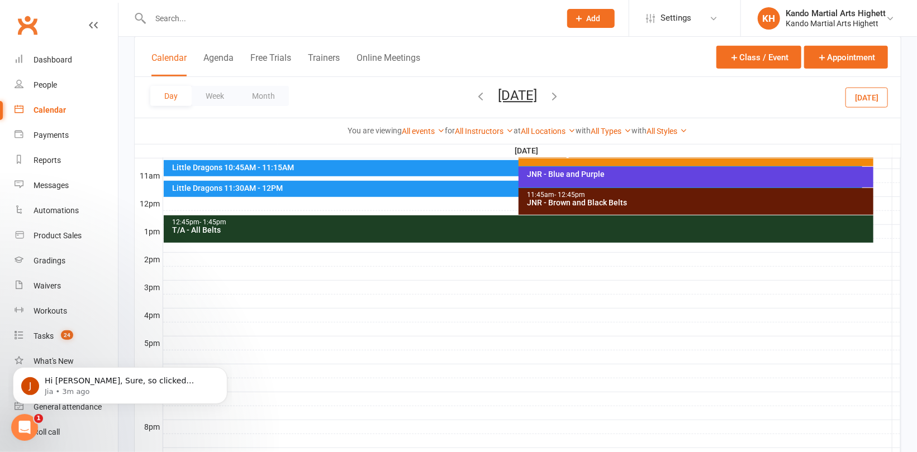
click at [179, 212] on div at bounding box center [531, 217] width 737 height 13
click at [178, 201] on button "Add Event" at bounding box center [170, 199] width 37 height 13
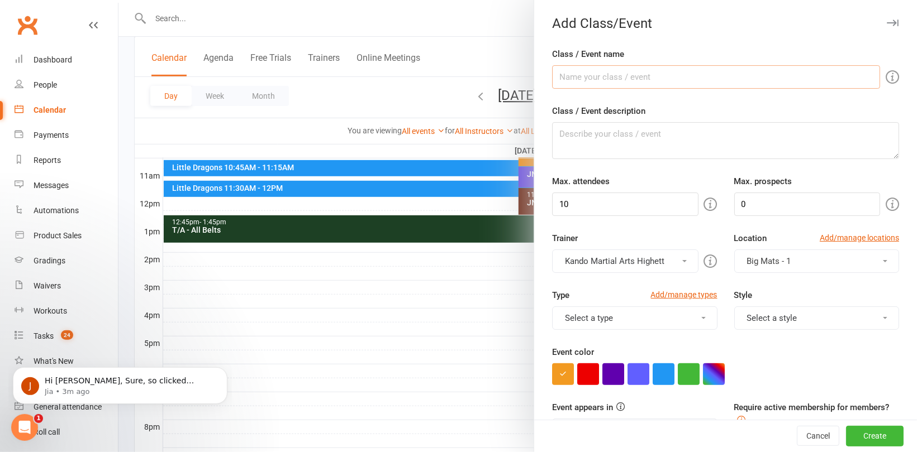
click at [579, 75] on input "Class / Event name" at bounding box center [716, 76] width 328 height 23
click at [663, 75] on input "Supplementary grading" at bounding box center [716, 76] width 328 height 23
type input "Supplementary Grading - Blue all the way to brown"
drag, startPoint x: 744, startPoint y: 78, endPoint x: 545, endPoint y: 61, distance: 200.1
click at [545, 61] on div "Class / Event name Supplementary Grading - Blue all the way to brown Class / Ev…" at bounding box center [725, 439] width 383 height 784
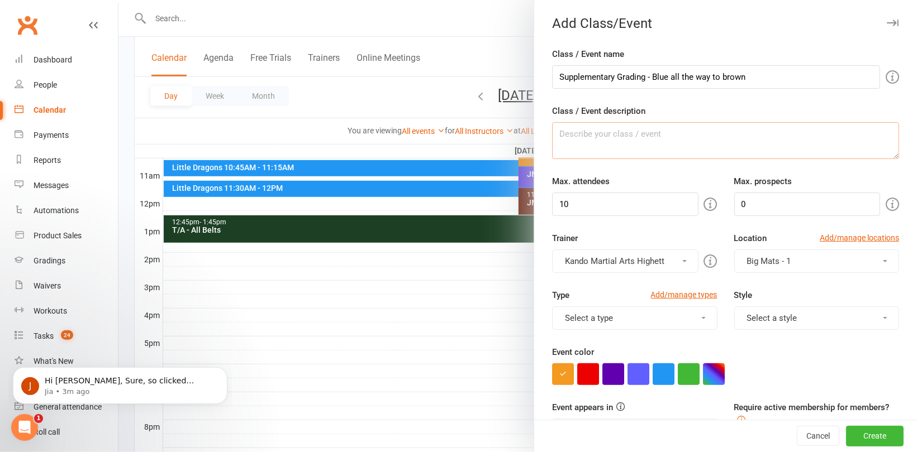
click at [614, 137] on textarea "Class / Event description" at bounding box center [725, 140] width 347 height 37
paste textarea "Supplementary Grading - Blue all the way to brown"
type textarea "Supplementary Grading - Blue all the way to brown"
click at [587, 200] on input "10" at bounding box center [625, 204] width 146 height 23
type input "100"
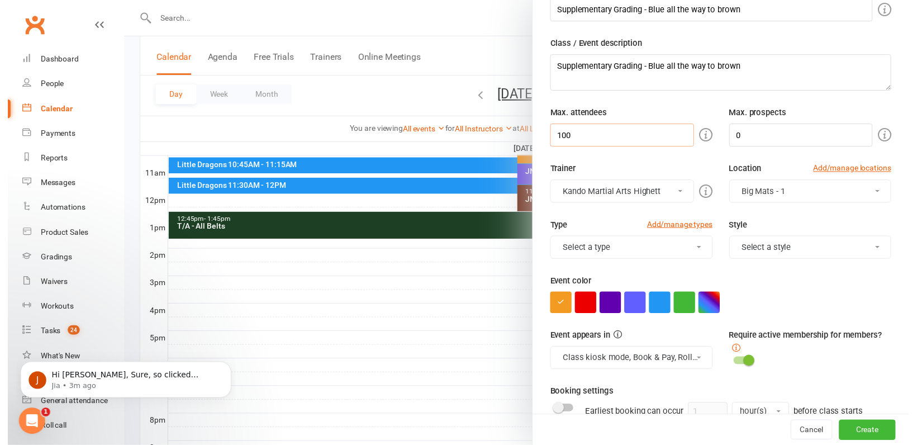
scroll to position [112, 0]
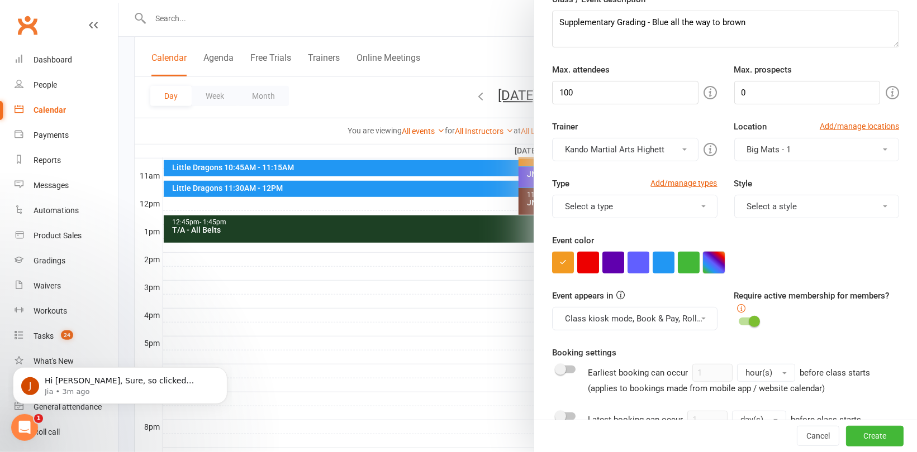
click at [703, 261] on button "button" at bounding box center [714, 263] width 22 height 22
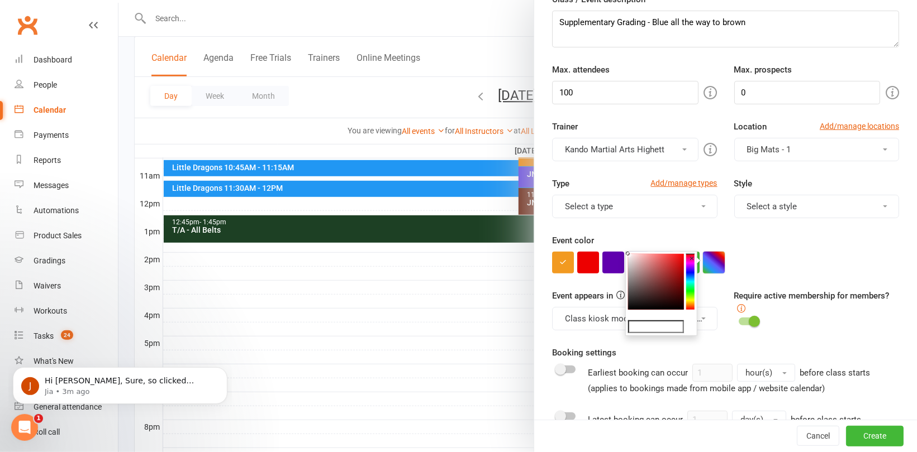
click at [717, 259] on button "button" at bounding box center [714, 263] width 22 height 22
click at [670, 318] on div "×" at bounding box center [661, 293] width 72 height 85
click at [669, 322] on input "text" at bounding box center [656, 327] width 56 height 13
type input "#e809de"
click at [846, 334] on div "Event appears in Class kiosk mode, Book & Pay, Roll call, Clubworx website cale…" at bounding box center [725, 317] width 364 height 57
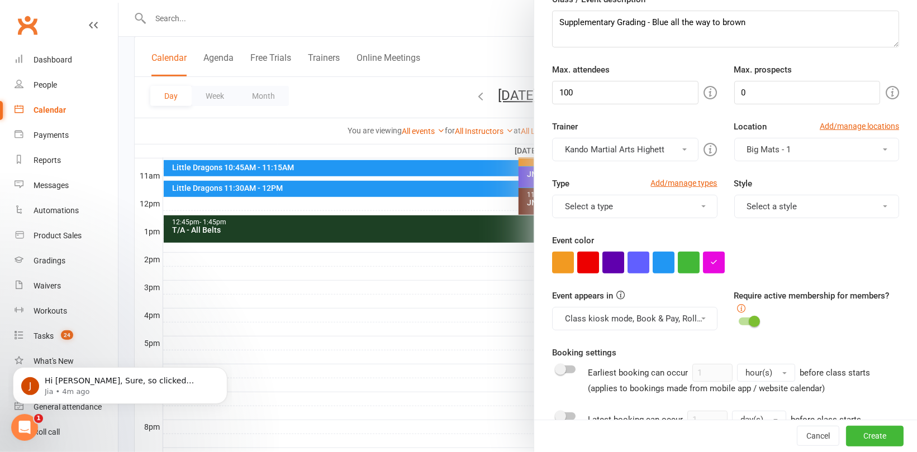
click at [748, 319] on span at bounding box center [753, 321] width 11 height 11
click at [738, 320] on input "checkbox" at bounding box center [738, 320] width 0 height 0
click at [852, 434] on button "Create" at bounding box center [875, 437] width 58 height 20
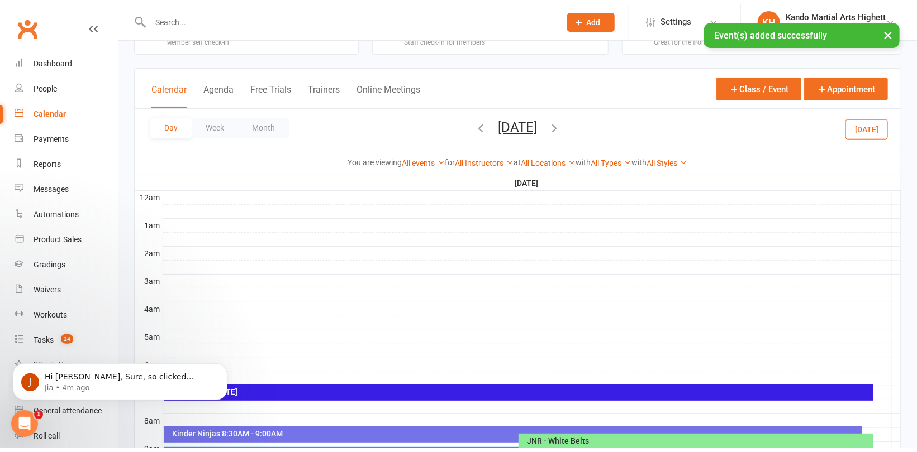
scroll to position [0, 0]
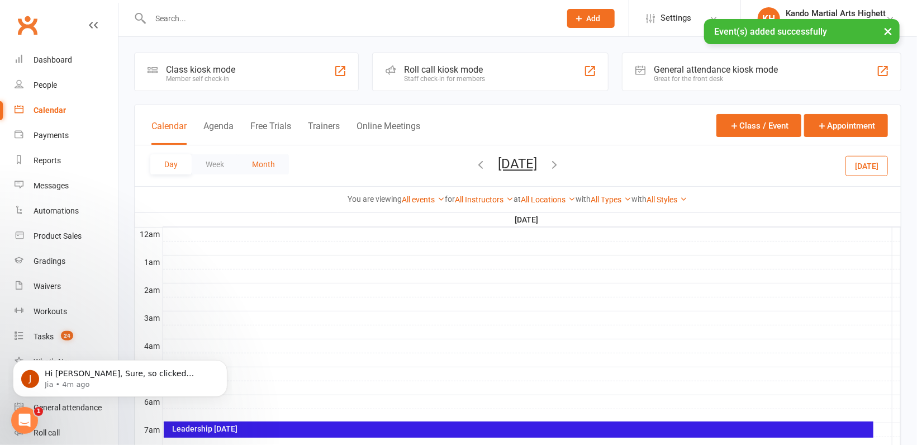
click at [272, 161] on button "Month" at bounding box center [263, 164] width 51 height 20
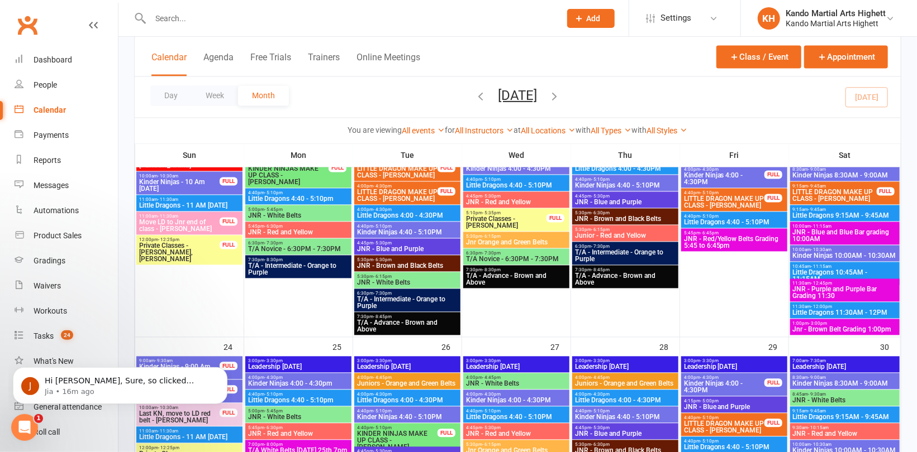
scroll to position [1119, 0]
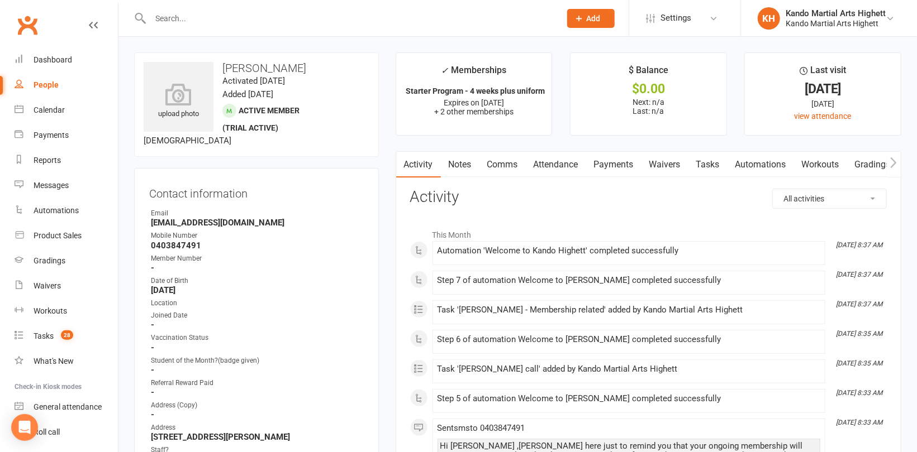
click at [546, 161] on link "Attendance" at bounding box center [556, 165] width 60 height 26
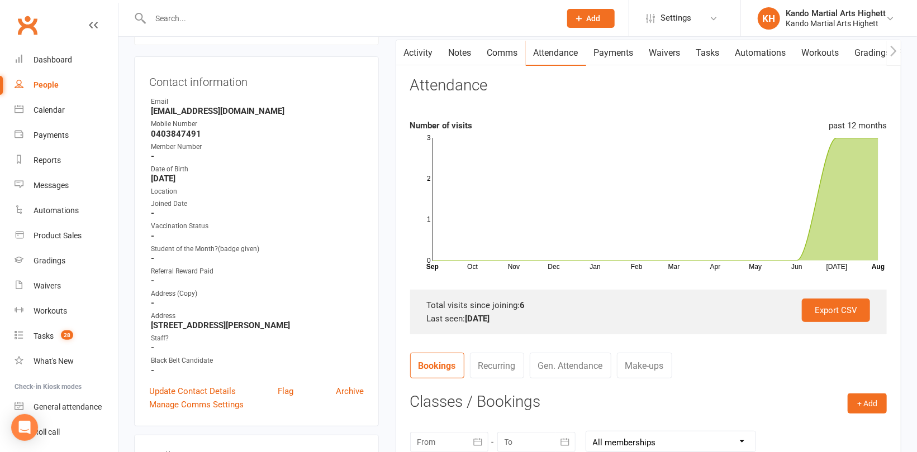
scroll to position [56, 0]
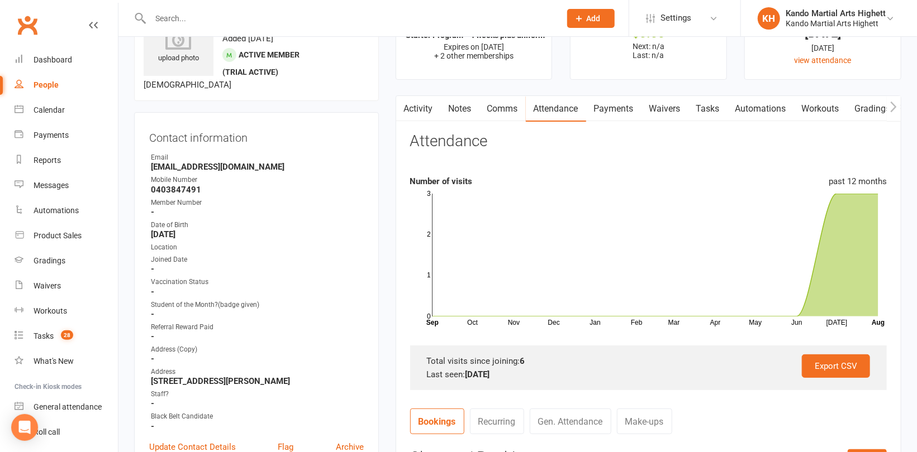
click at [715, 106] on link "Tasks" at bounding box center [707, 109] width 39 height 26
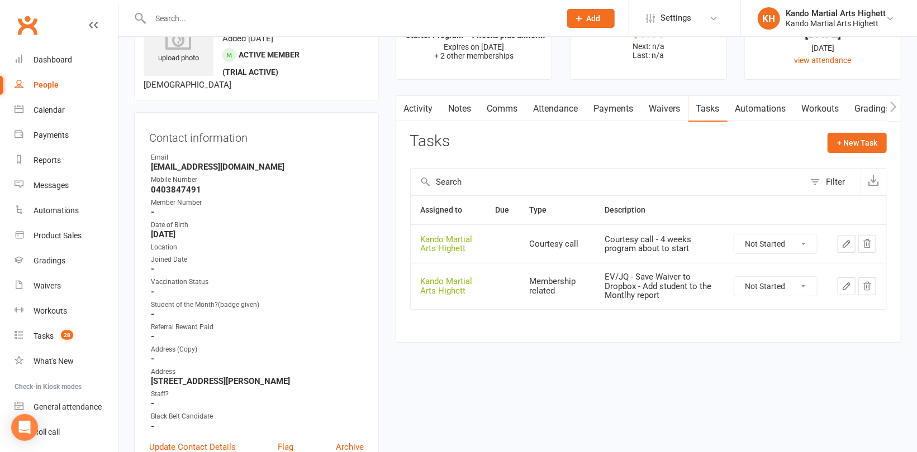
click at [793, 290] on select "Not Started In Progress Waiting Complete" at bounding box center [775, 286] width 83 height 19
click at [734, 277] on select "Not Started In Progress Waiting Complete" at bounding box center [775, 286] width 83 height 19
select select "unstarted"
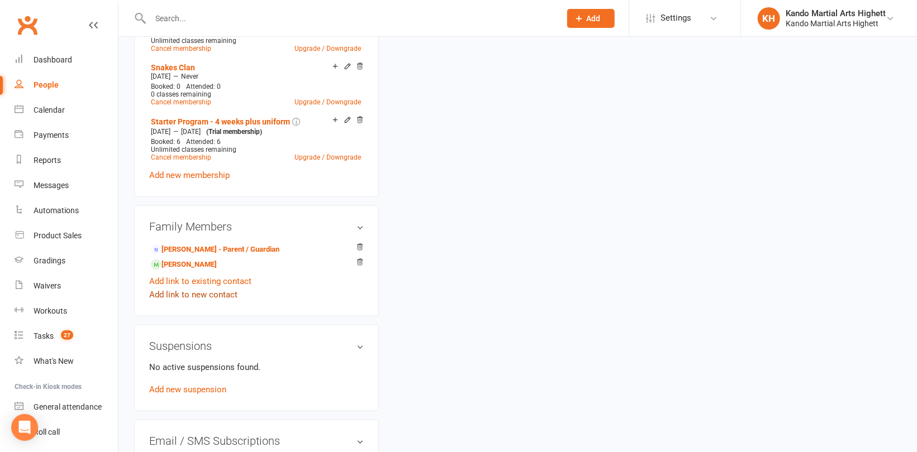
scroll to position [670, 0]
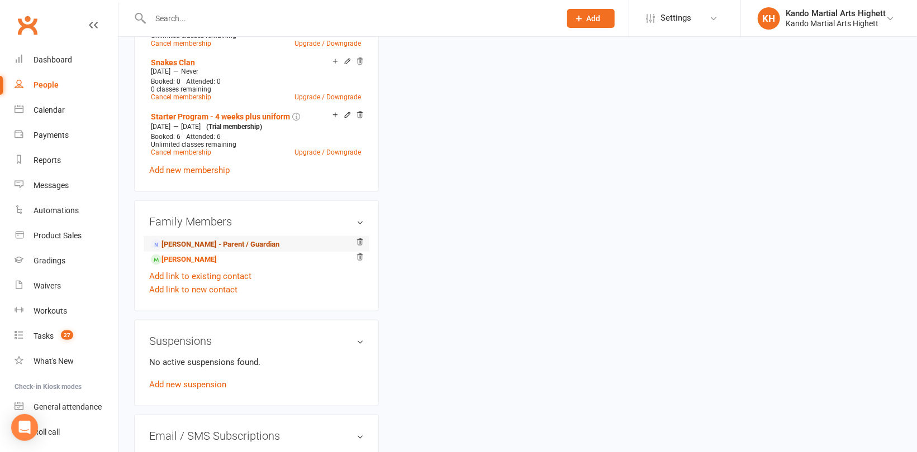
click at [192, 241] on link "Daniel Chin - Parent / Guardian" at bounding box center [215, 245] width 128 height 12
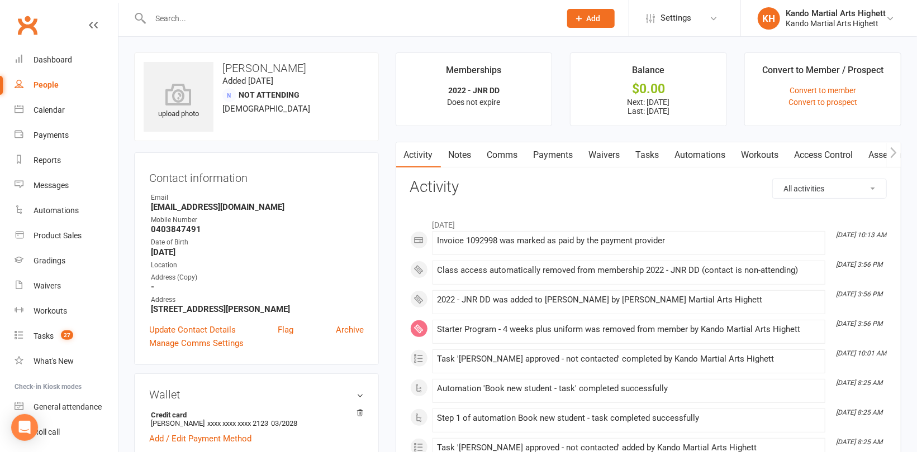
click at [530, 152] on link "Payments" at bounding box center [553, 155] width 55 height 26
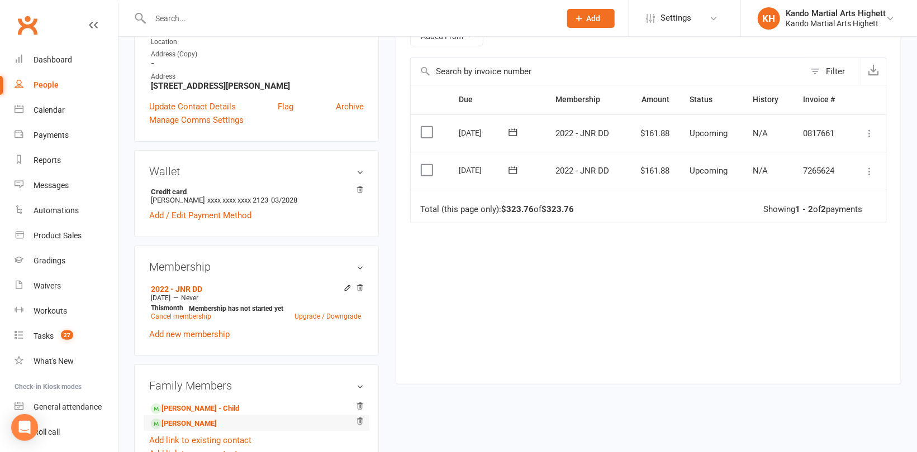
scroll to position [391, 0]
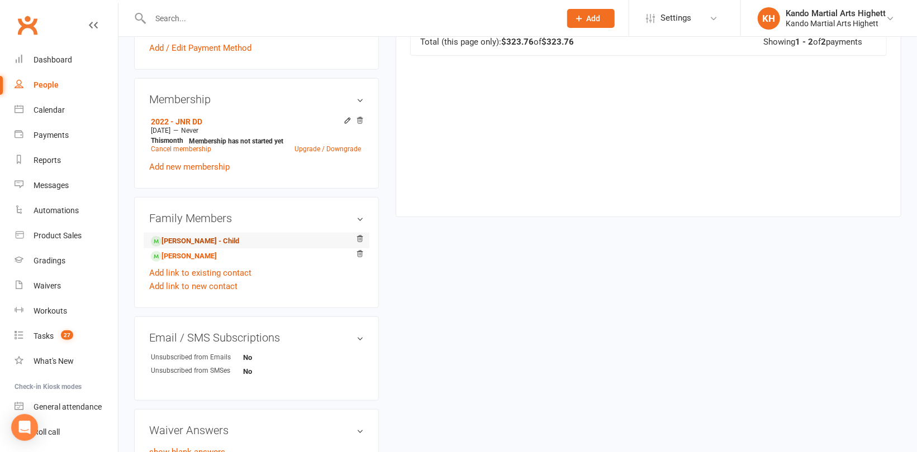
click at [199, 241] on link "Ashleigh Chin - Child" at bounding box center [195, 242] width 88 height 12
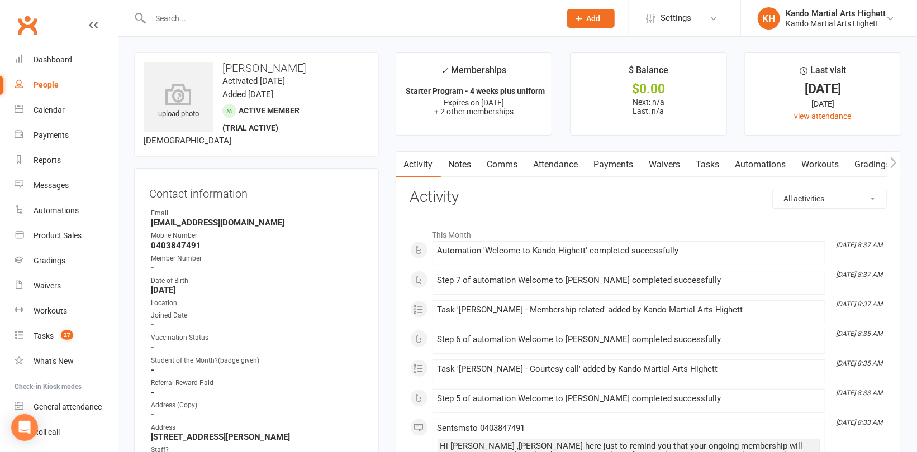
click at [713, 166] on link "Tasks" at bounding box center [707, 165] width 39 height 26
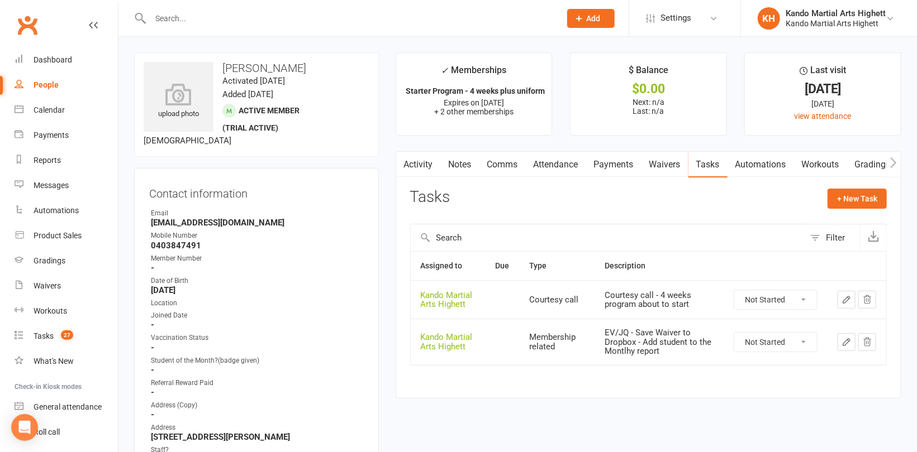
click at [754, 340] on select "Not Started In Progress Waiting Complete" at bounding box center [775, 342] width 83 height 19
click at [734, 333] on select "Not Started In Progress Waiting Complete" at bounding box center [775, 342] width 83 height 19
select select "unstarted"
